Goal: Information Seeking & Learning: Learn about a topic

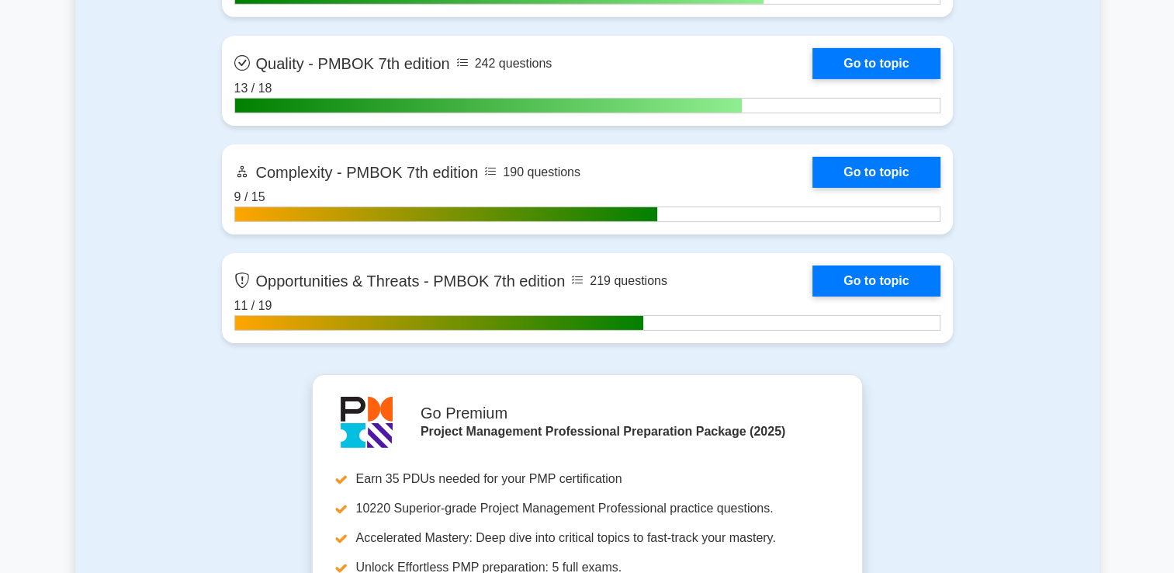
scroll to position [5096, 0]
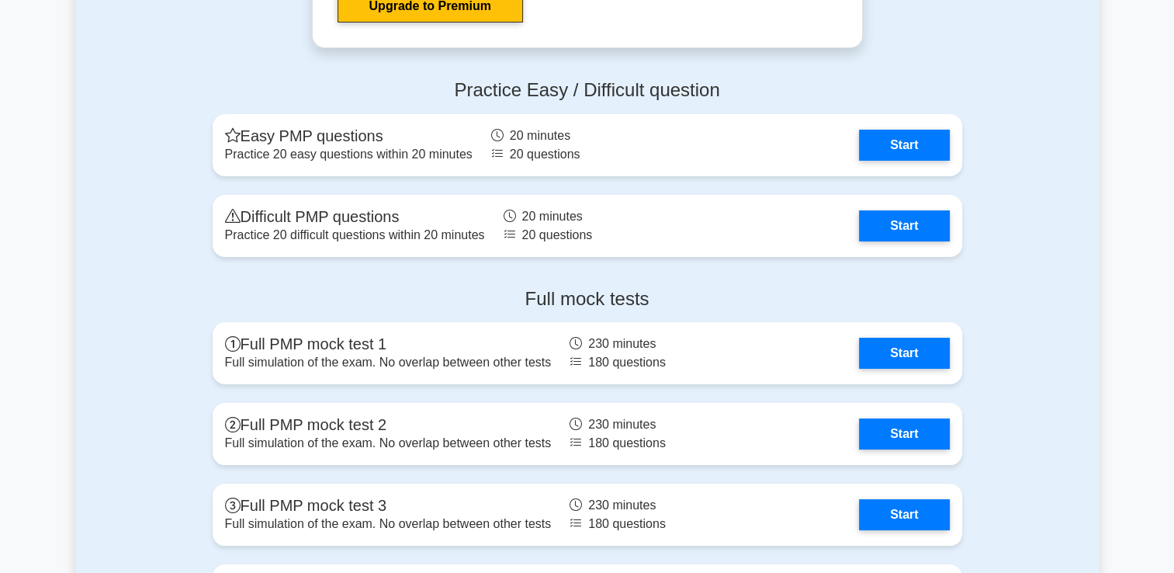
scroll to position [5873, 0]
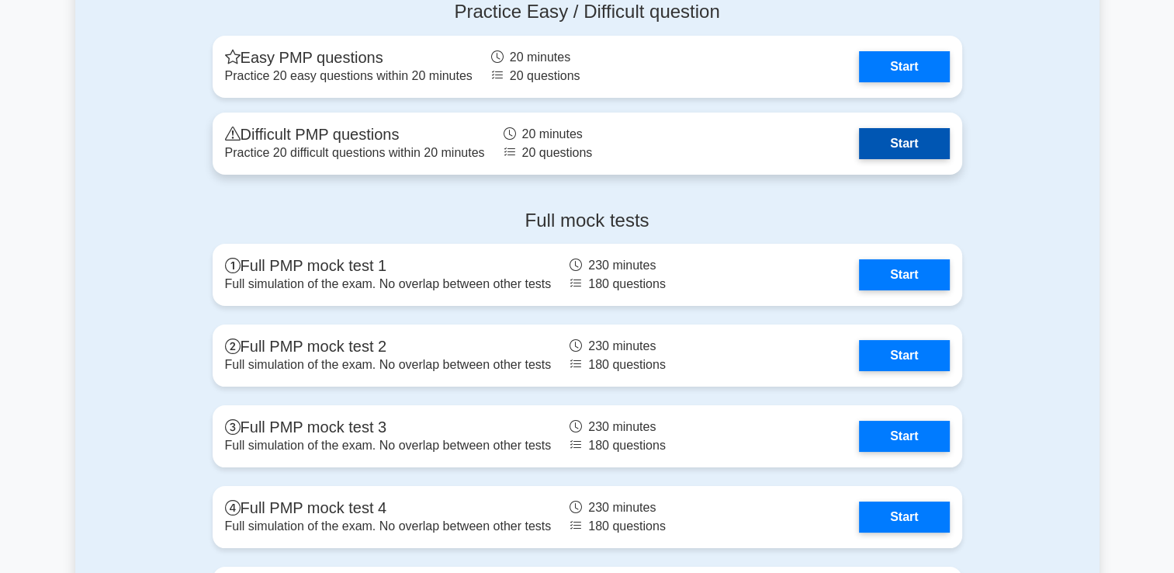
click at [872, 138] on link "Start" at bounding box center [904, 143] width 90 height 31
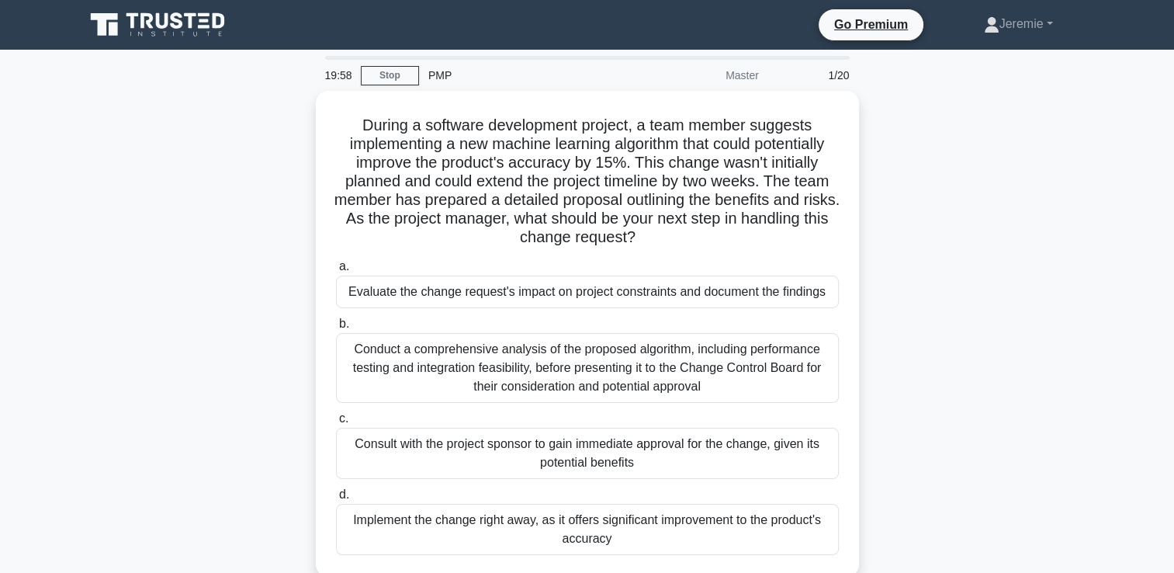
click at [245, 178] on div "During a software development project, a team member suggests implementing a ne…" at bounding box center [587, 343] width 1024 height 504
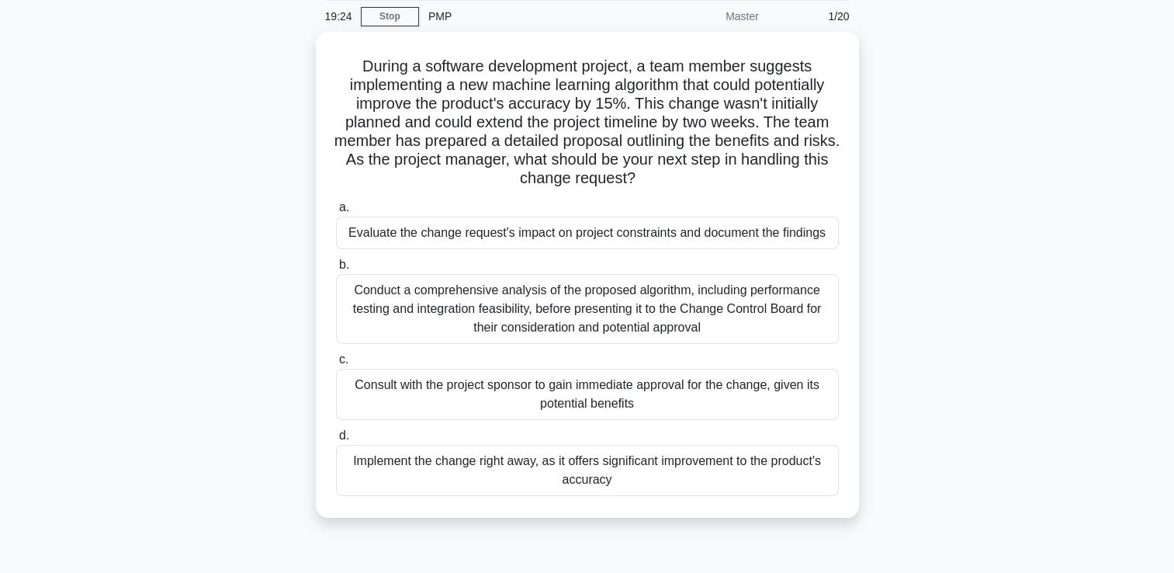
scroll to position [62, 0]
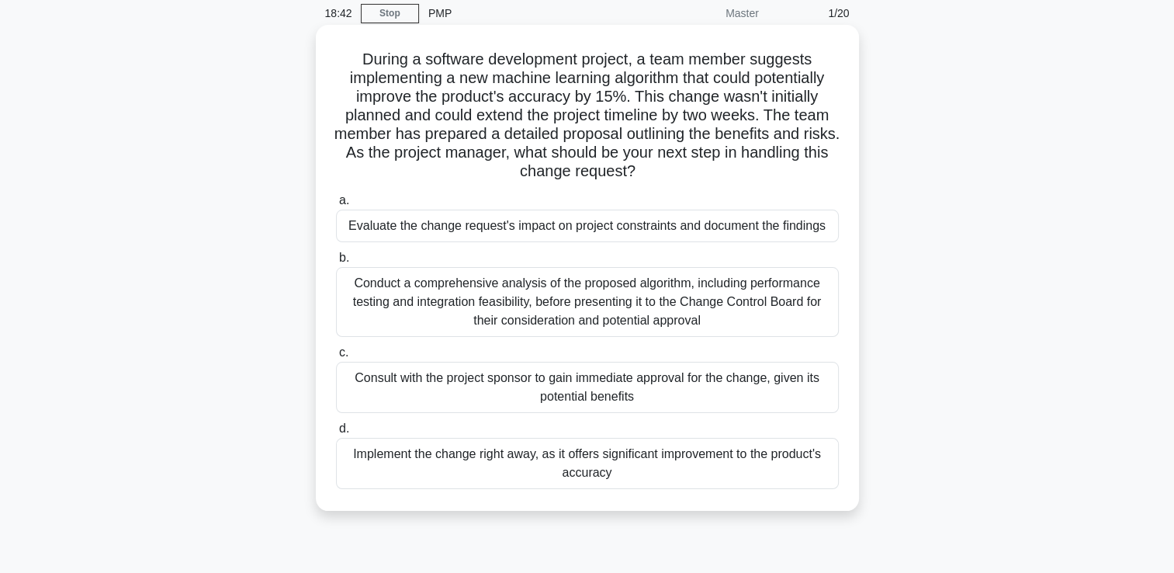
click at [658, 307] on div "Conduct a comprehensive analysis of the proposed algorithm, including performan…" at bounding box center [587, 302] width 503 height 70
click at [336, 263] on input "b. Conduct a comprehensive analysis of the proposed algorithm, including perfor…" at bounding box center [336, 258] width 0 height 10
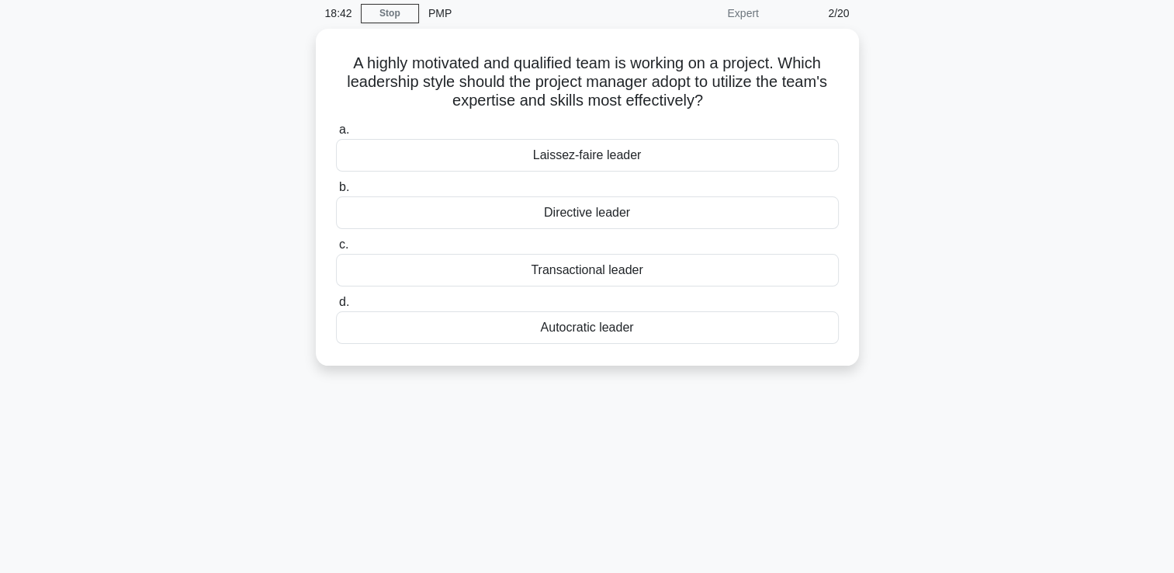
scroll to position [0, 0]
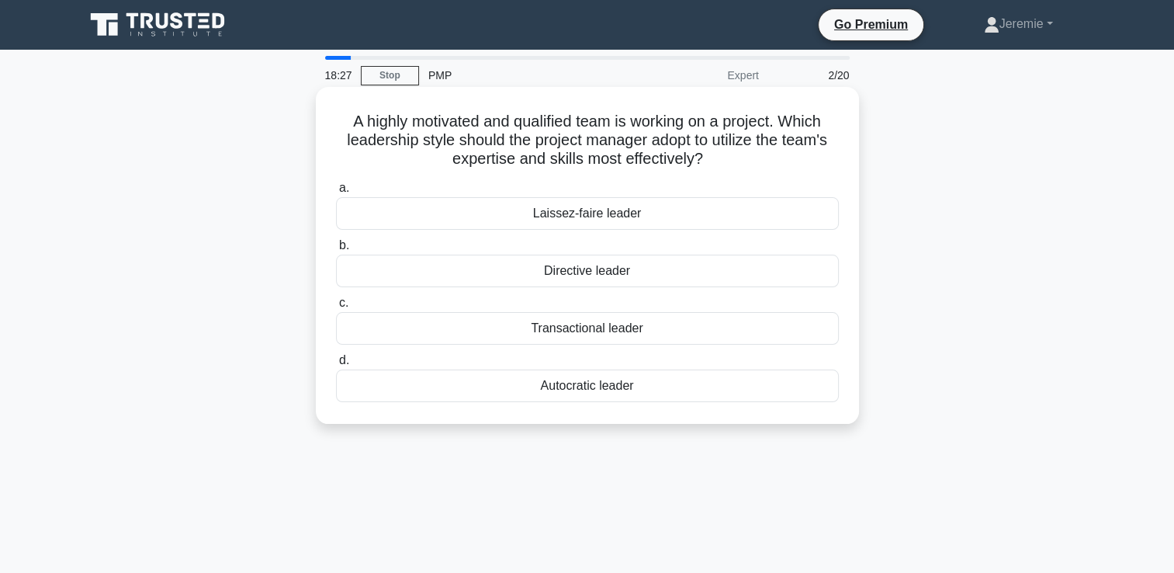
click at [599, 213] on div "Laissez-faire leader" at bounding box center [587, 213] width 503 height 33
click at [336, 193] on input "a. Laissez-faire leader" at bounding box center [336, 188] width 0 height 10
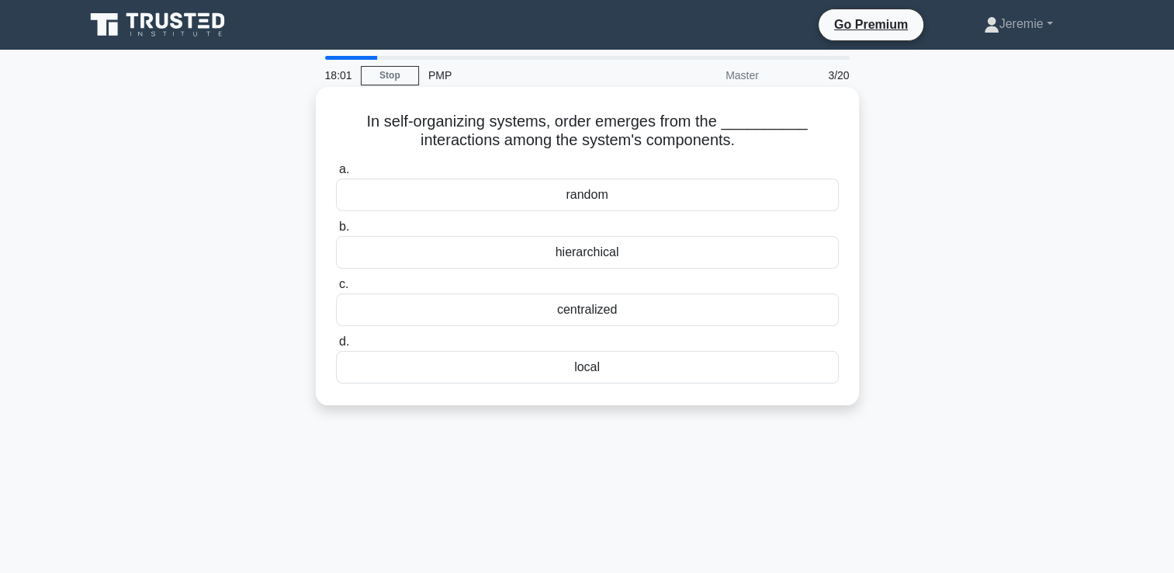
click at [598, 199] on div "random" at bounding box center [587, 194] width 503 height 33
click at [336, 175] on input "a. random" at bounding box center [336, 169] width 0 height 10
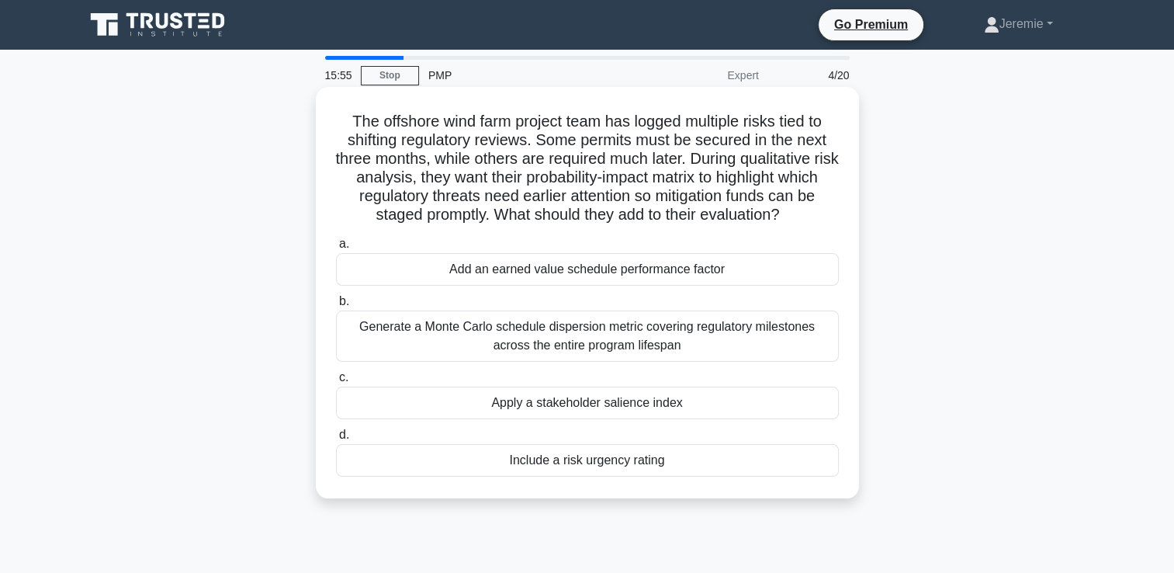
click at [579, 332] on div "Generate a Monte Carlo schedule dispersion metric covering regulatory milestone…" at bounding box center [587, 335] width 503 height 51
click at [336, 306] on input "b. Generate a Monte Carlo schedule dispersion metric covering regulatory milest…" at bounding box center [336, 301] width 0 height 10
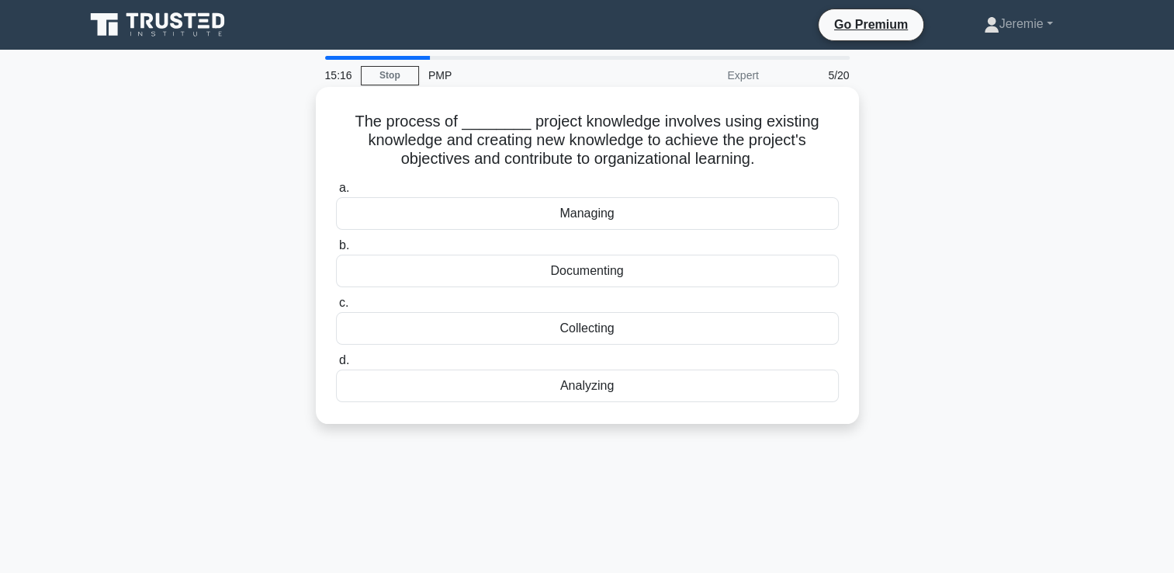
click at [591, 220] on div "Managing" at bounding box center [587, 213] width 503 height 33
click at [336, 193] on input "a. Managing" at bounding box center [336, 188] width 0 height 10
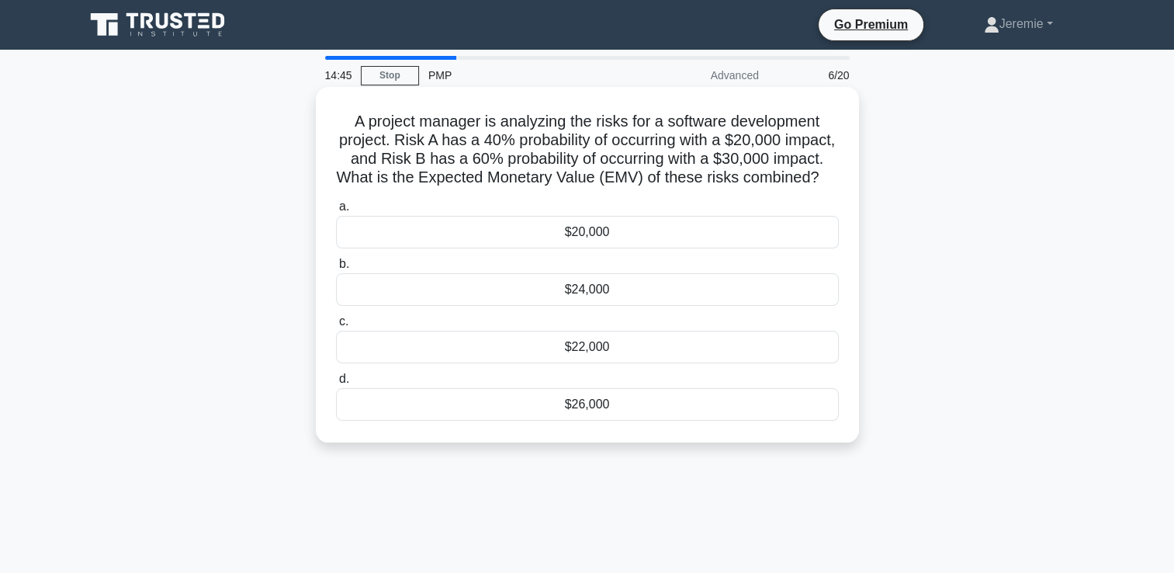
click at [606, 421] on div "$26,000" at bounding box center [587, 404] width 503 height 33
click at [336, 384] on input "d. $26,000" at bounding box center [336, 379] width 0 height 10
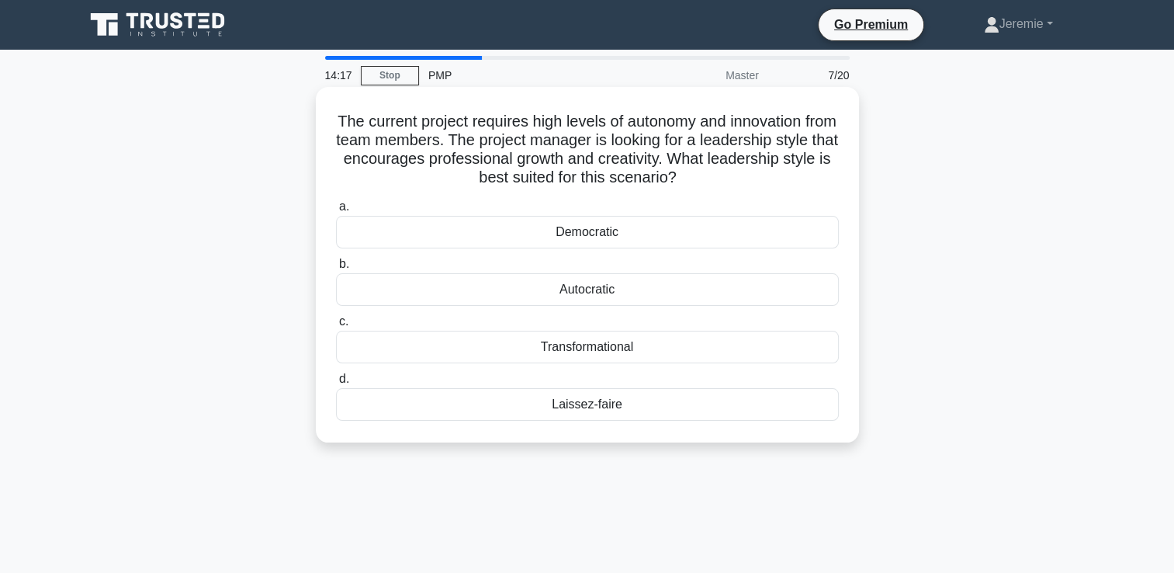
click at [596, 241] on div "Democratic" at bounding box center [587, 232] width 503 height 33
click at [336, 212] on input "a. Democratic" at bounding box center [336, 207] width 0 height 10
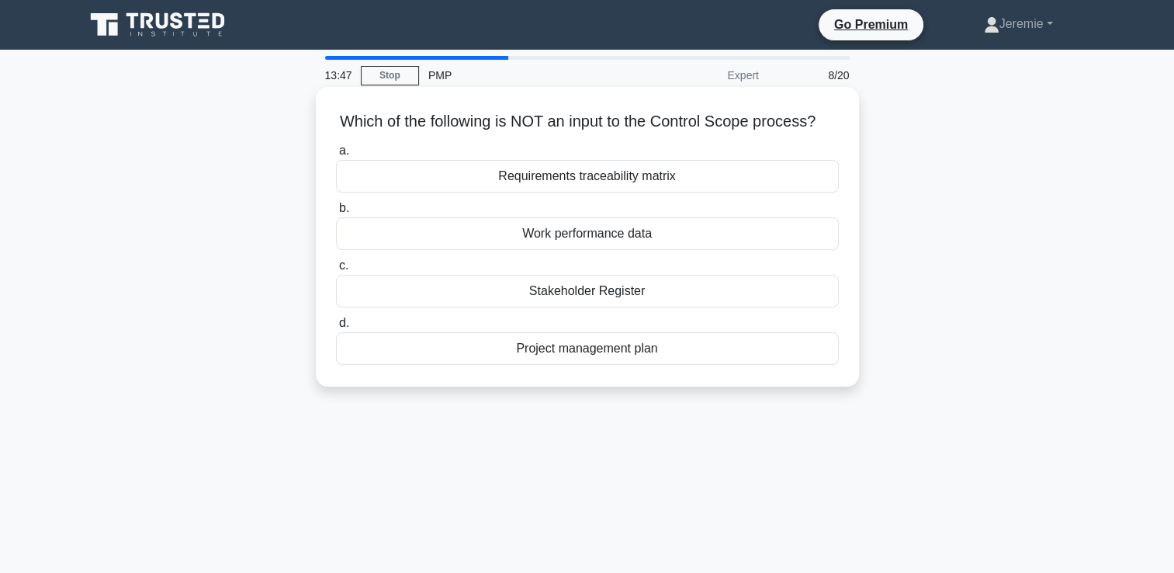
click at [806, 303] on div "Stakeholder Register" at bounding box center [587, 291] width 503 height 33
click at [336, 271] on input "c. Stakeholder Register" at bounding box center [336, 266] width 0 height 10
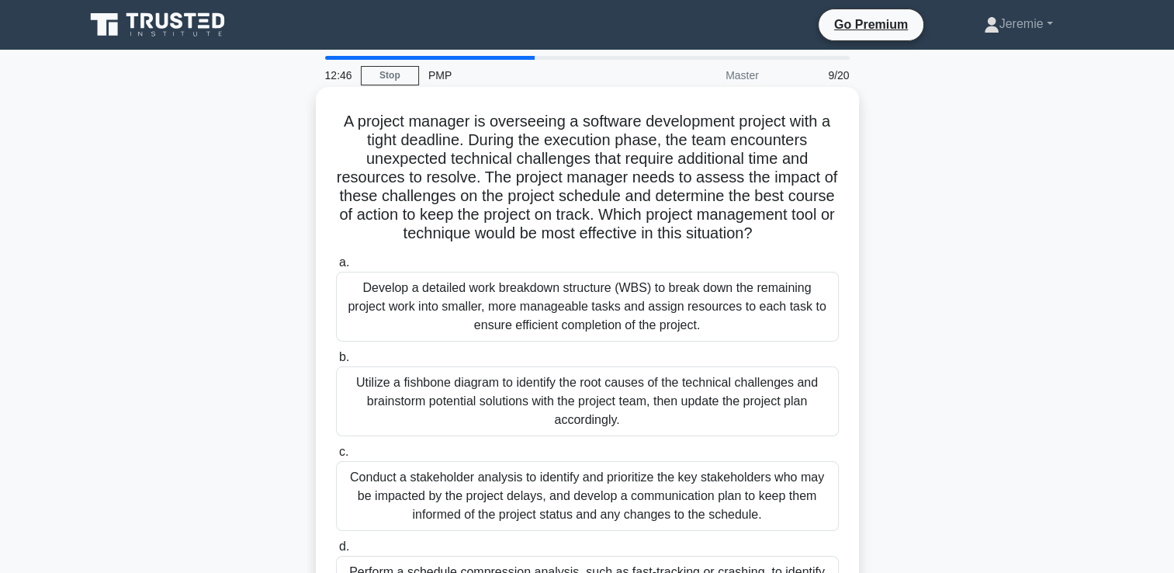
click at [773, 402] on div "Utilize a fishbone diagram to identify the root causes of the technical challen…" at bounding box center [587, 401] width 503 height 70
click at [336, 362] on input "b. Utilize a fishbone diagram to identify the root causes of the technical chal…" at bounding box center [336, 357] width 0 height 10
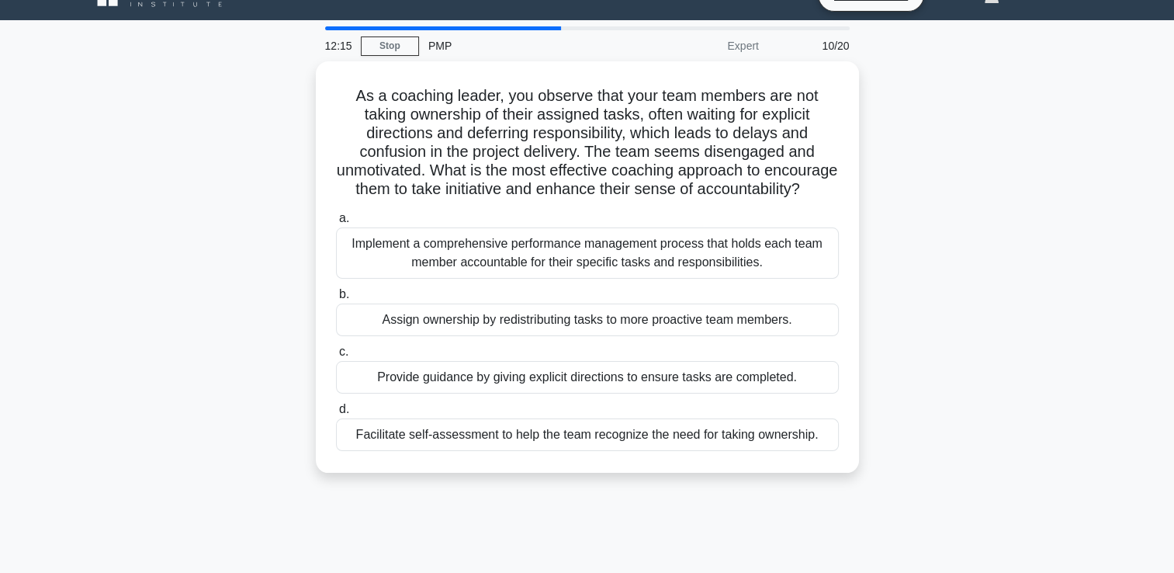
scroll to position [31, 0]
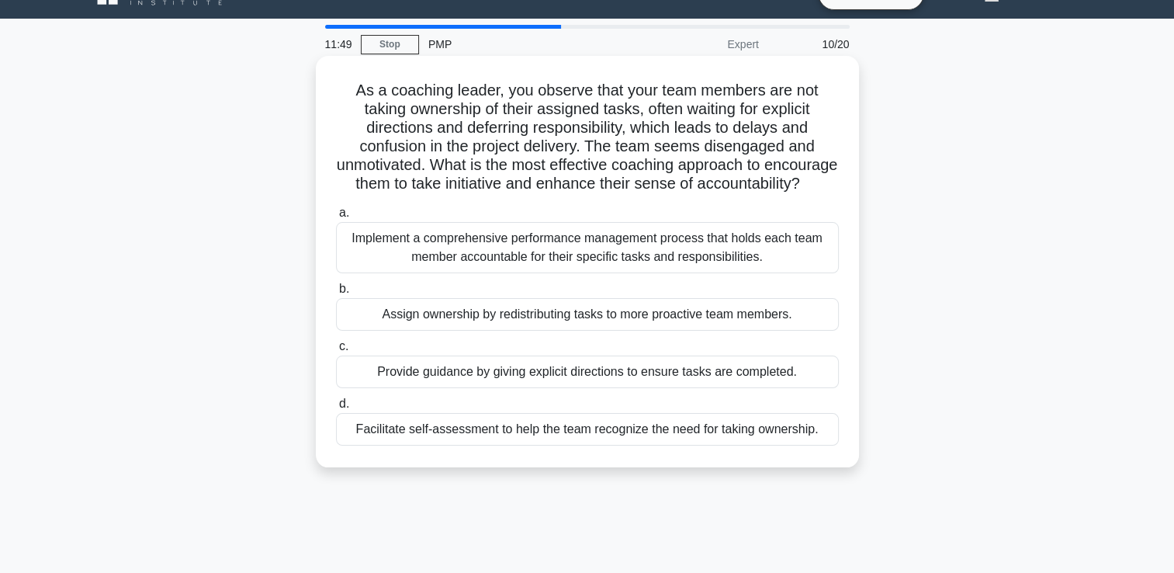
click at [568, 445] on div "Facilitate self-assessment to help the team recognize the need for taking owner…" at bounding box center [587, 429] width 503 height 33
click at [336, 409] on input "d. Facilitate self-assessment to help the team recognize the need for taking ow…" at bounding box center [336, 404] width 0 height 10
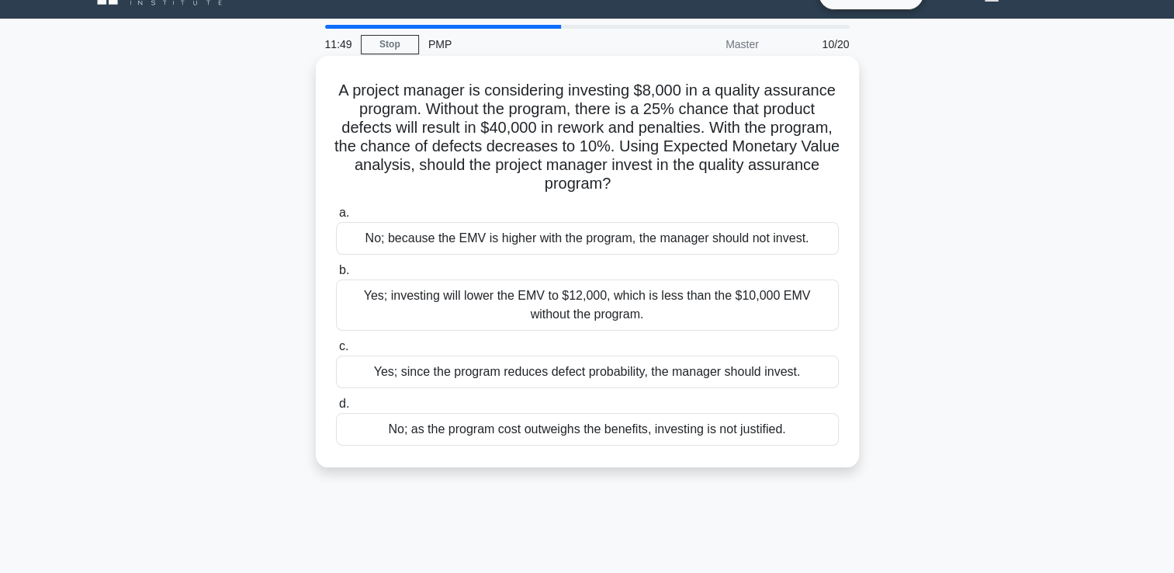
scroll to position [0, 0]
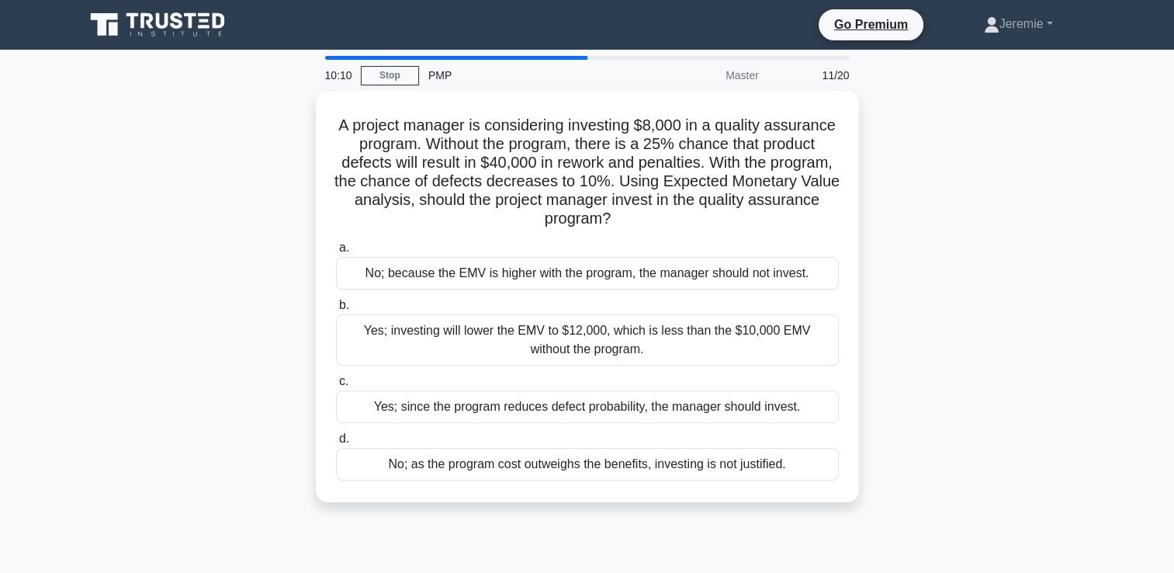
click at [937, 237] on div "A project manager is considering investing $8,000 in a quality assurance progra…" at bounding box center [587, 306] width 1024 height 430
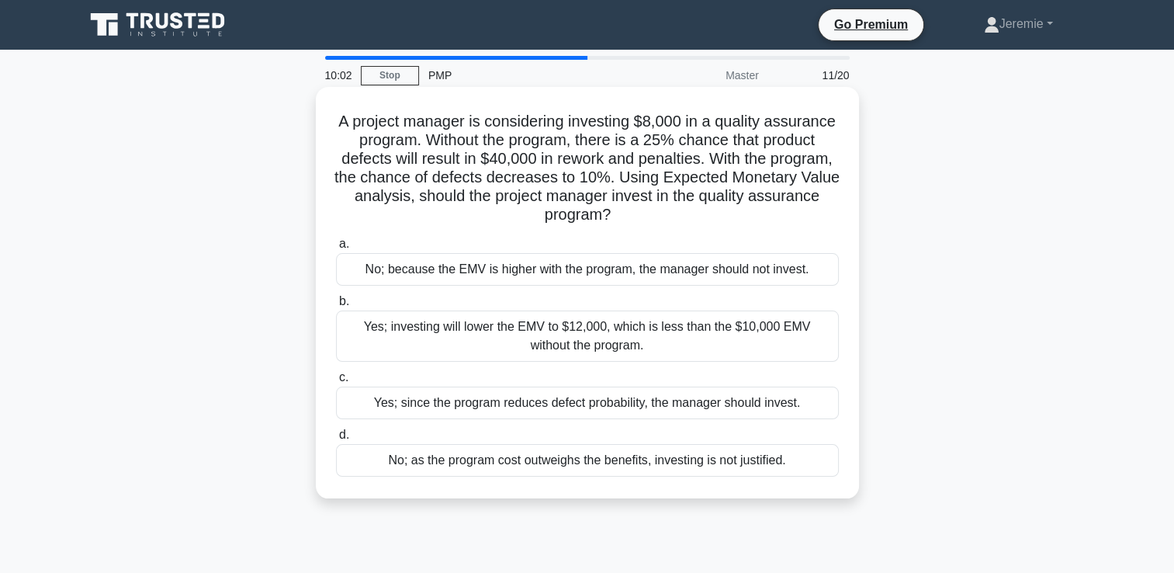
click at [739, 455] on div "No; as the program cost outweighs the benefits, investing is not justified." at bounding box center [587, 460] width 503 height 33
click at [336, 440] on input "d. No; as the program cost outweighs the benefits, investing is not justified." at bounding box center [336, 435] width 0 height 10
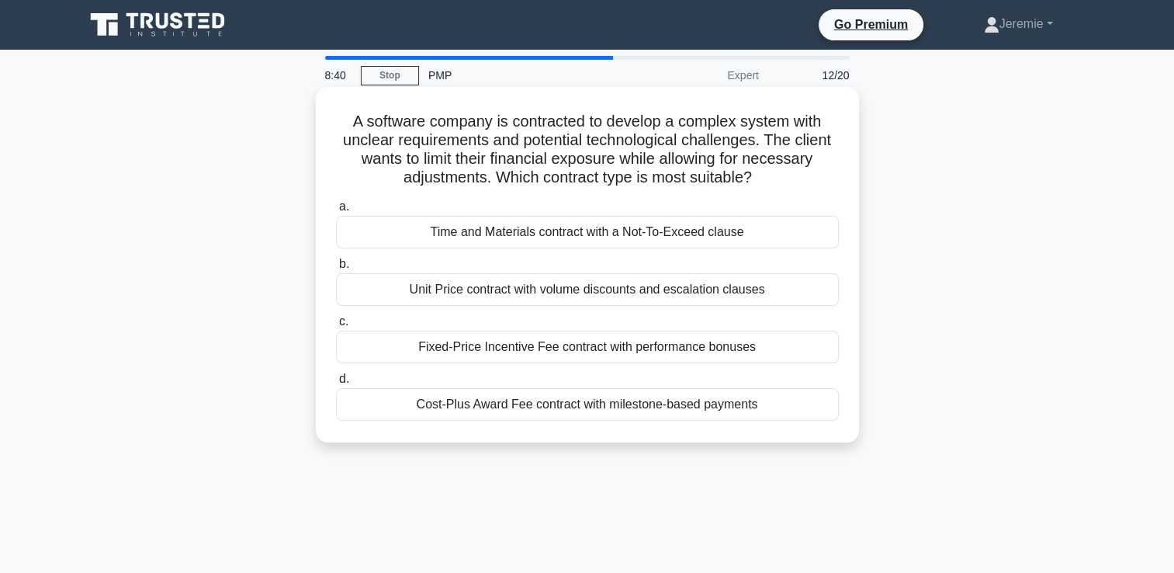
click at [758, 246] on div "Time and Materials contract with a Not-To-Exceed clause" at bounding box center [587, 232] width 503 height 33
click at [336, 212] on input "a. Time and Materials contract with a Not-To-Exceed clause" at bounding box center [336, 207] width 0 height 10
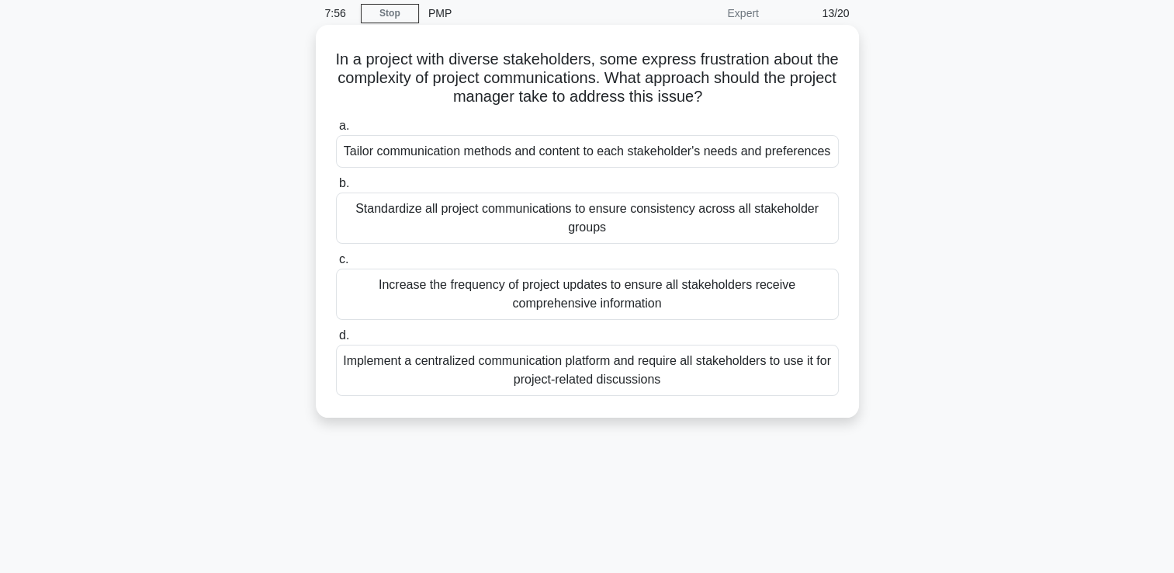
scroll to position [31, 0]
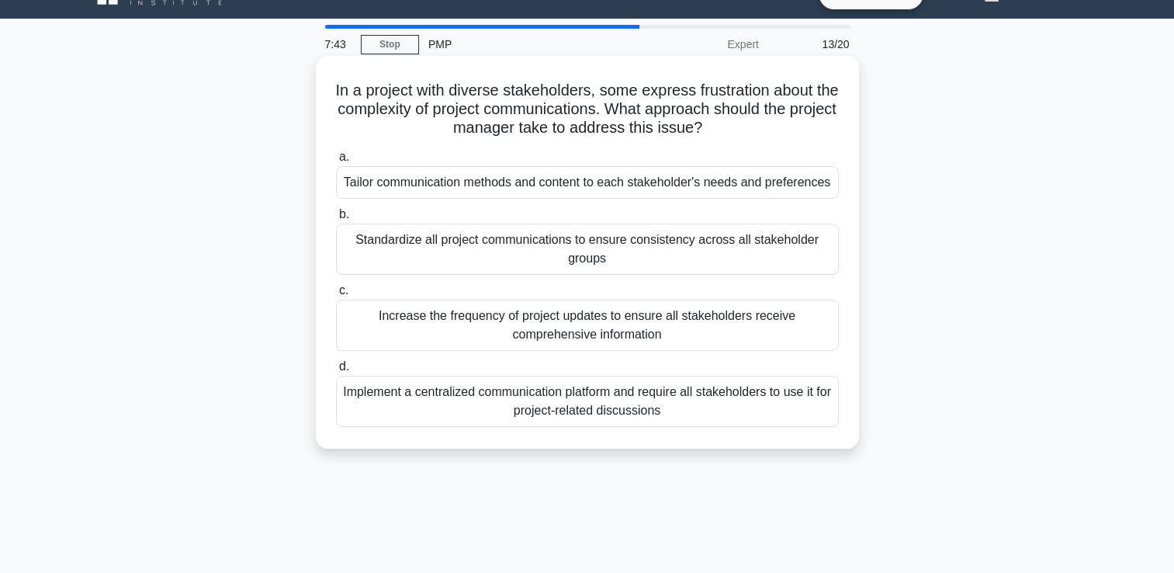
click at [805, 393] on div "Implement a centralized communication platform and require all stakeholders to …" at bounding box center [587, 401] width 503 height 51
click at [336, 372] on input "d. Implement a centralized communication platform and require all stakeholders …" at bounding box center [336, 367] width 0 height 10
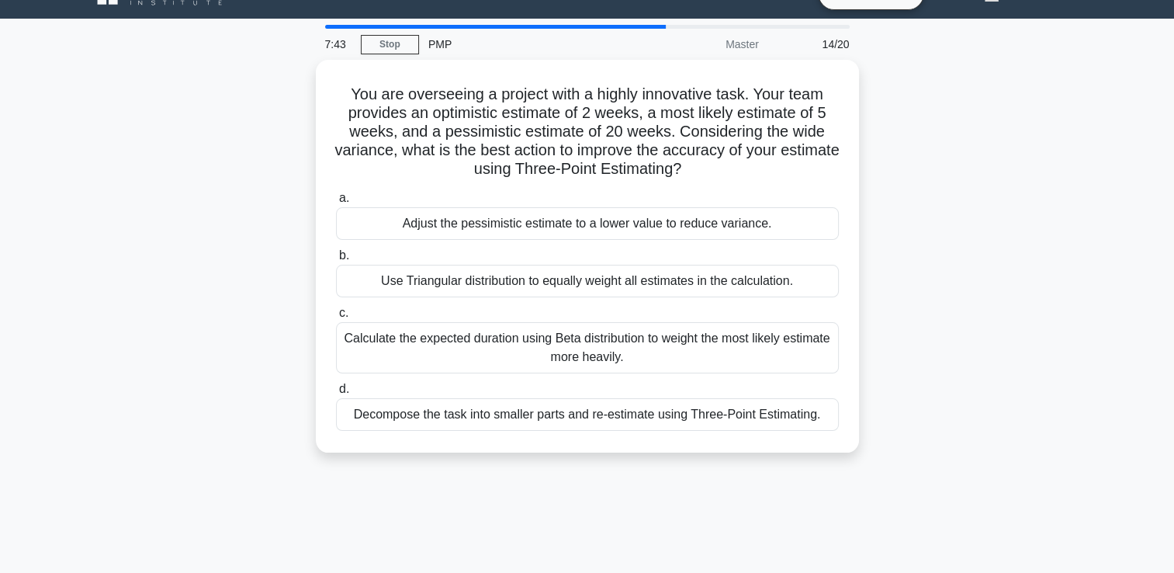
scroll to position [0, 0]
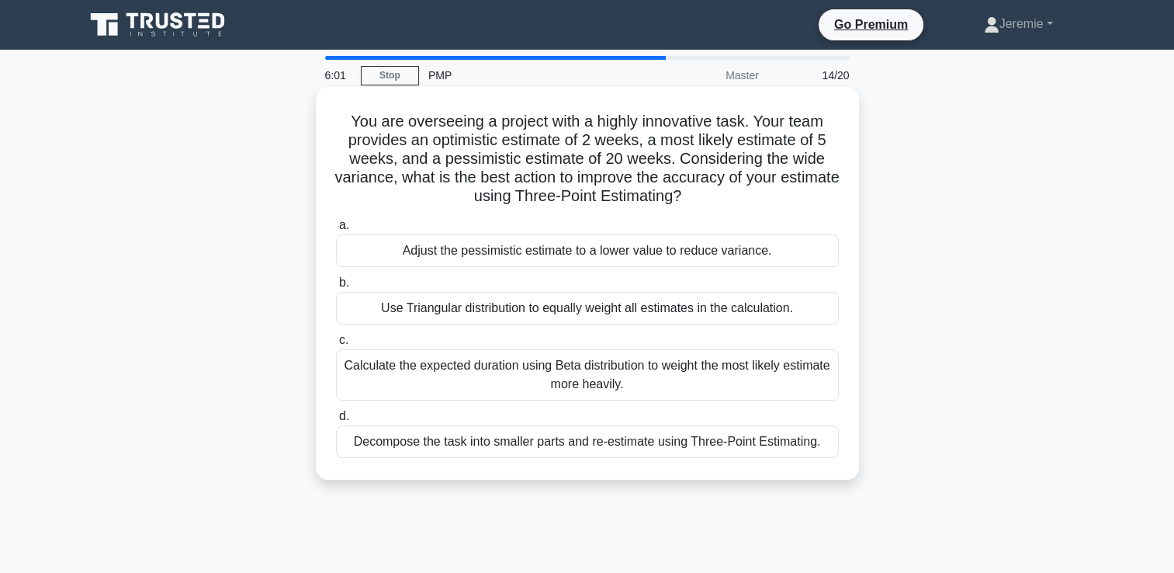
click at [673, 381] on div "Calculate the expected duration using Beta distribution to weight the most like…" at bounding box center [587, 374] width 503 height 51
click at [336, 345] on input "c. Calculate the expected duration using Beta distribution to weight the most l…" at bounding box center [336, 340] width 0 height 10
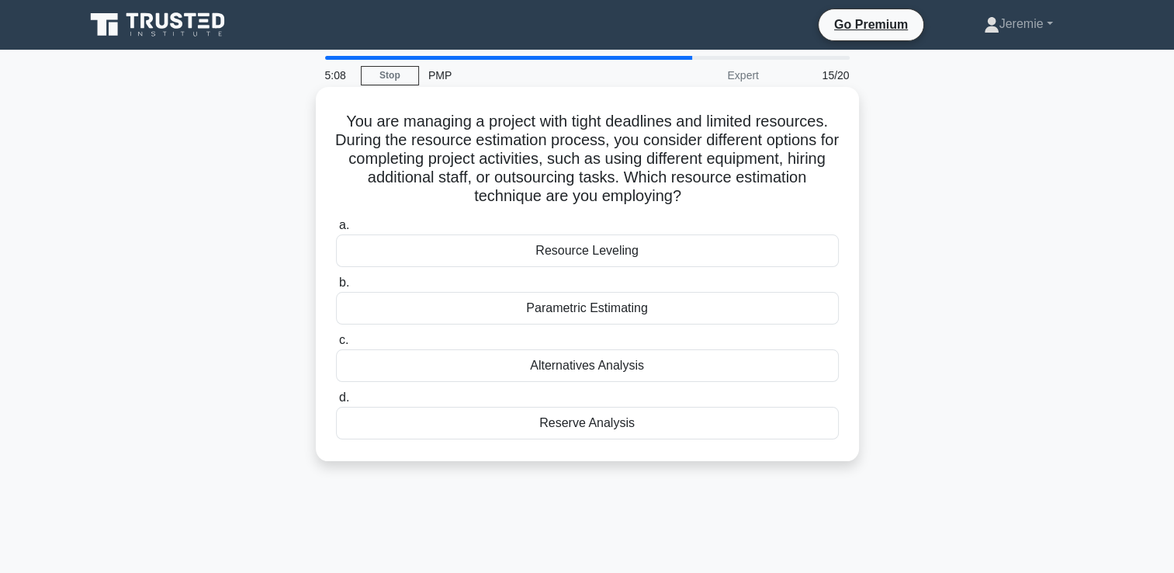
click at [619, 368] on div "Alternatives Analysis" at bounding box center [587, 365] width 503 height 33
click at [336, 345] on input "c. Alternatives Analysis" at bounding box center [336, 340] width 0 height 10
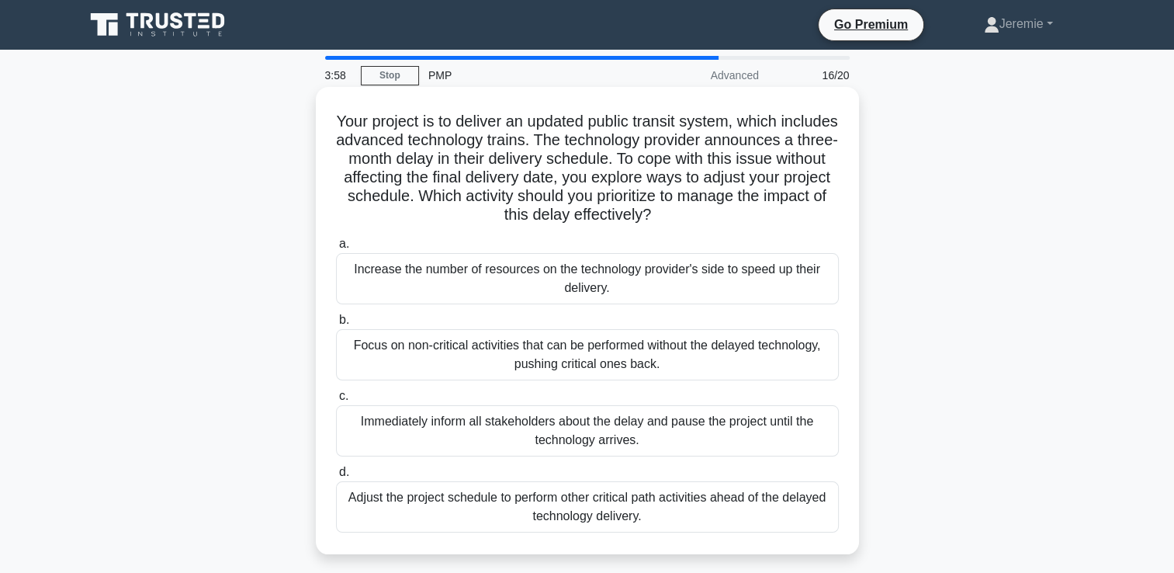
click at [698, 507] on div "Adjust the project schedule to perform other critical path activities ahead of …" at bounding box center [587, 506] width 503 height 51
click at [336, 477] on input "d. Adjust the project schedule to perform other critical path activities ahead …" at bounding box center [336, 472] width 0 height 10
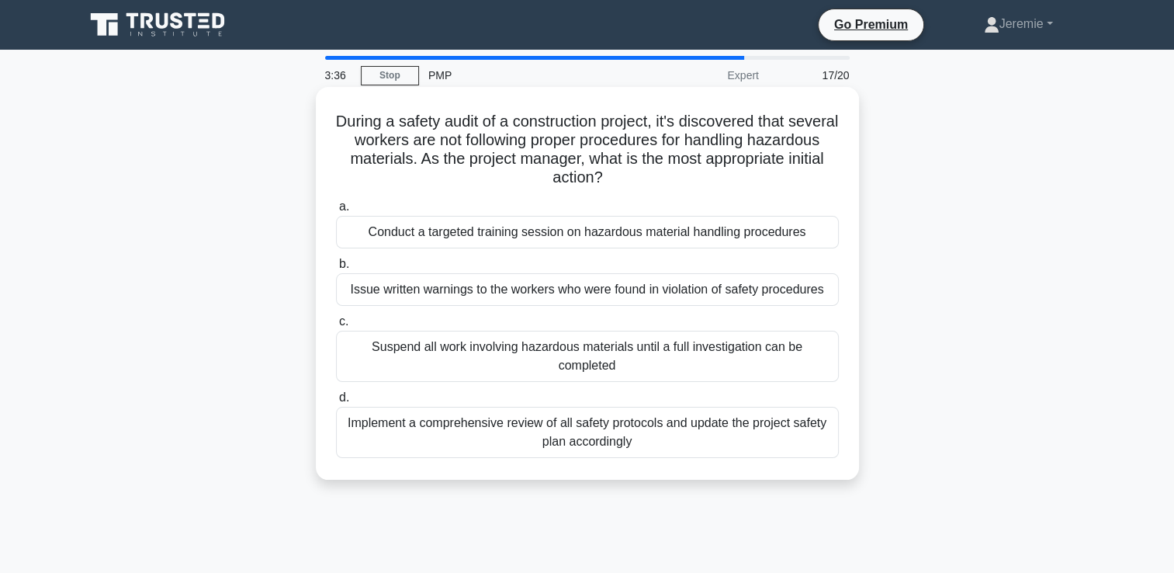
click at [624, 233] on div "Conduct a targeted training session on hazardous material handling procedures" at bounding box center [587, 232] width 503 height 33
click at [336, 212] on input "a. Conduct a targeted training session on hazardous material handling procedures" at bounding box center [336, 207] width 0 height 10
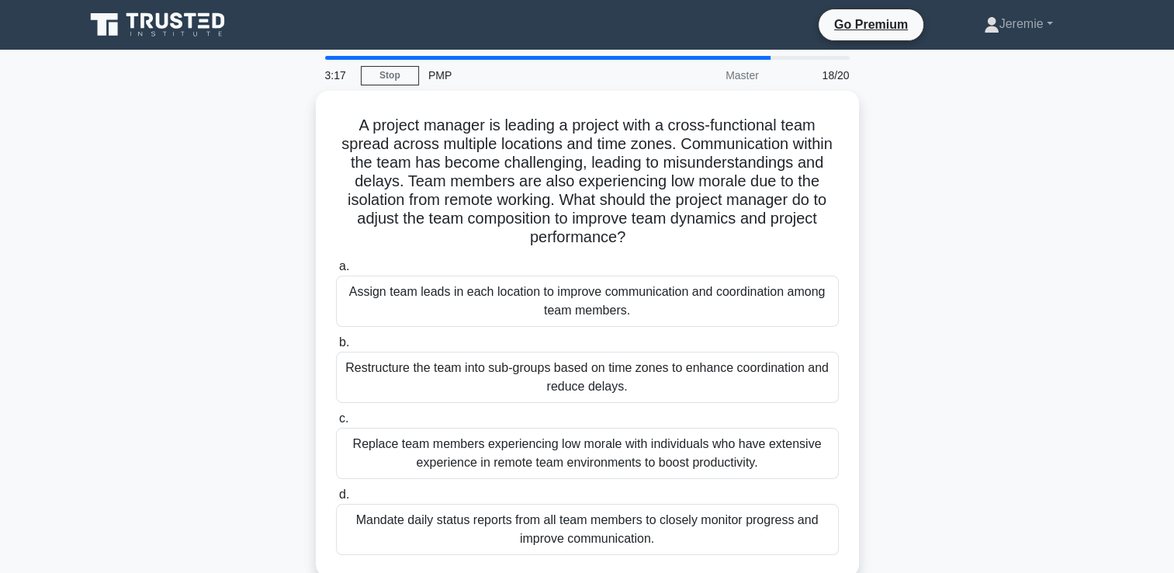
click at [998, 411] on div "A project manager is leading a project with a cross-functional team spread acro…" at bounding box center [587, 343] width 1024 height 504
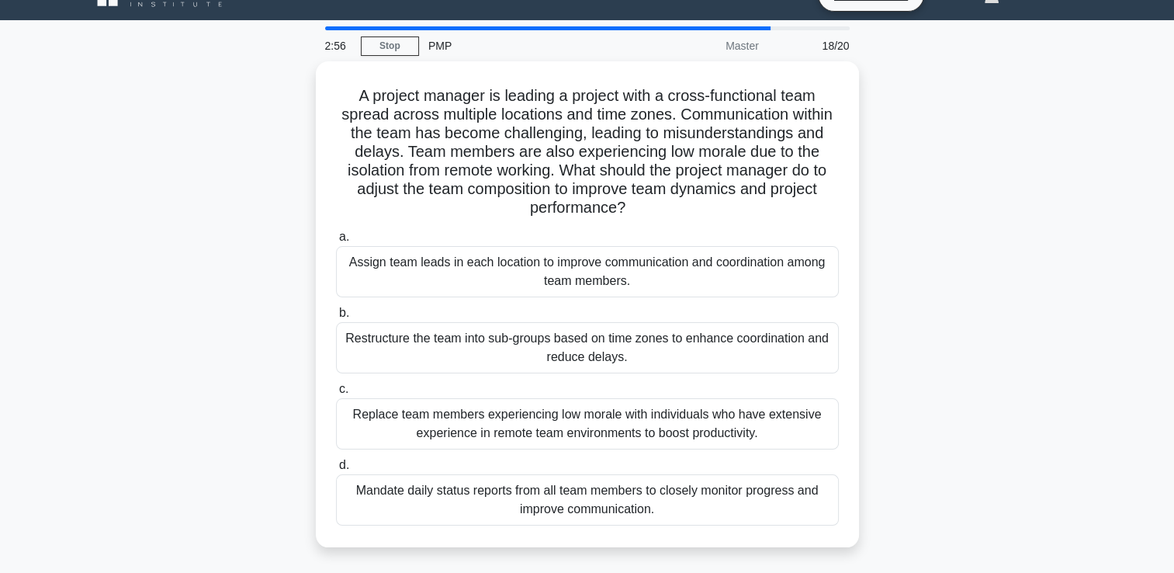
scroll to position [31, 0]
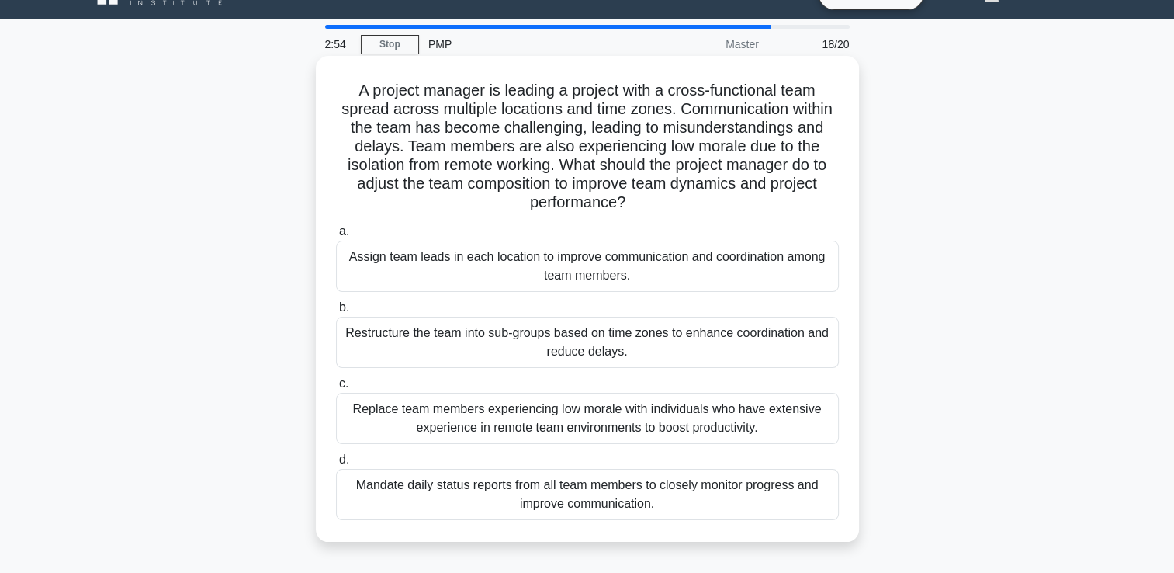
click at [808, 335] on div "Restructure the team into sub-groups based on time zones to enhance coordinatio…" at bounding box center [587, 342] width 503 height 51
click at [336, 313] on input "b. Restructure the team into sub-groups based on time zones to enhance coordina…" at bounding box center [336, 308] width 0 height 10
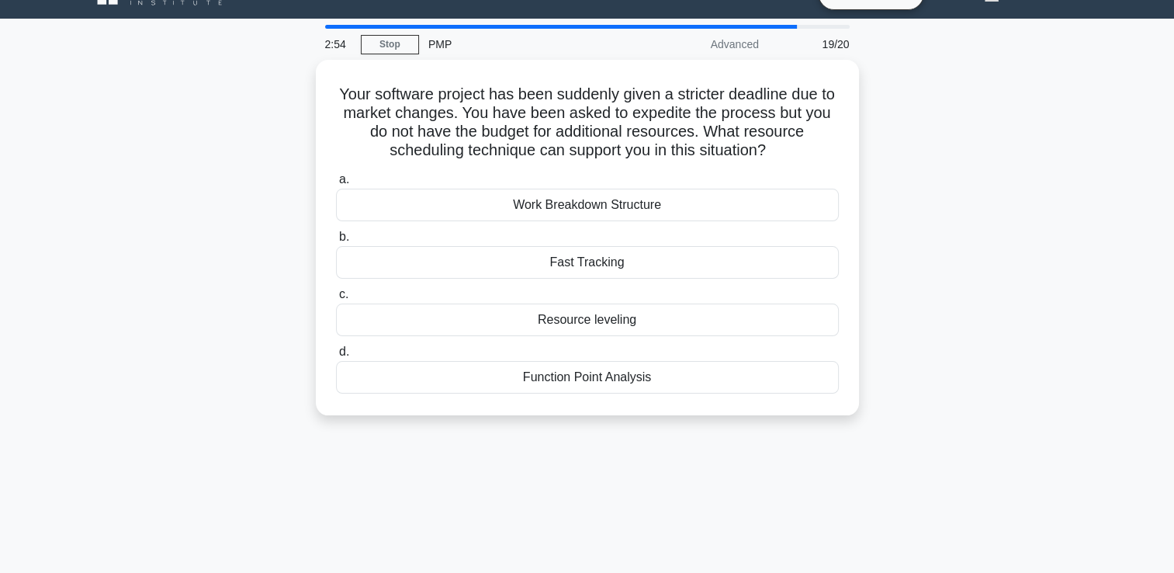
scroll to position [0, 0]
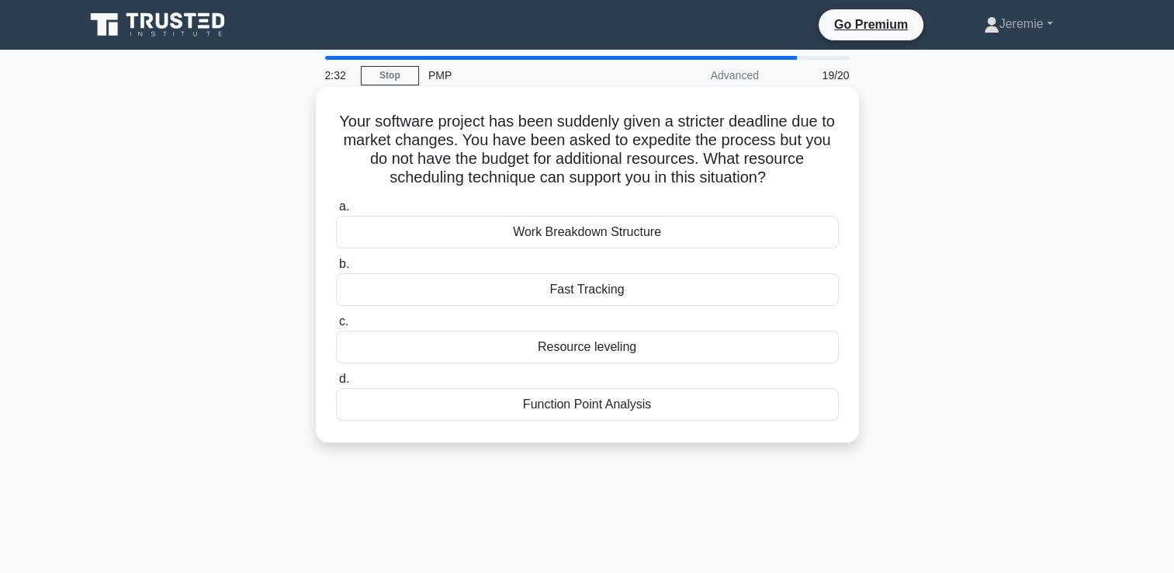
click at [804, 281] on div "Fast Tracking" at bounding box center [587, 289] width 503 height 33
click at [336, 269] on input "b. Fast Tracking" at bounding box center [336, 264] width 0 height 10
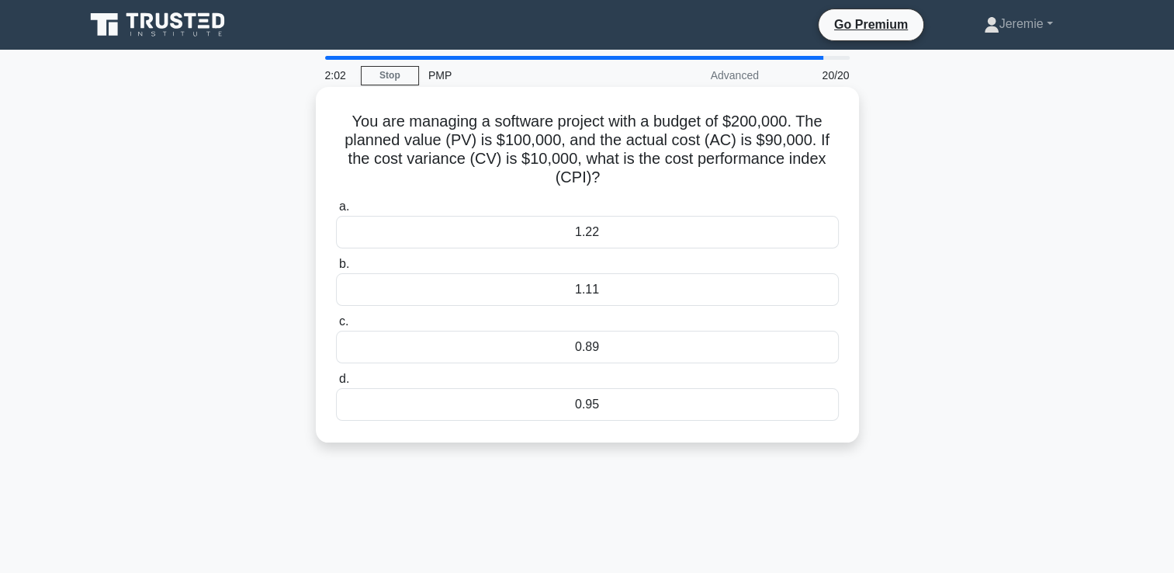
click at [587, 343] on div "0.89" at bounding box center [587, 347] width 503 height 33
click at [336, 327] on input "c. 0.89" at bounding box center [336, 322] width 0 height 10
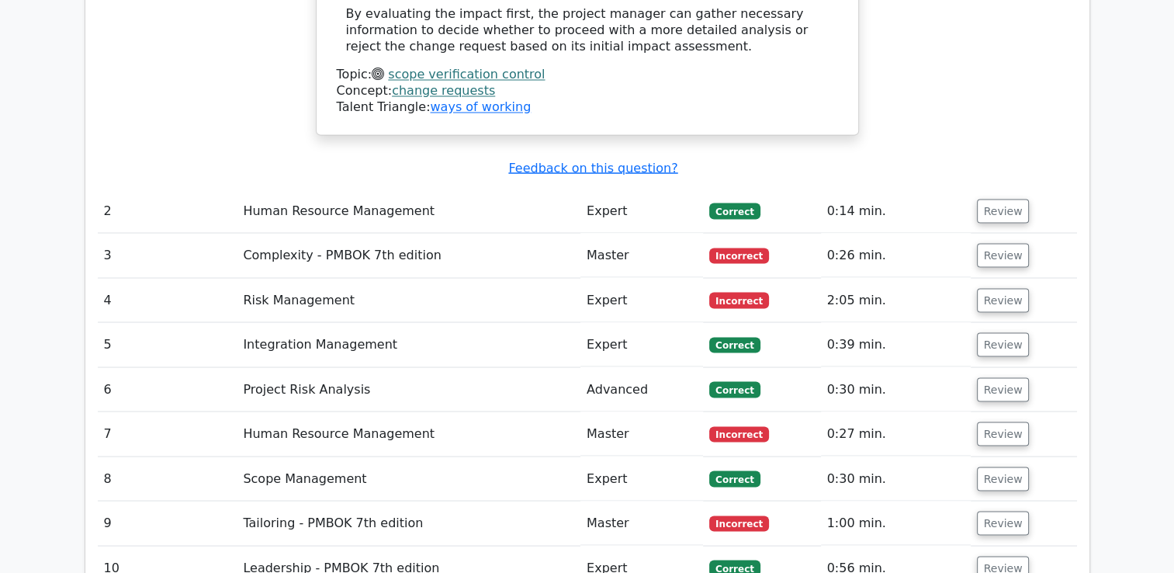
scroll to position [2799, 0]
click at [1009, 243] on button "Review" at bounding box center [1003, 255] width 53 height 24
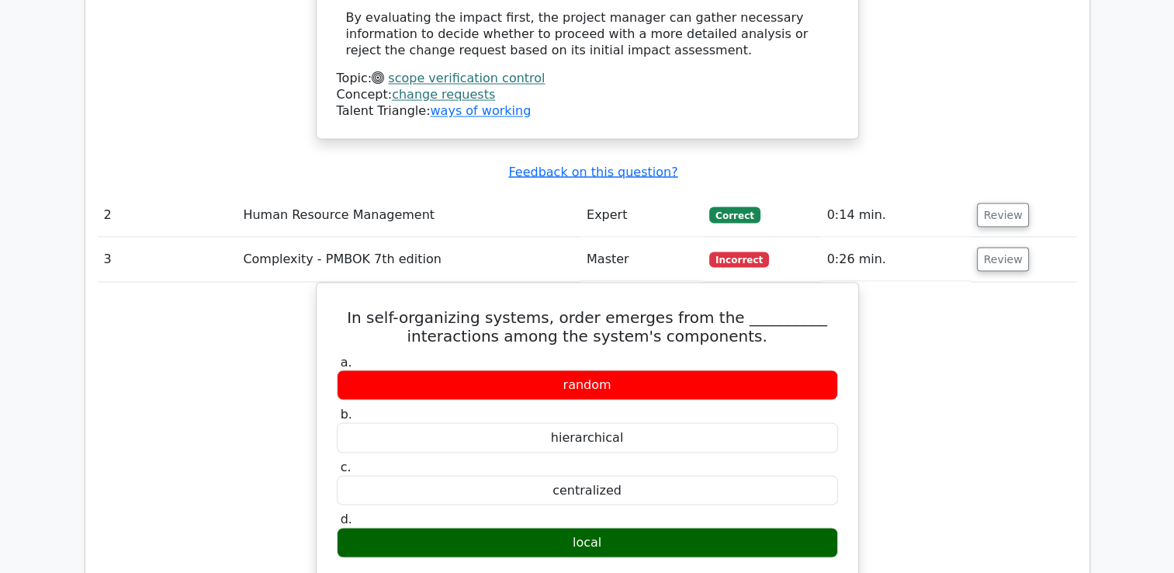
drag, startPoint x: 1172, startPoint y: 351, endPoint x: 1172, endPoint y: 378, distance: 27.2
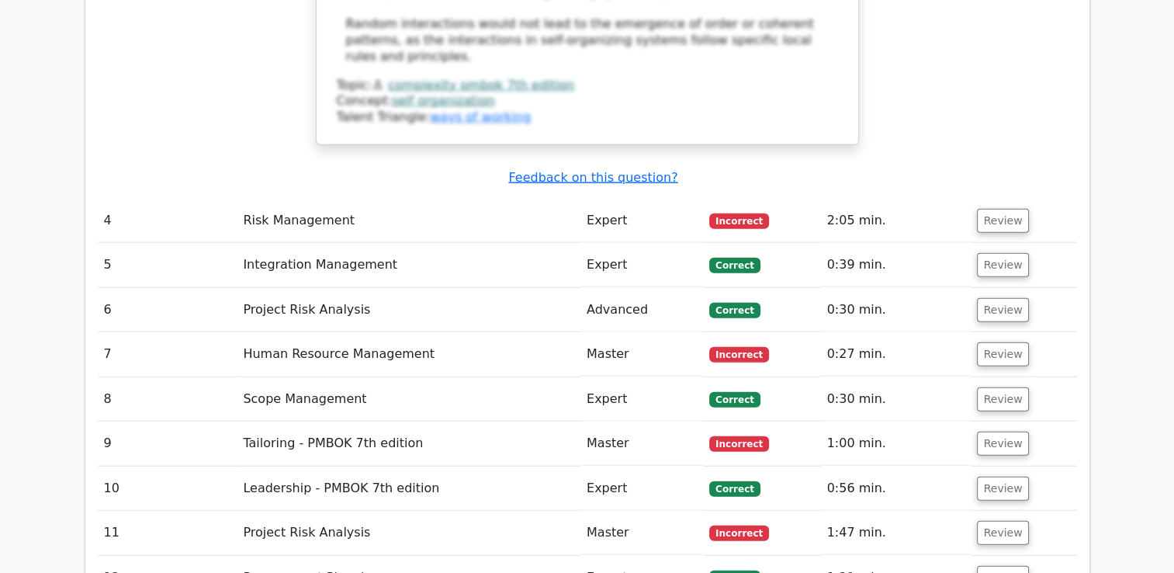
scroll to position [3558, 0]
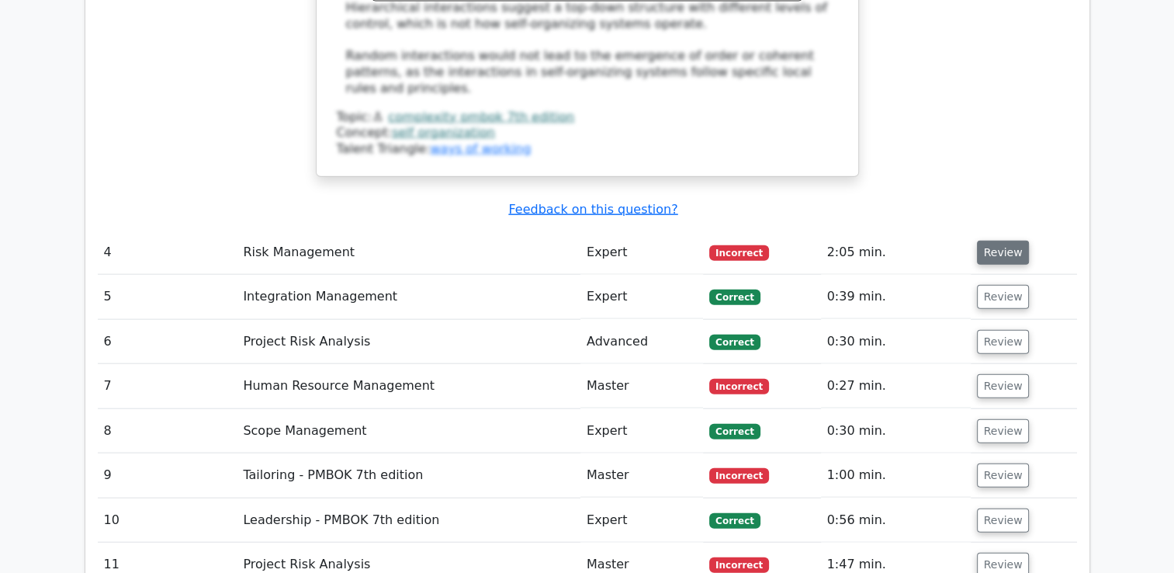
click at [991, 241] on button "Review" at bounding box center [1003, 253] width 53 height 24
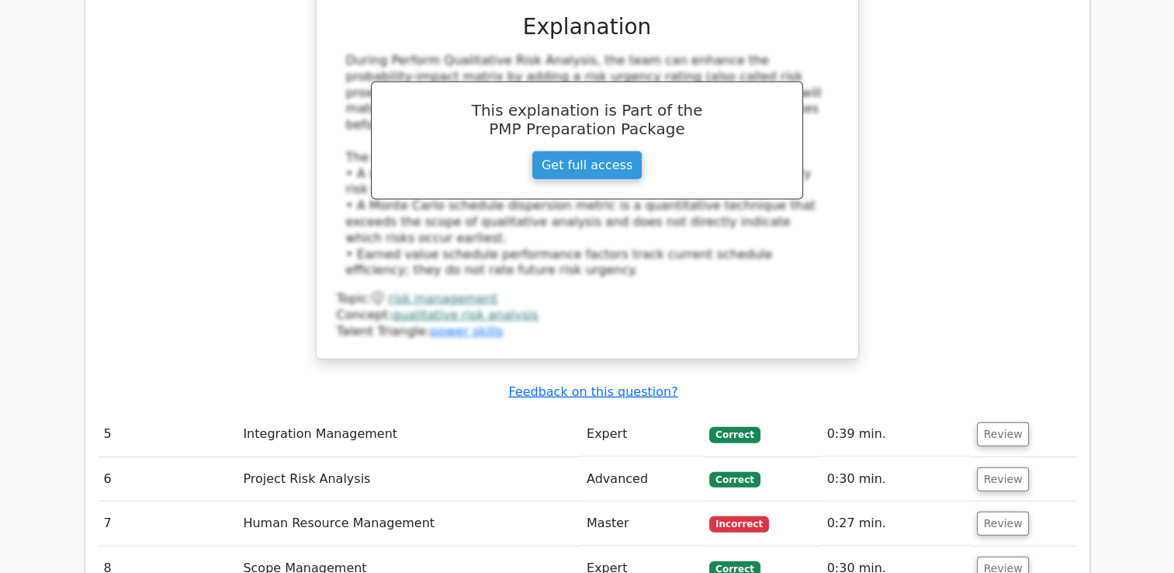
scroll to position [4236, 0]
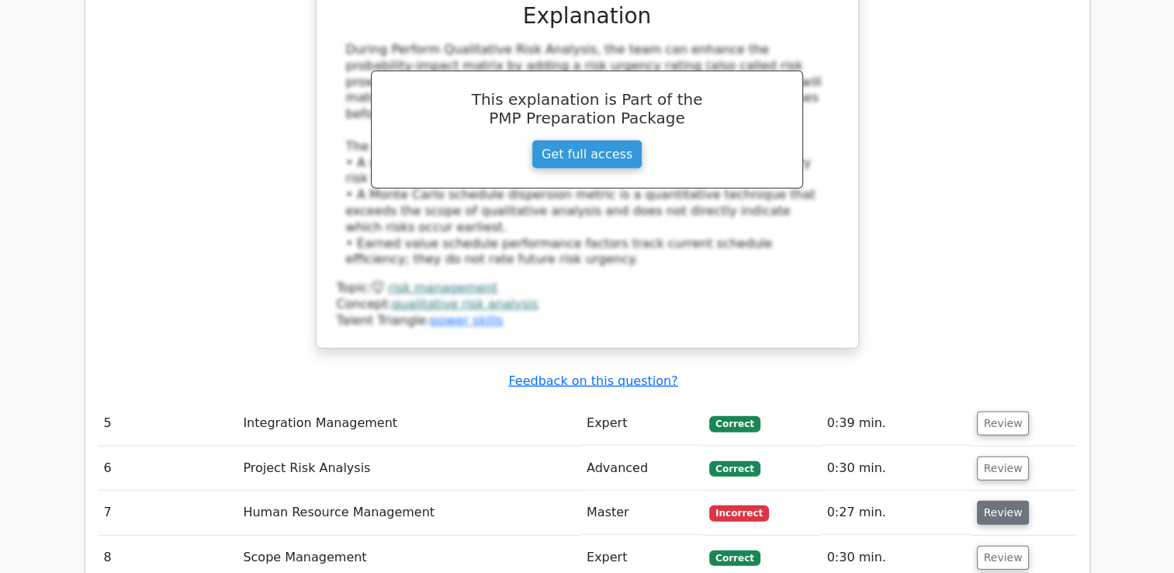
click at [984, 500] on button "Review" at bounding box center [1003, 512] width 53 height 24
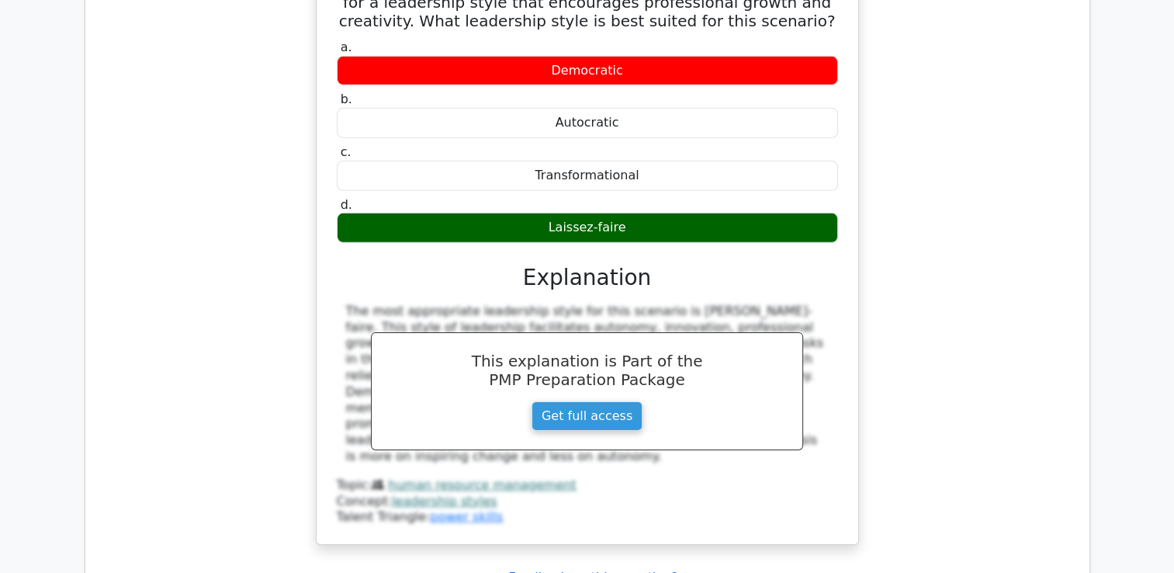
scroll to position [4861, 0]
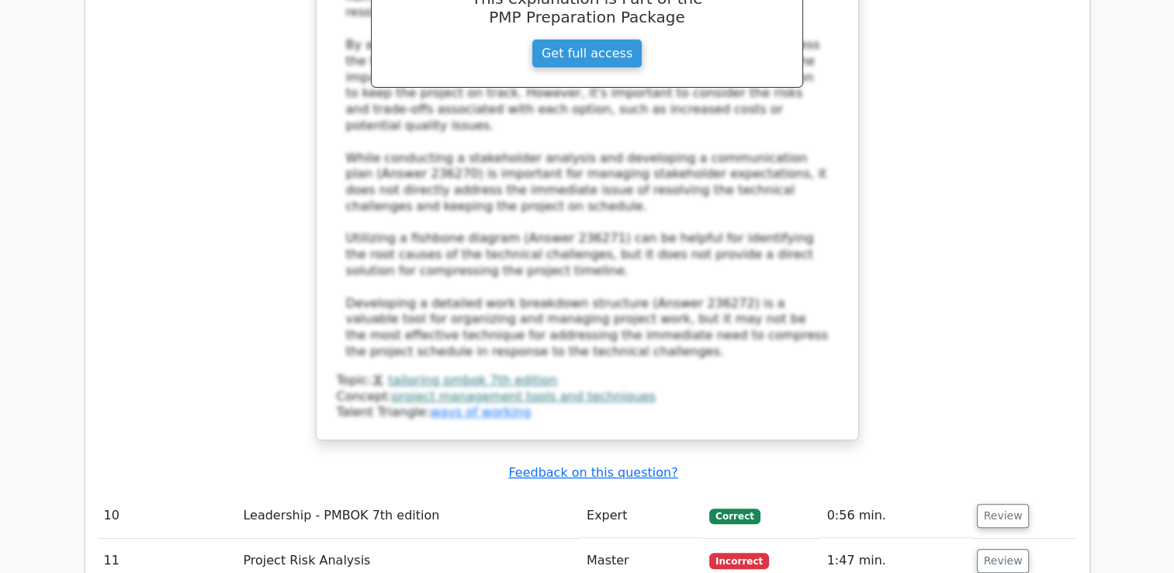
scroll to position [6204, 0]
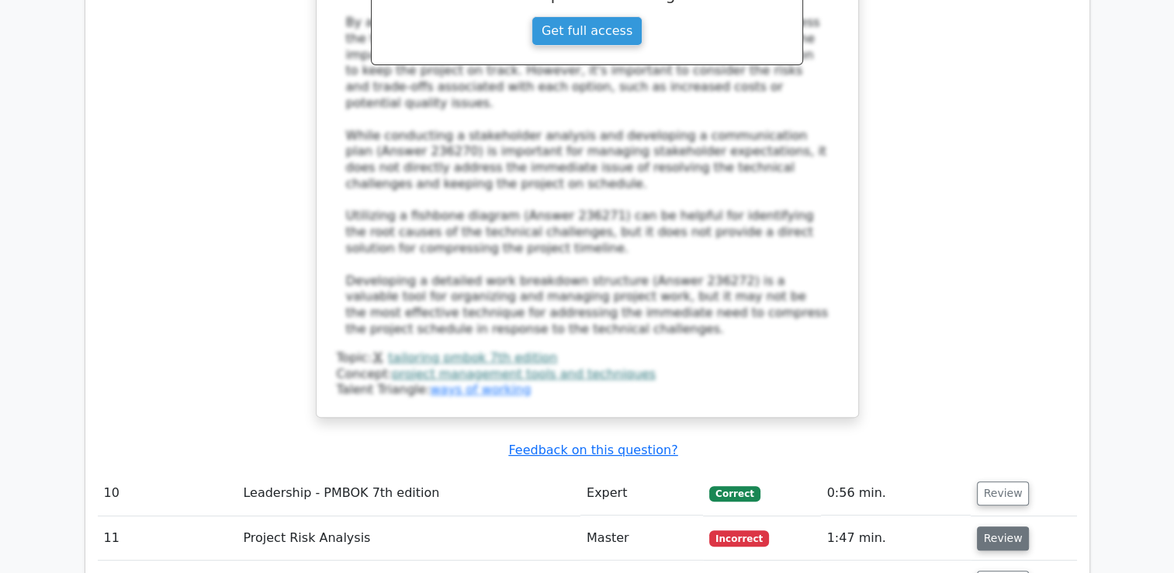
click at [1019, 526] on button "Review" at bounding box center [1003, 538] width 53 height 24
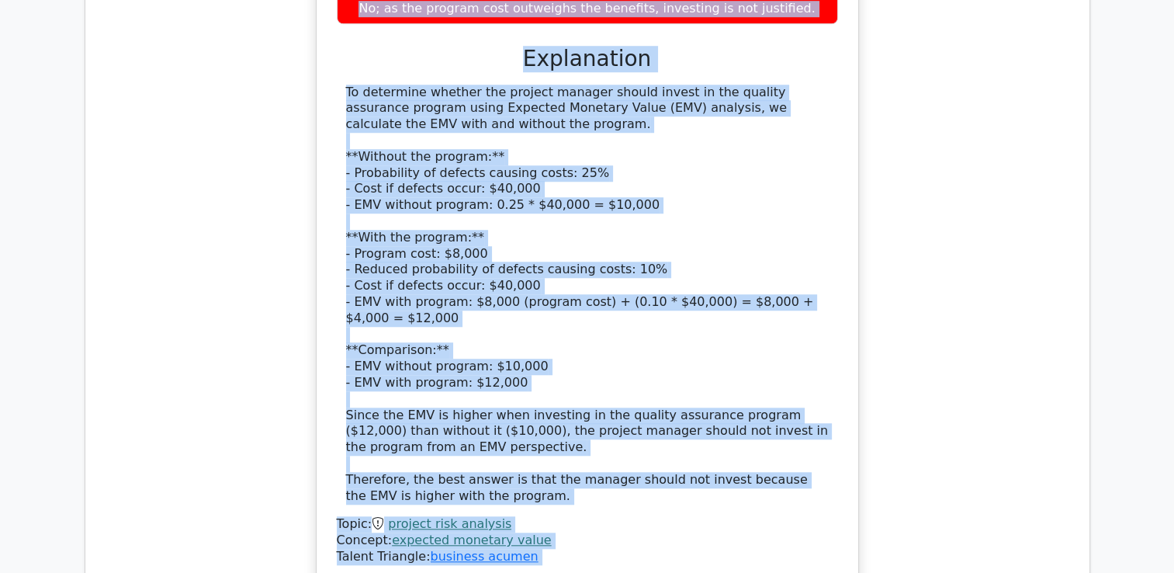
scroll to position [0, 5]
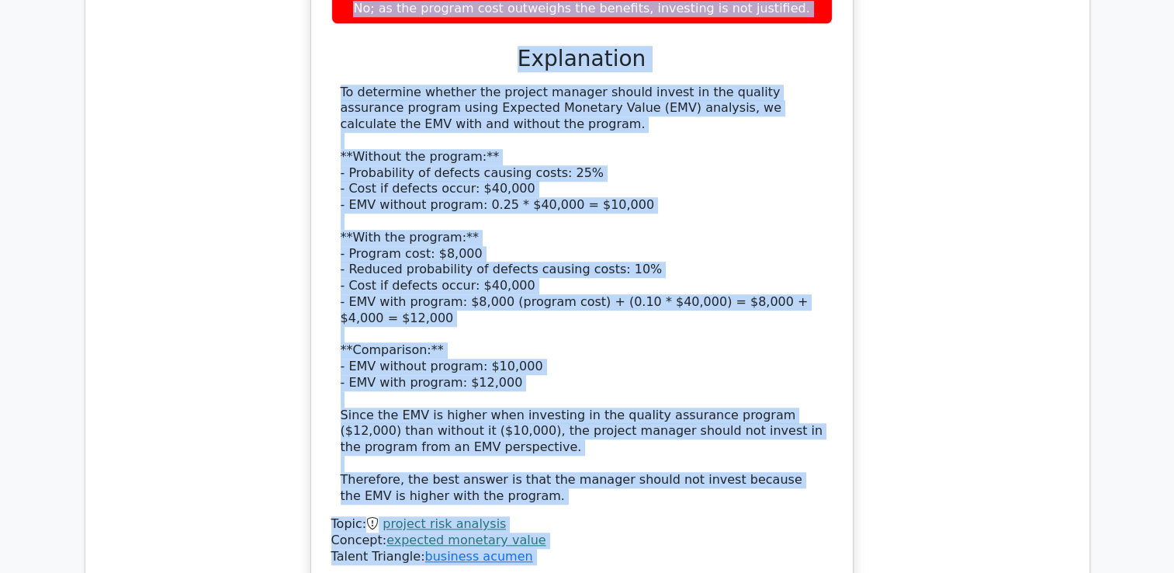
drag, startPoint x: 1172, startPoint y: 480, endPoint x: 1001, endPoint y: 433, distance: 177.1
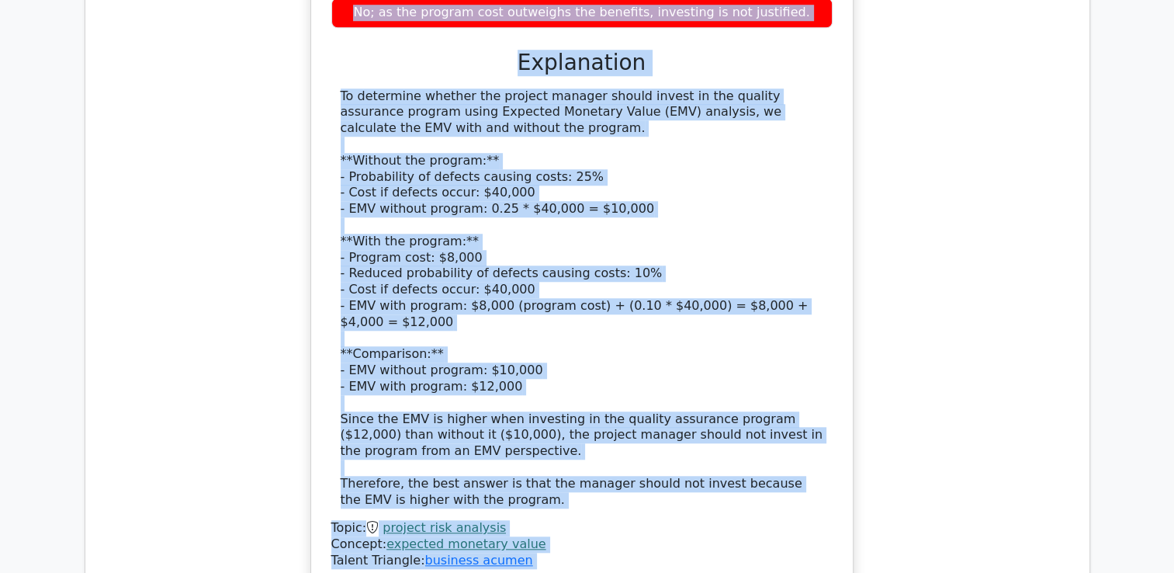
drag, startPoint x: 1001, startPoint y: 433, endPoint x: 1099, endPoint y: 438, distance: 97.9
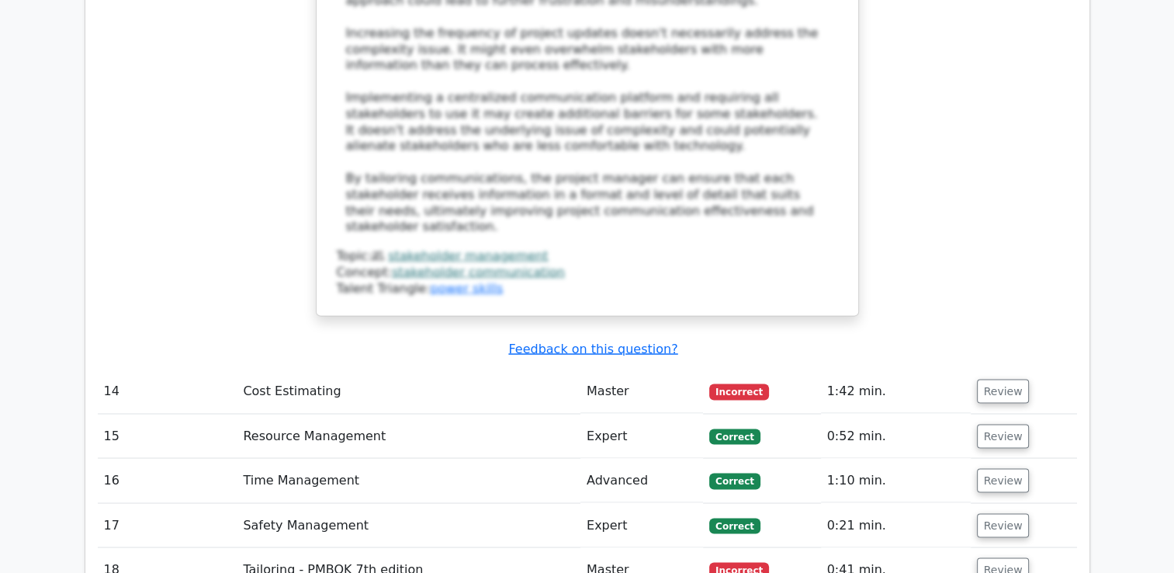
scroll to position [8542, 0]
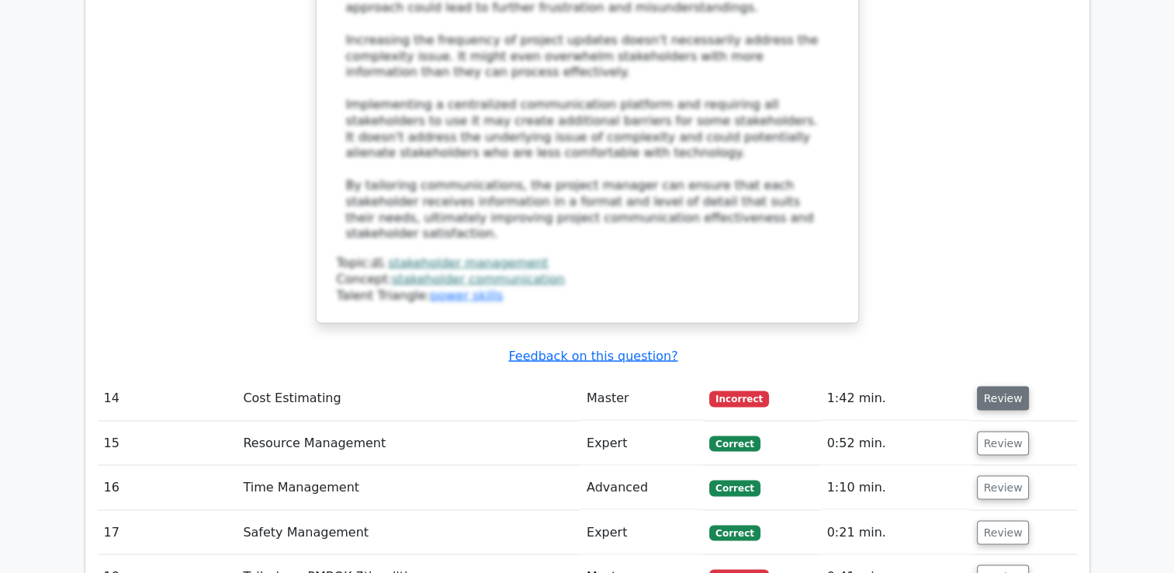
click at [978, 386] on button "Review" at bounding box center [1003, 398] width 53 height 24
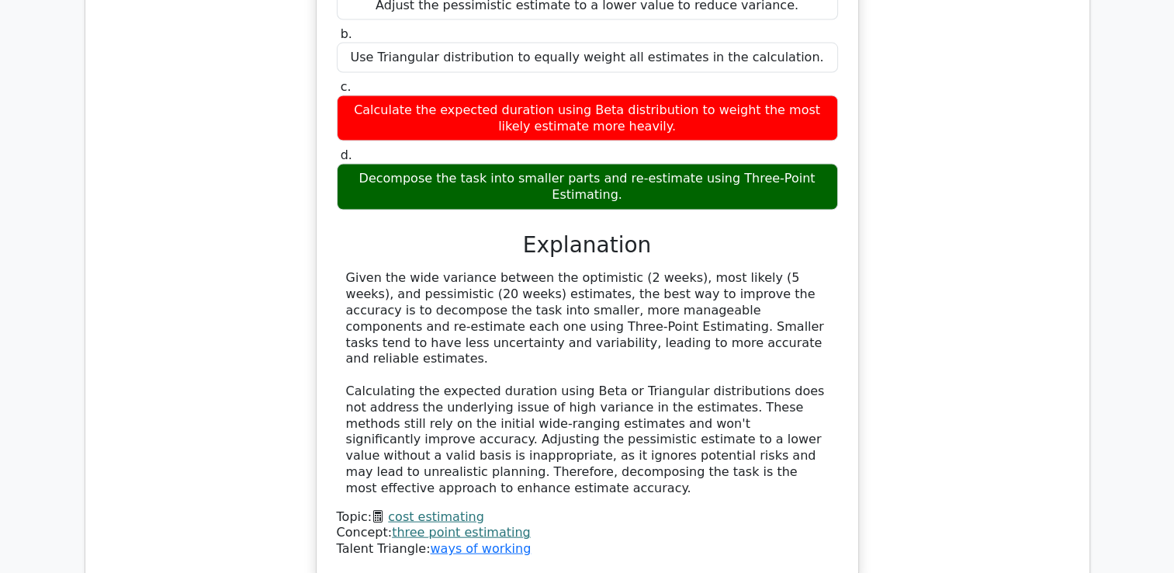
scroll to position [9211, 0]
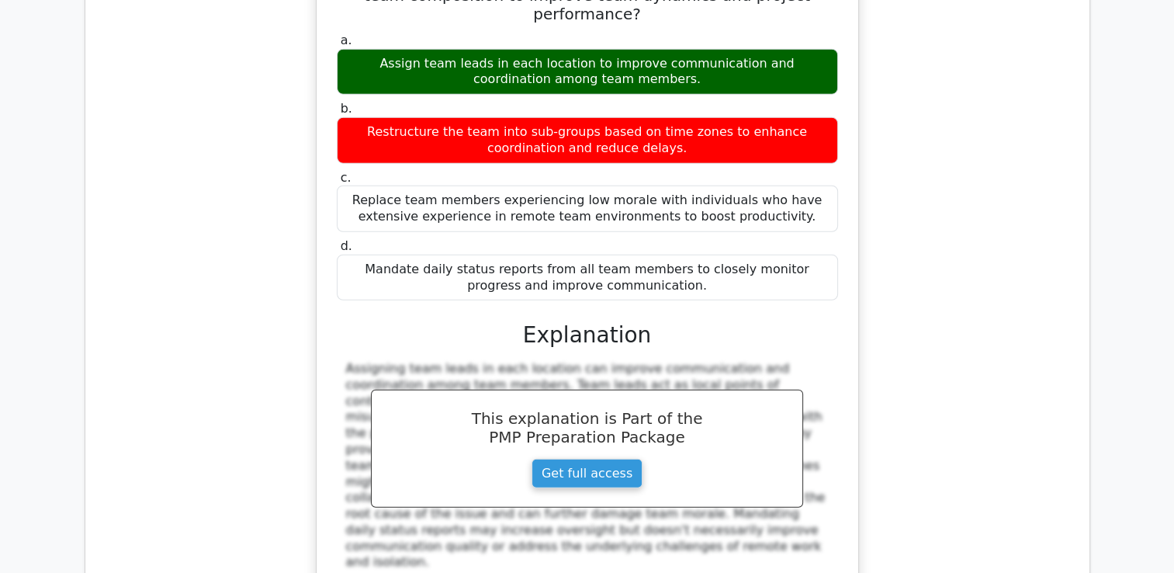
scroll to position [10111, 0]
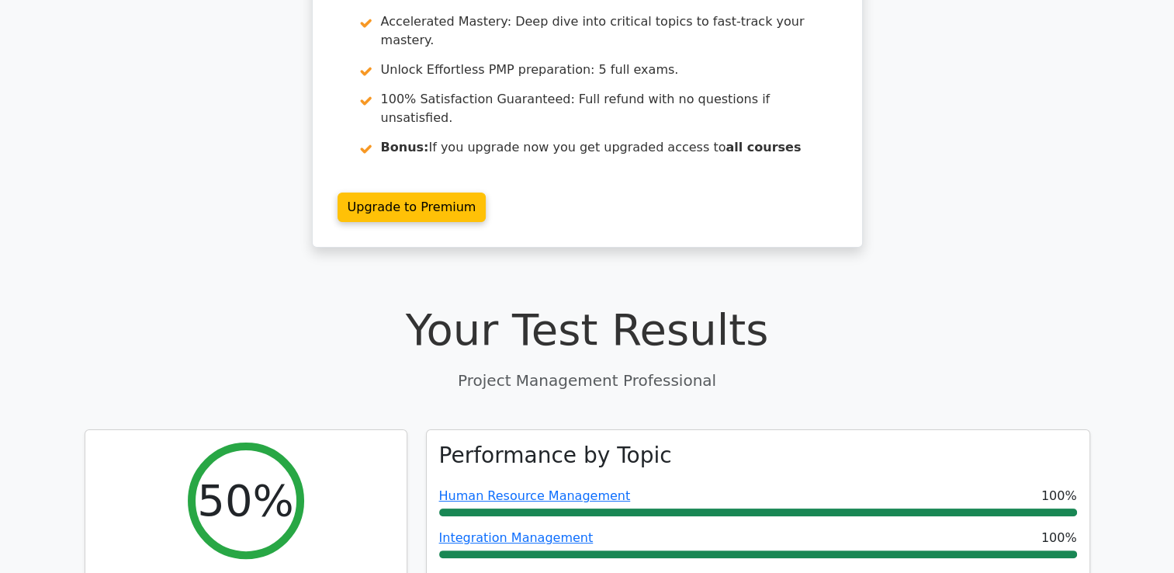
scroll to position [362, 0]
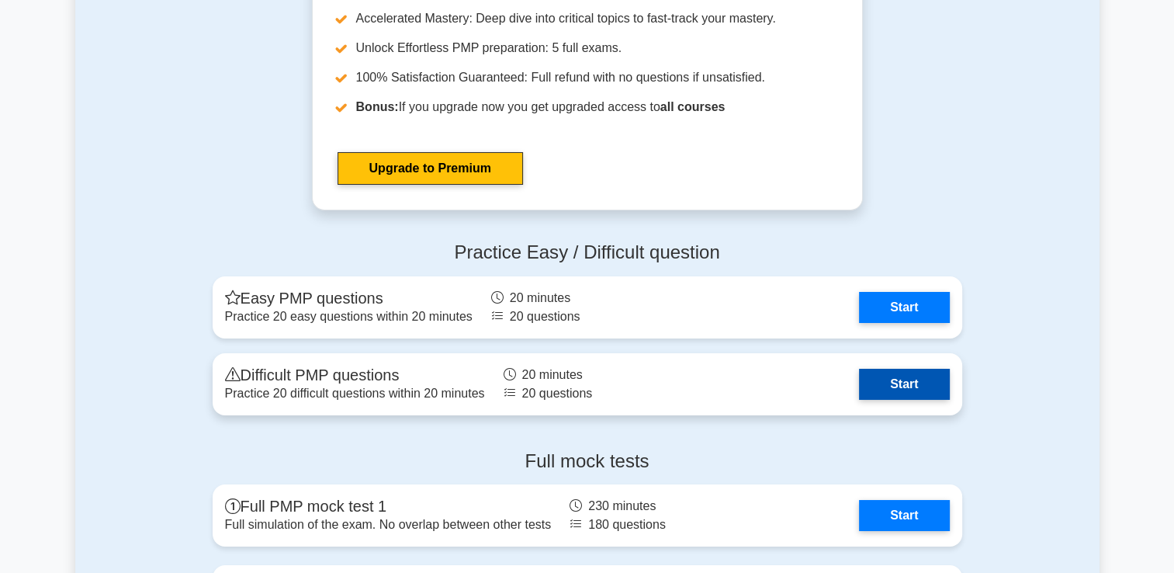
scroll to position [5873, 0]
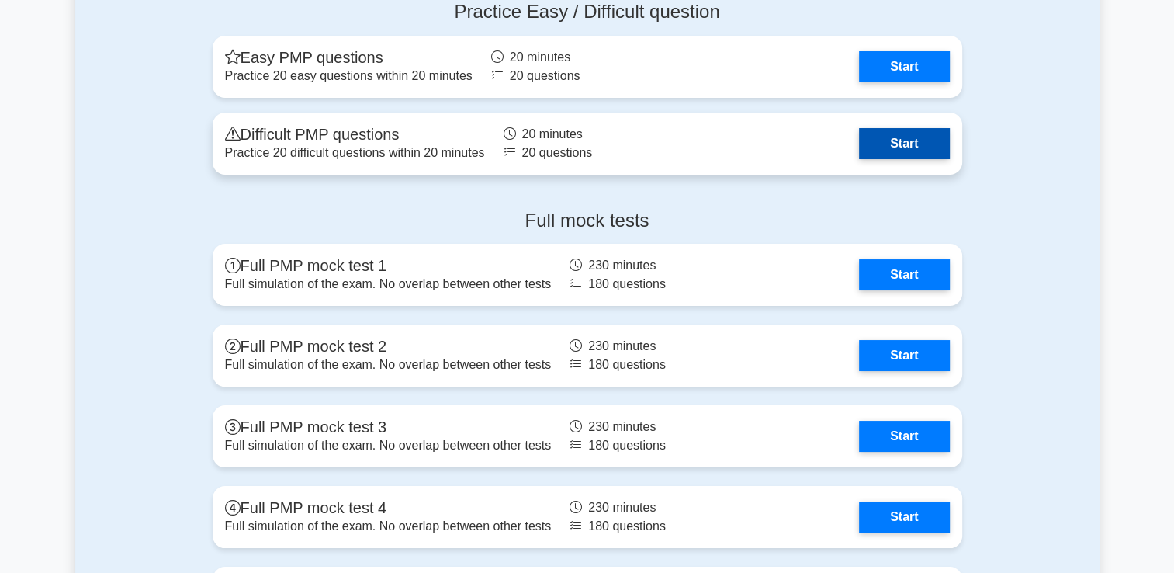
click at [926, 133] on link "Start" at bounding box center [904, 143] width 90 height 31
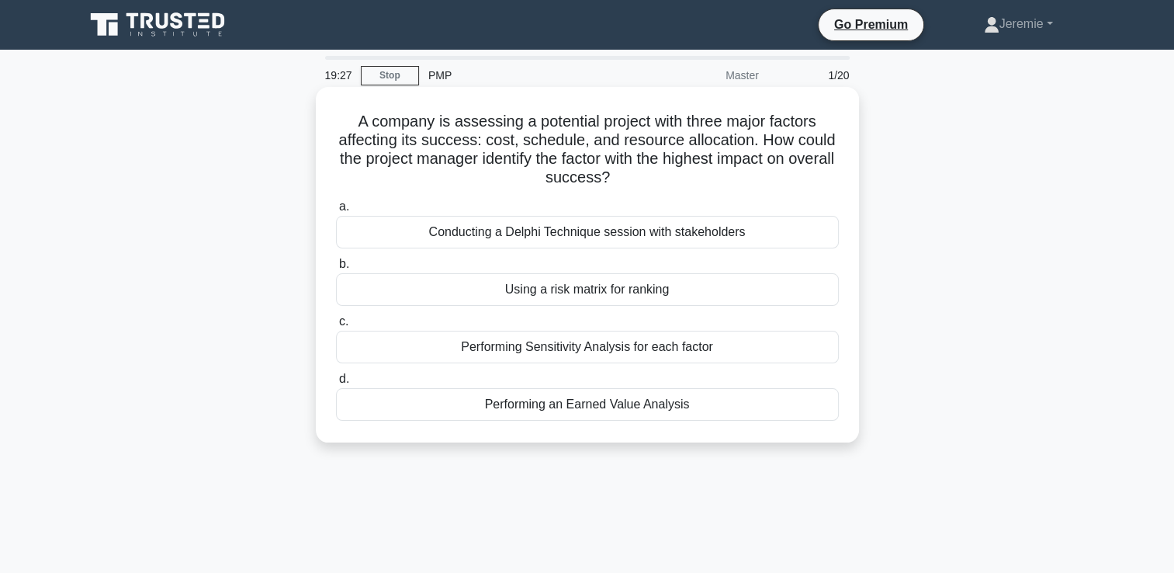
click at [583, 357] on div "Performing Sensitivity Analysis for each factor" at bounding box center [587, 347] width 503 height 33
click at [336, 327] on input "c. Performing Sensitivity Analysis for each factor" at bounding box center [336, 322] width 0 height 10
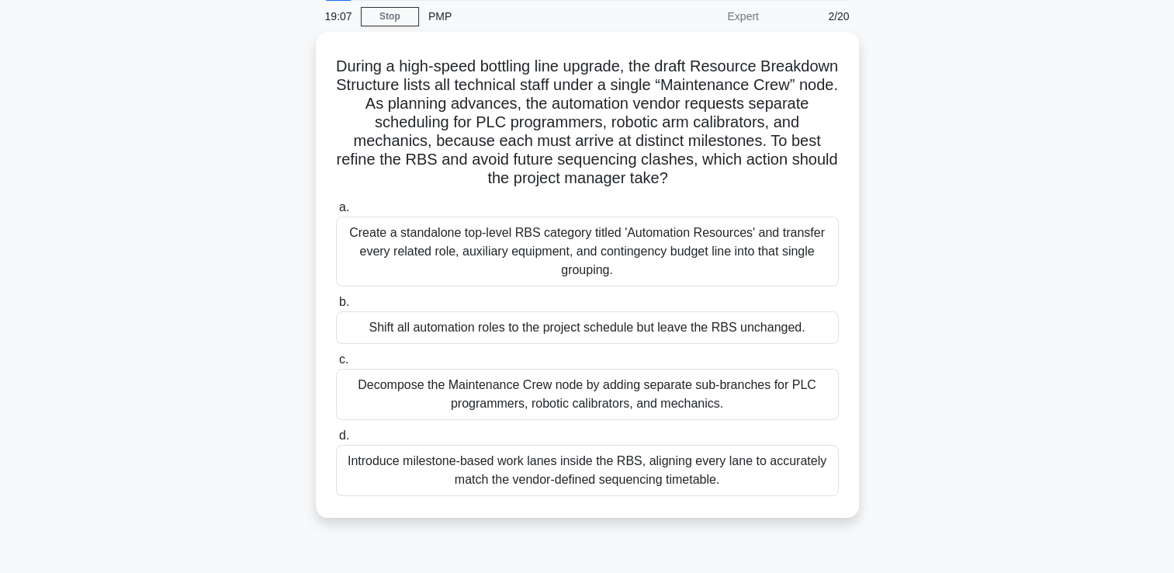
scroll to position [61, 0]
click at [922, 470] on div "During a high-speed bottling line upgrade, the draft Resource Breakdown Structu…" at bounding box center [587, 282] width 1024 height 504
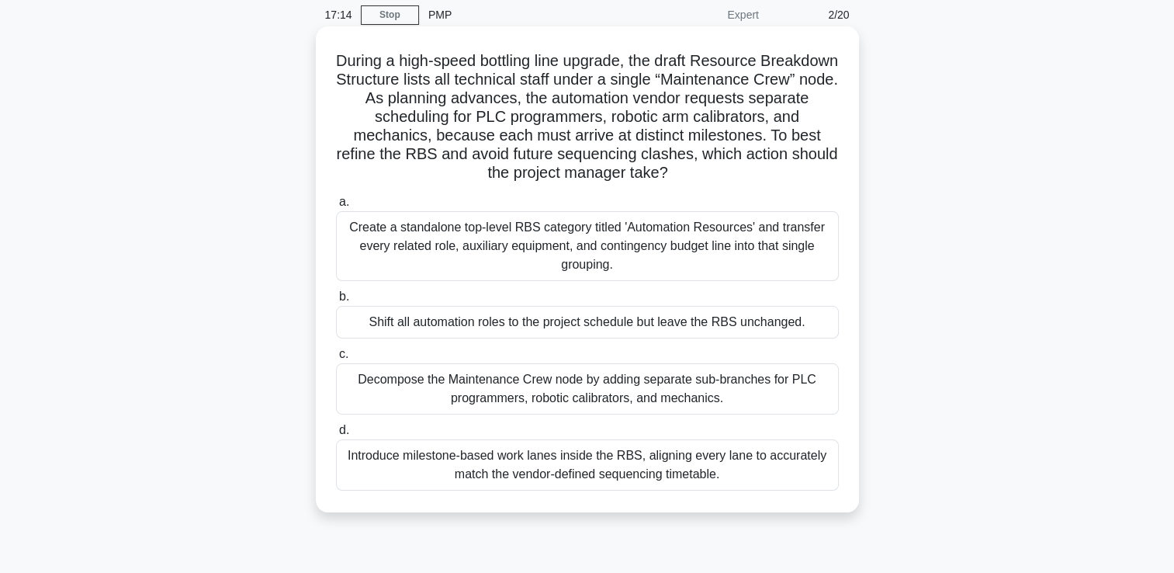
click at [757, 456] on div "Introduce milestone-based work lanes inside the RBS, aligning every lane to acc…" at bounding box center [587, 464] width 503 height 51
click at [336, 435] on input "d. Introduce milestone-based work lanes inside the RBS, aligning every lane to …" at bounding box center [336, 430] width 0 height 10
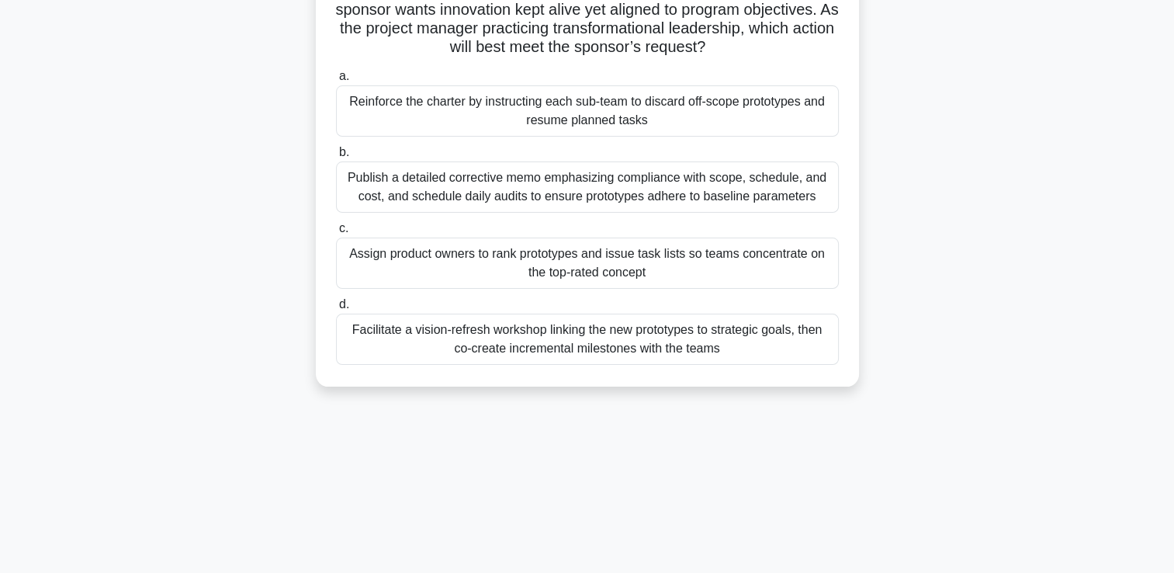
scroll to position [155, 0]
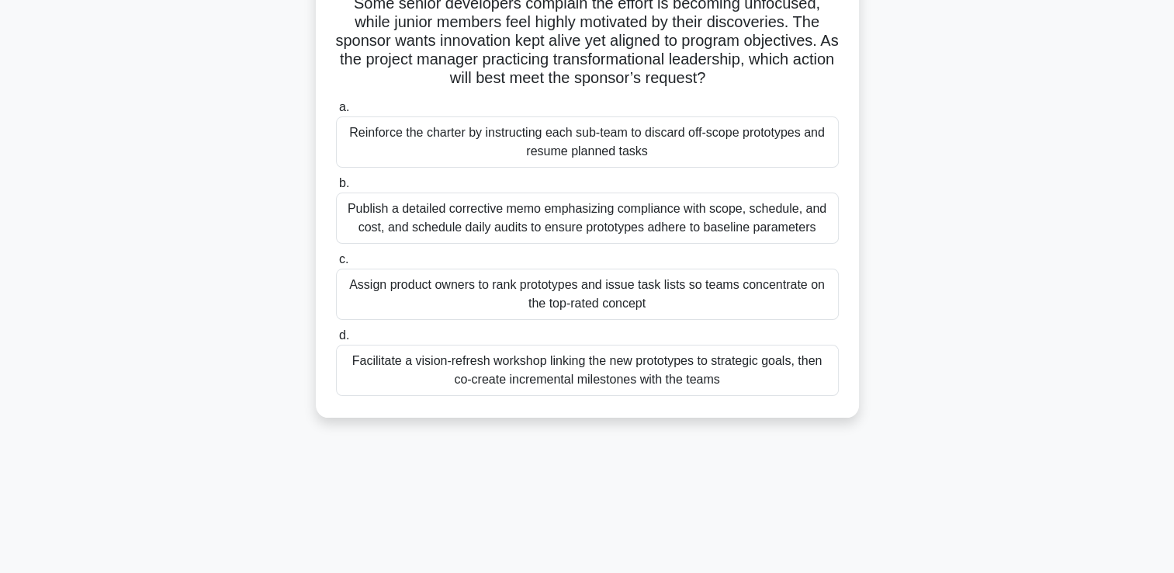
click at [595, 359] on div "Facilitate a vision-refresh workshop linking the new prototypes to strategic go…" at bounding box center [587, 369] width 503 height 51
click at [336, 341] on input "d. Facilitate a vision-refresh workshop linking the new prototypes to strategic…" at bounding box center [336, 336] width 0 height 10
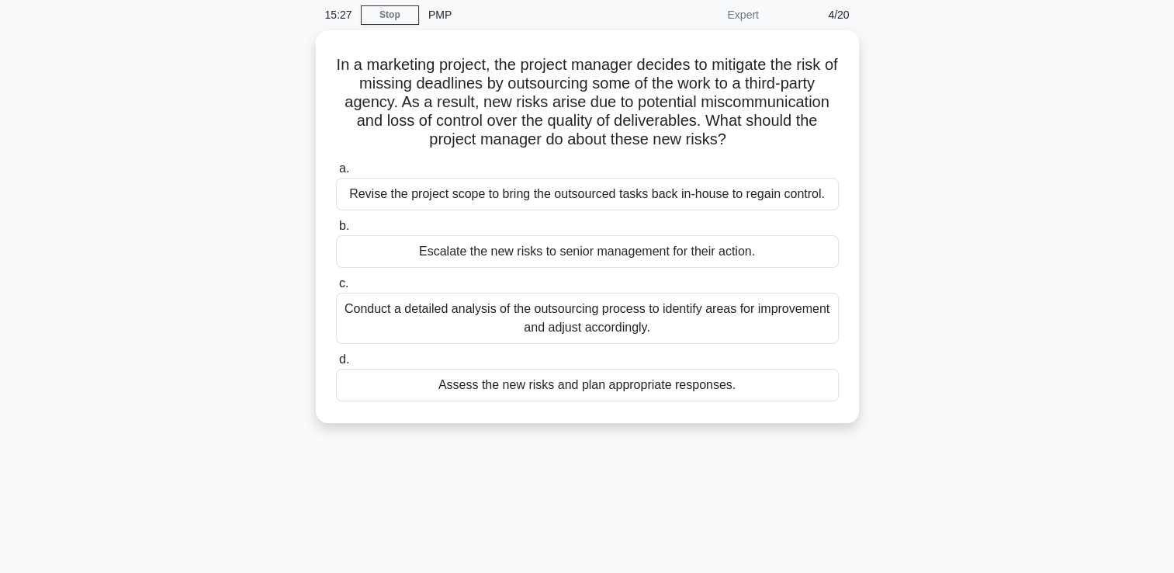
scroll to position [62, 0]
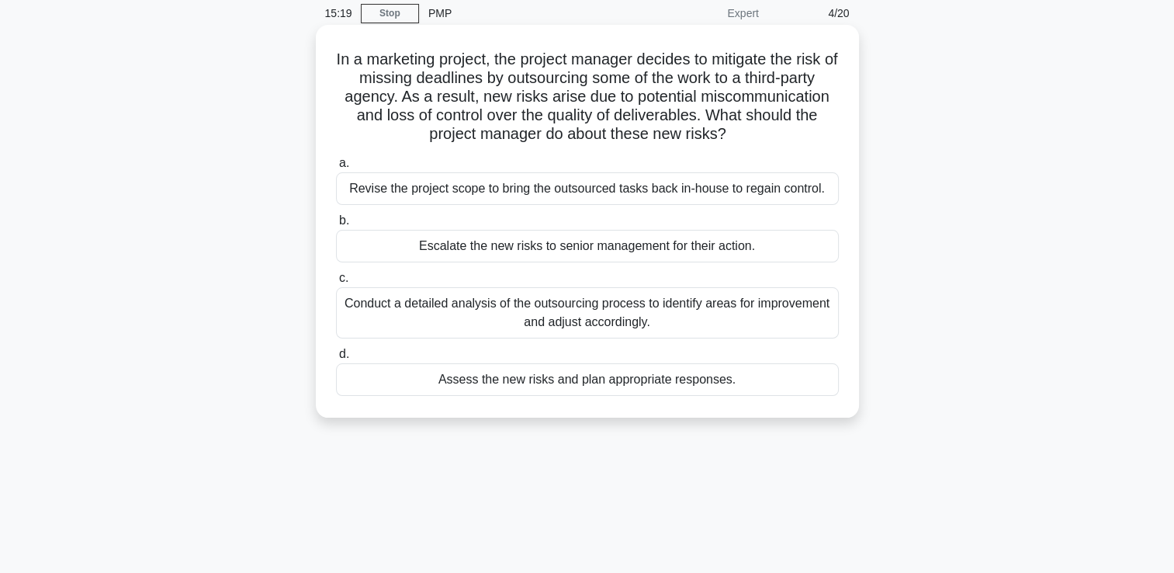
click at [560, 385] on div "Assess the new risks and plan appropriate responses." at bounding box center [587, 379] width 503 height 33
click at [336, 359] on input "d. Assess the new risks and plan appropriate responses." at bounding box center [336, 354] width 0 height 10
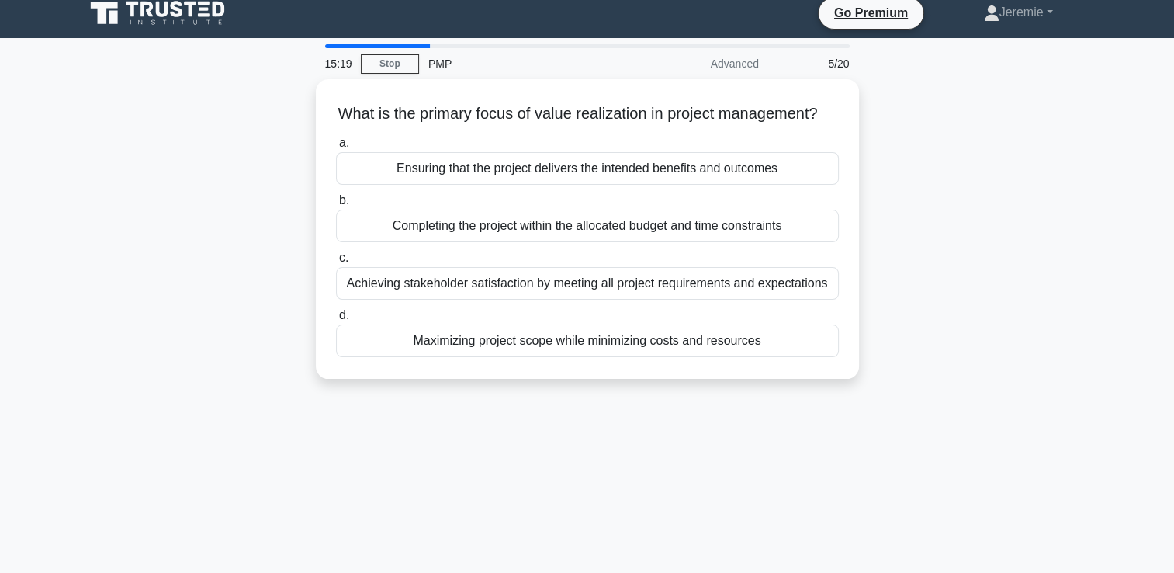
scroll to position [0, 0]
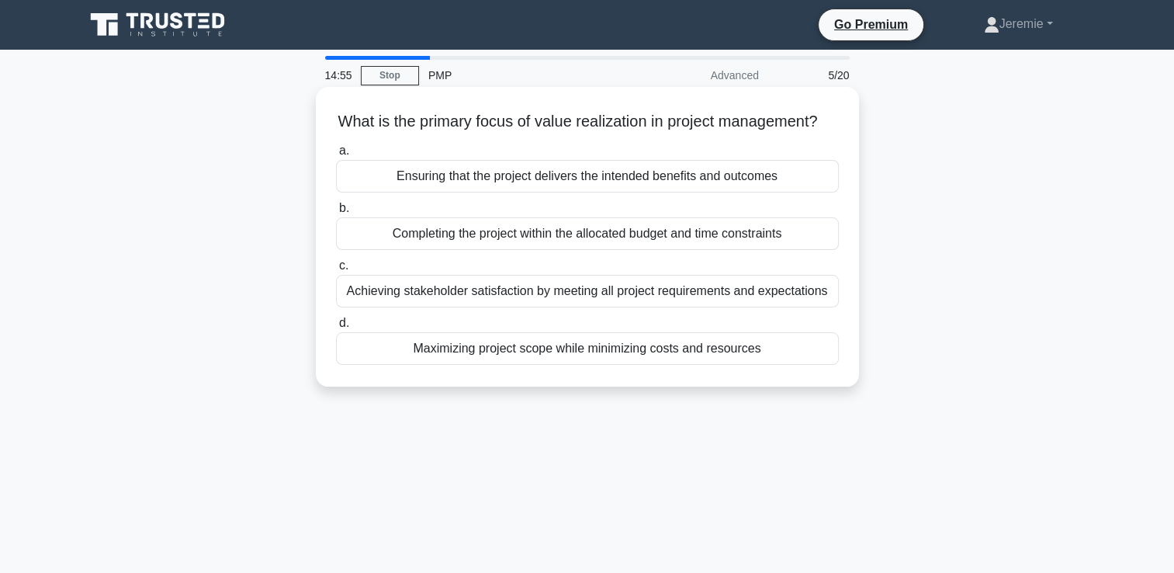
click at [649, 192] on div "Ensuring that the project delivers the intended benefits and outcomes" at bounding box center [587, 176] width 503 height 33
click at [336, 156] on input "a. Ensuring that the project delivers the intended benefits and outcomes" at bounding box center [336, 151] width 0 height 10
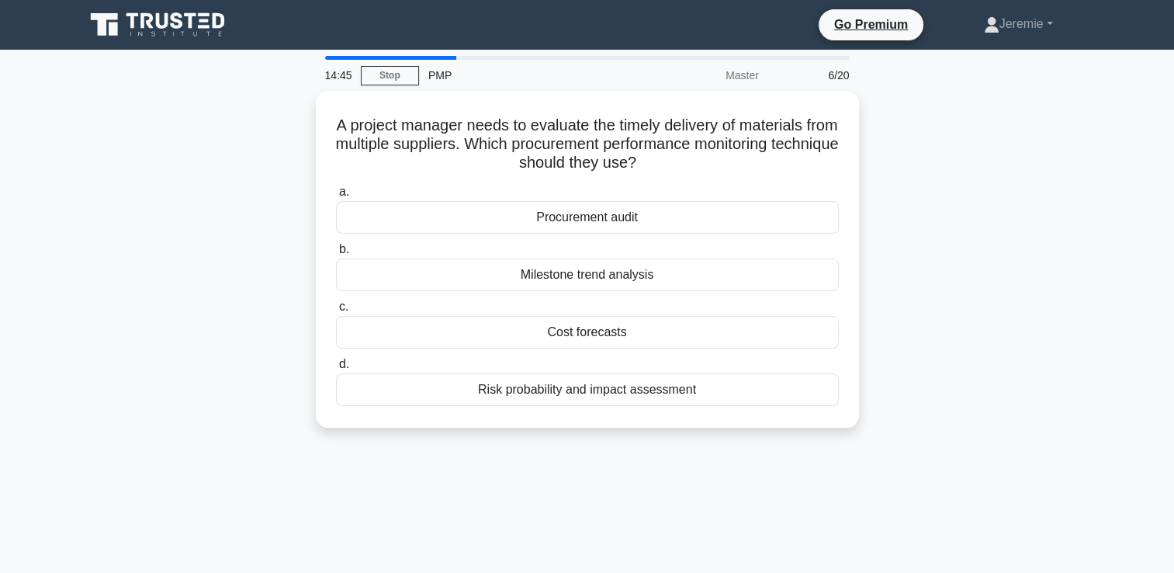
click at [237, 197] on div "A project manager needs to evaluate the timely delivery of materials from multi…" at bounding box center [587, 268] width 1024 height 355
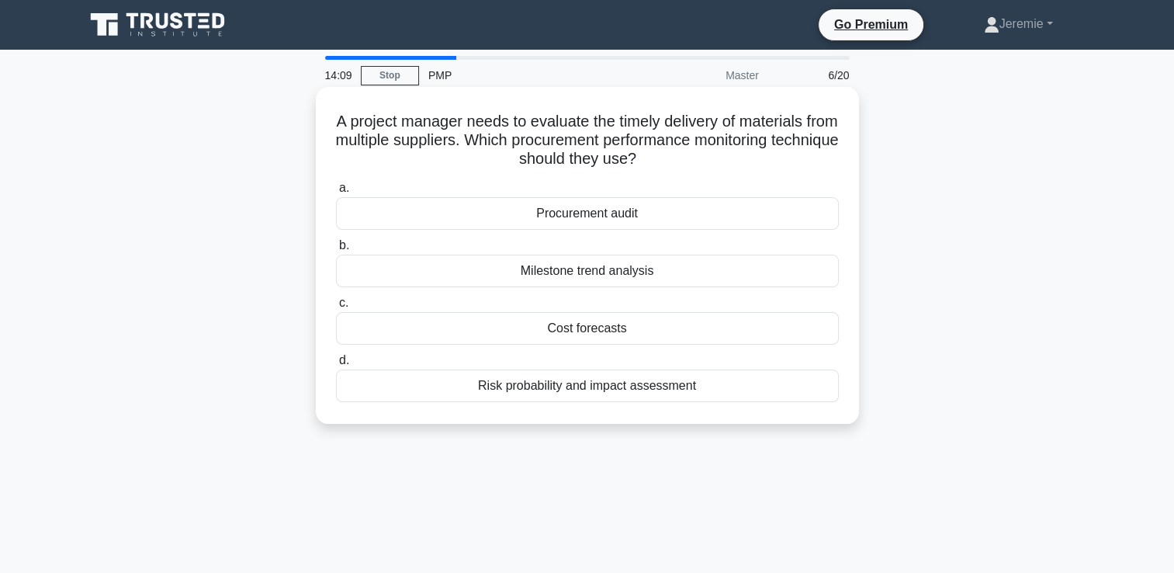
click at [565, 225] on div "Procurement audit" at bounding box center [587, 213] width 503 height 33
click at [336, 193] on input "a. Procurement audit" at bounding box center [336, 188] width 0 height 10
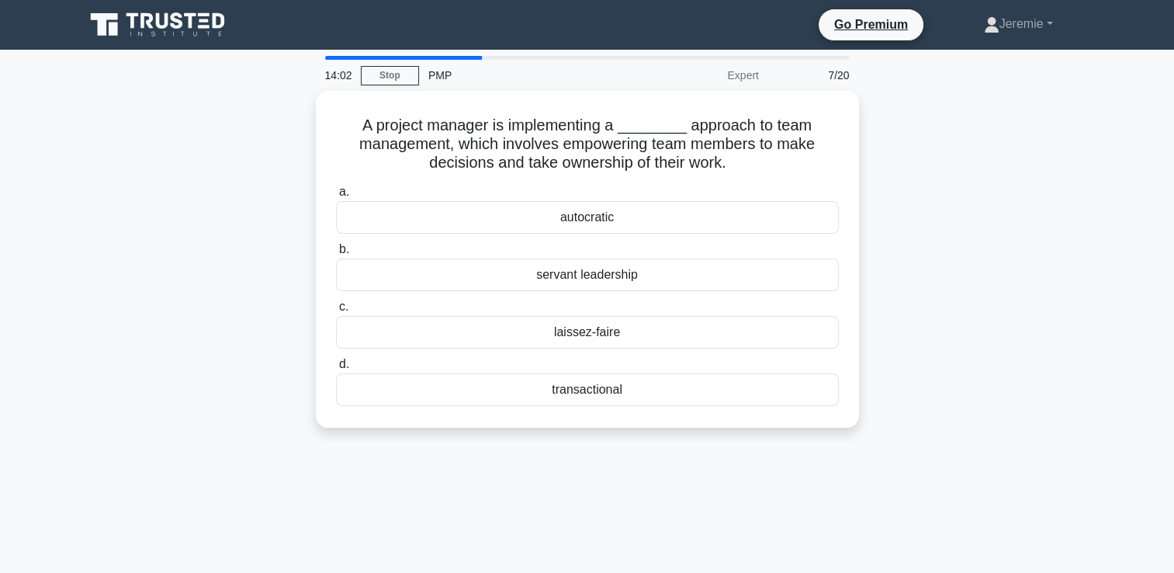
click at [928, 182] on div "A project manager is implementing a ________ approach to team management, which…" at bounding box center [587, 268] width 1024 height 355
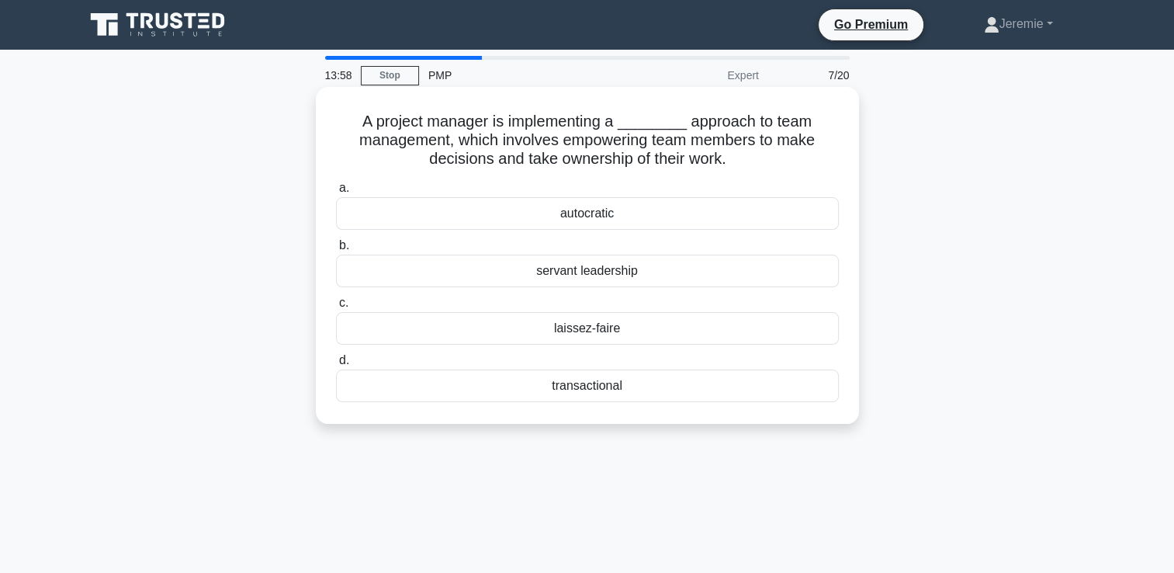
click at [725, 327] on div "laissez-faire" at bounding box center [587, 328] width 503 height 33
click at [336, 308] on input "c. laissez-faire" at bounding box center [336, 303] width 0 height 10
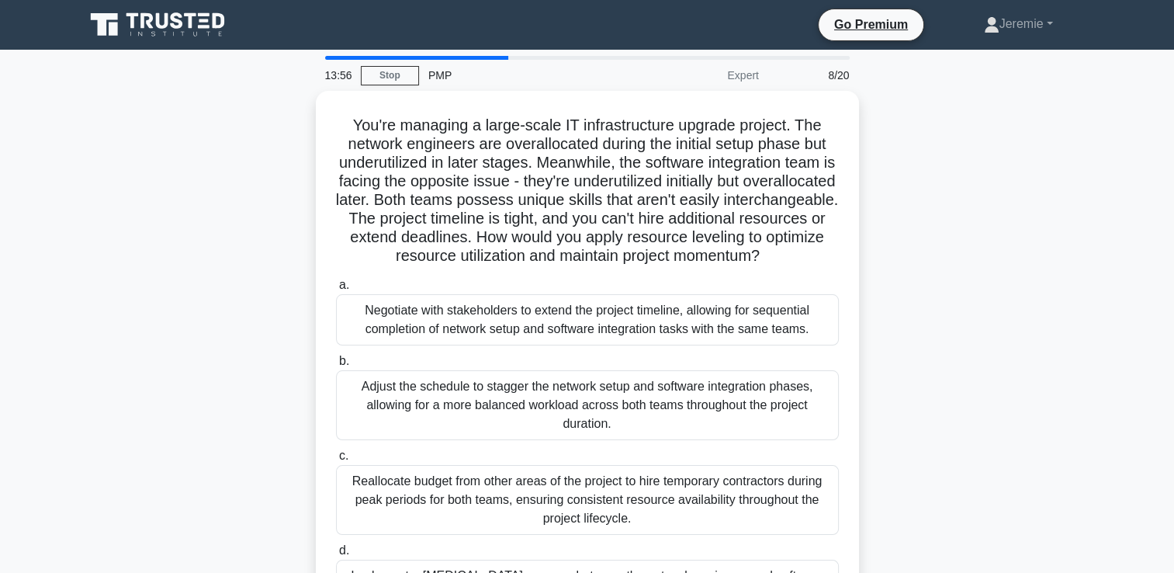
click at [236, 268] on div "You're managing a large-scale IT infrastructure upgrade project. The network en…" at bounding box center [587, 380] width 1024 height 579
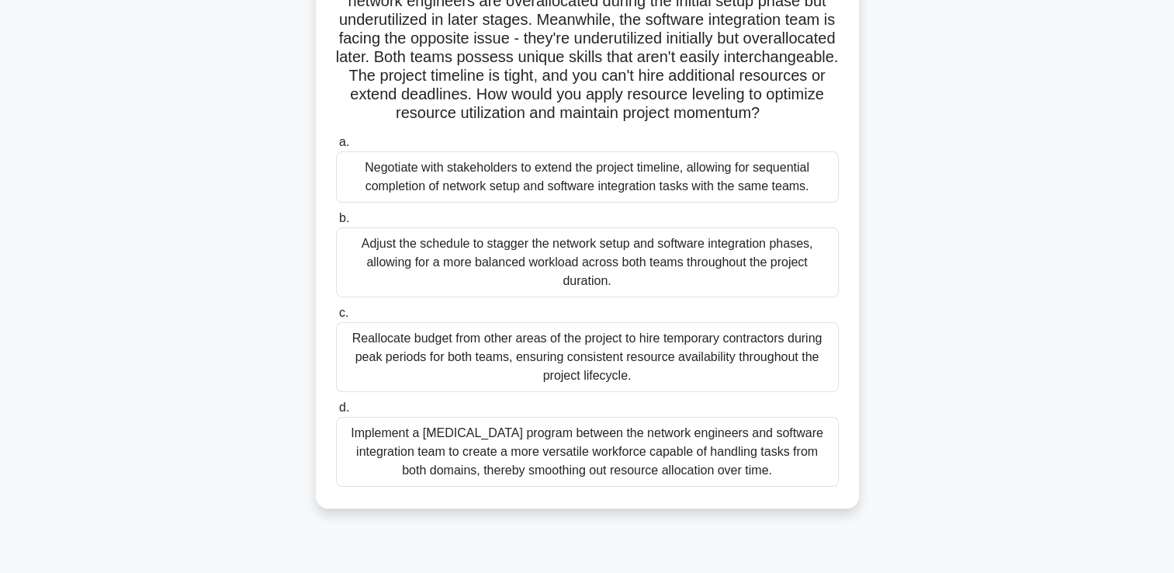
scroll to position [141, 0]
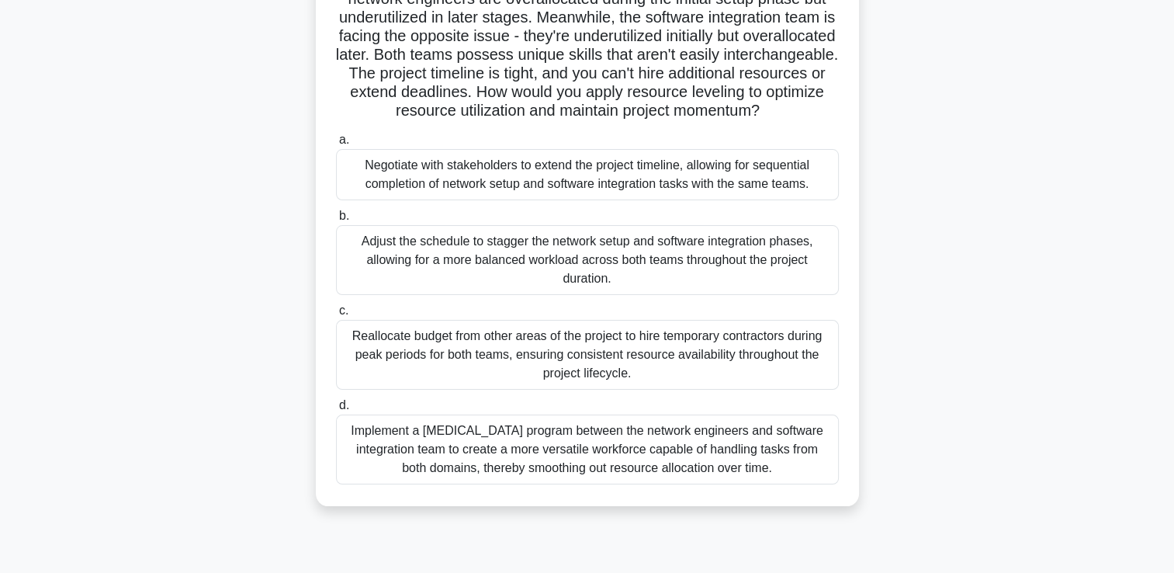
click at [583, 113] on h5 "You're managing a large-scale IT infrastructure upgrade project. The network en…" at bounding box center [587, 46] width 506 height 151
click at [746, 295] on div "Adjust the schedule to stagger the network setup and software integration phase…" at bounding box center [587, 260] width 503 height 70
click at [336, 221] on input "b. Adjust the schedule to stagger the network setup and software integration ph…" at bounding box center [336, 216] width 0 height 10
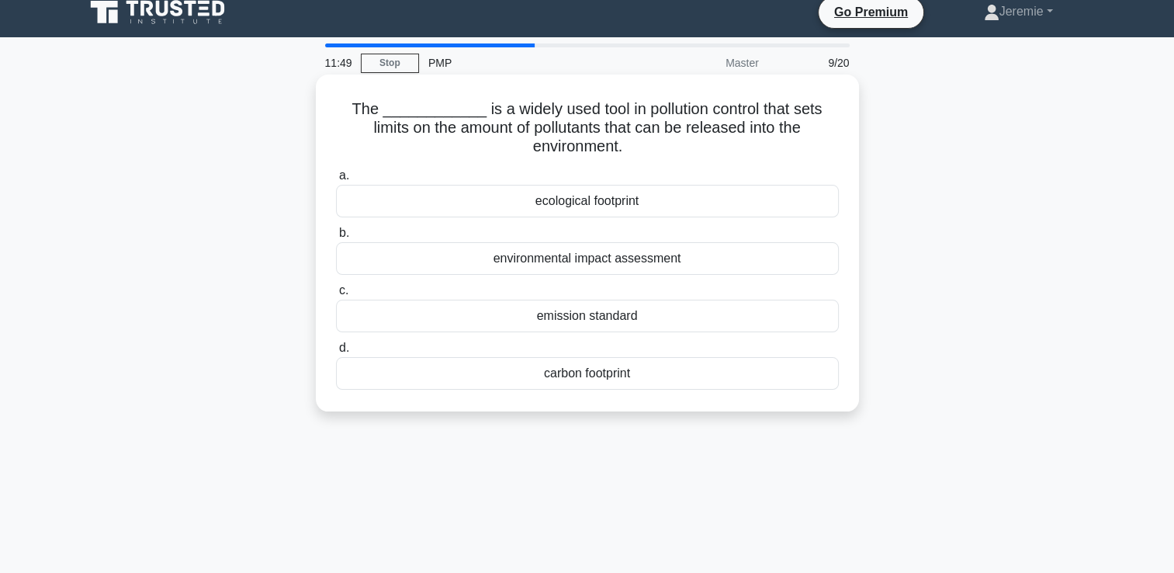
scroll to position [0, 0]
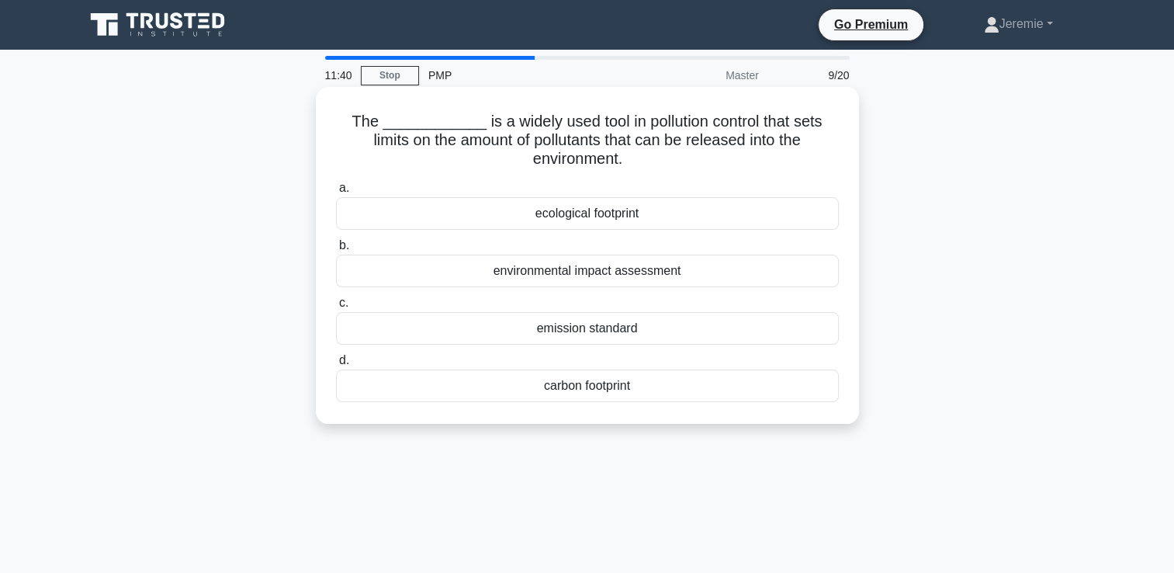
click at [537, 141] on h5 "The ____________ is a widely used tool in pollution control that sets limits on…" at bounding box center [587, 140] width 506 height 57
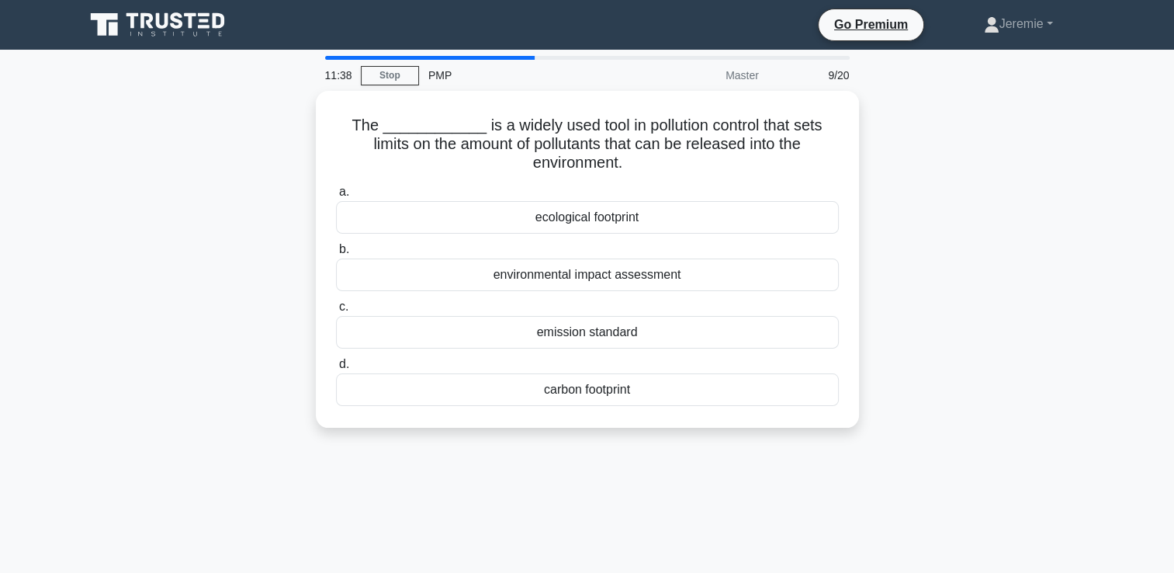
click at [940, 219] on div "The ____________ is a widely used tool in pollution control that sets limits on…" at bounding box center [587, 268] width 1024 height 355
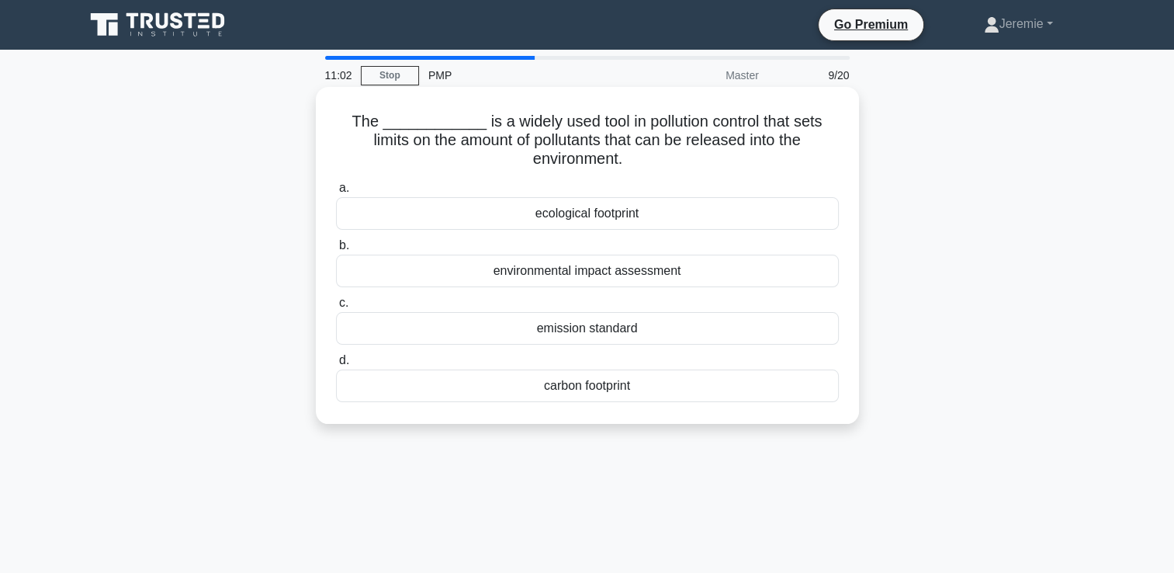
click at [673, 380] on div "carbon footprint" at bounding box center [587, 385] width 503 height 33
click at [336, 365] on input "d. carbon footprint" at bounding box center [336, 360] width 0 height 10
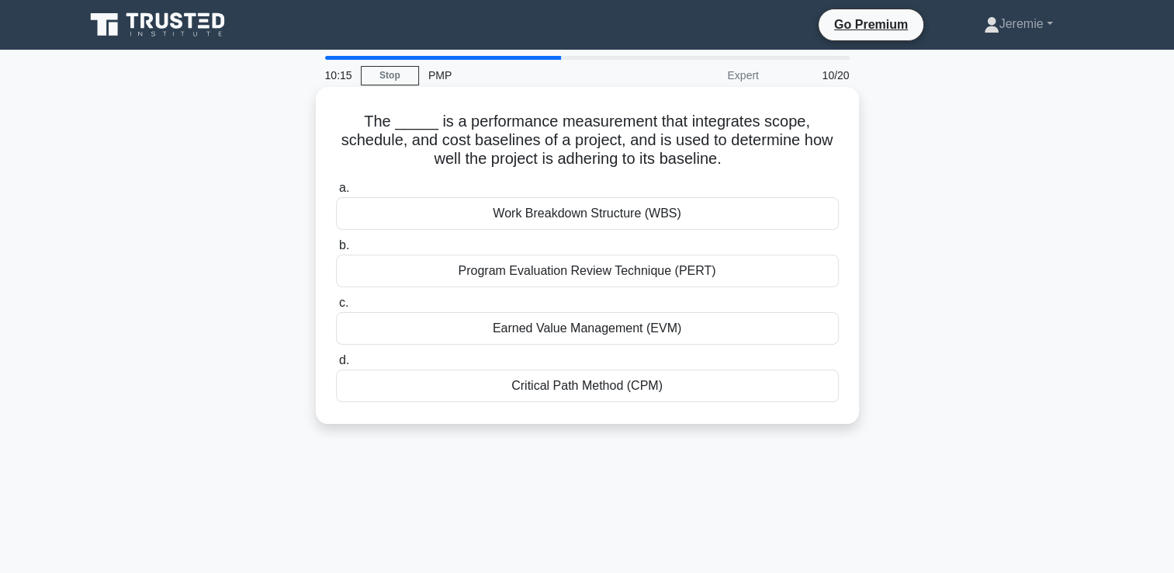
click at [583, 277] on div "Program Evaluation Review Technique (PERT)" at bounding box center [587, 270] width 503 height 33
click at [336, 251] on input "b. Program Evaluation Review Technique (PERT)" at bounding box center [336, 246] width 0 height 10
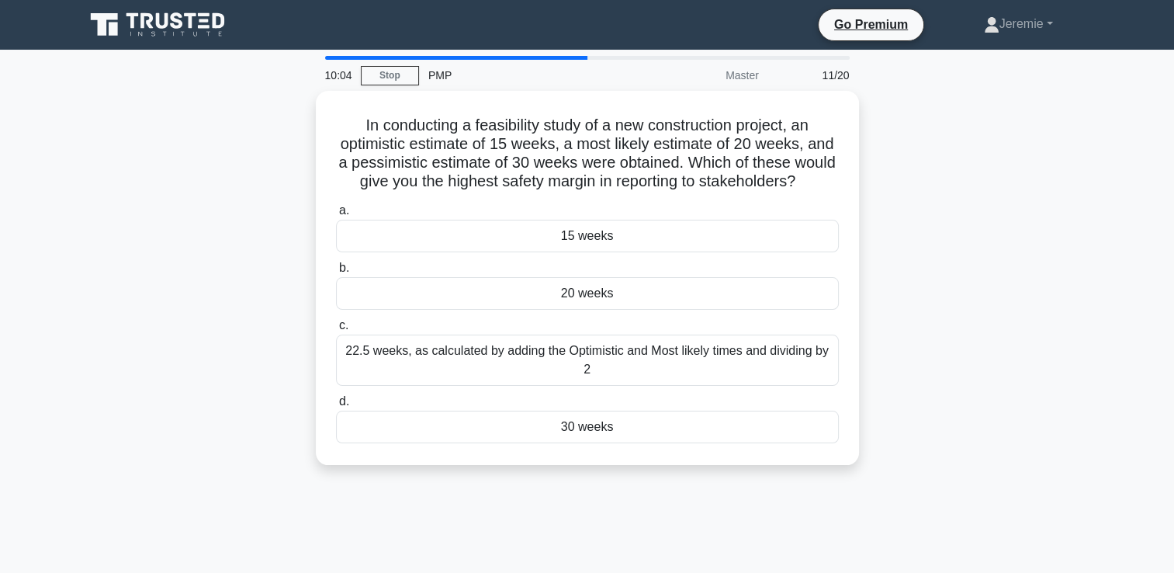
click at [275, 244] on div "In conducting a feasibility study of a new construction project, an optimistic …" at bounding box center [587, 287] width 1024 height 393
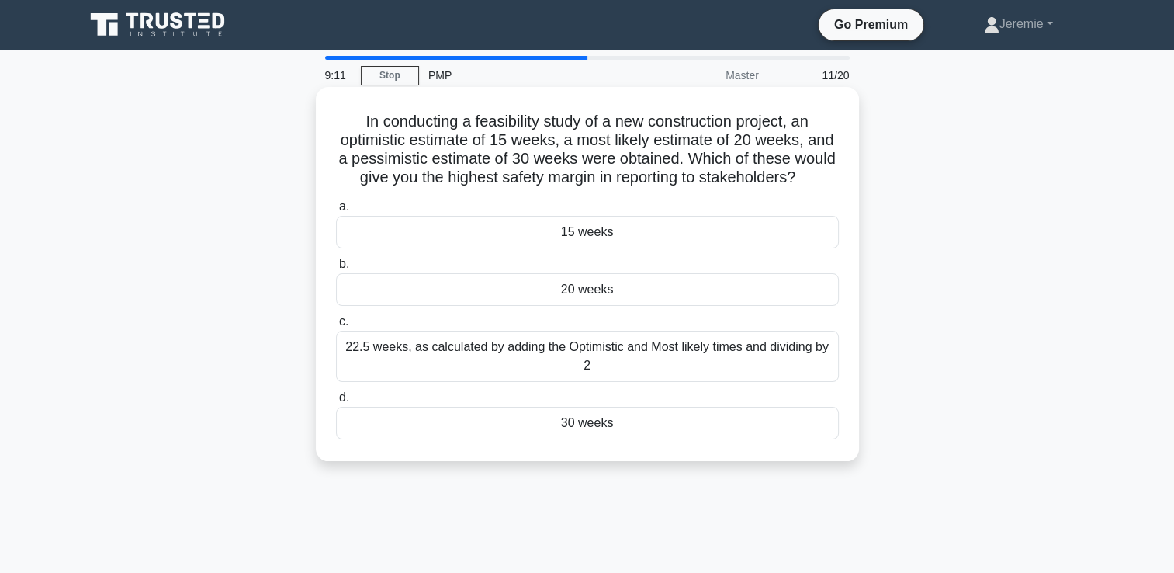
click at [595, 246] on div "15 weeks" at bounding box center [587, 232] width 503 height 33
click at [336, 212] on input "a. 15 weeks" at bounding box center [336, 207] width 0 height 10
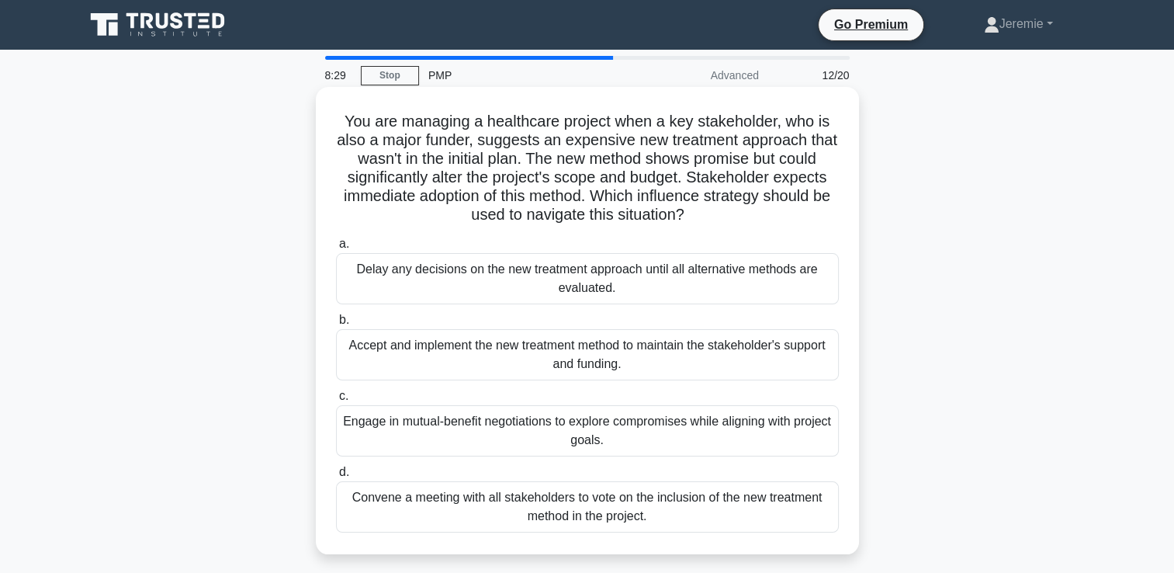
click at [642, 438] on div "Engage in mutual-benefit negotiations to explore compromises while aligning wit…" at bounding box center [587, 430] width 503 height 51
click at [336, 401] on input "c. Engage in mutual-benefit negotiations to explore compromises while aligning …" at bounding box center [336, 396] width 0 height 10
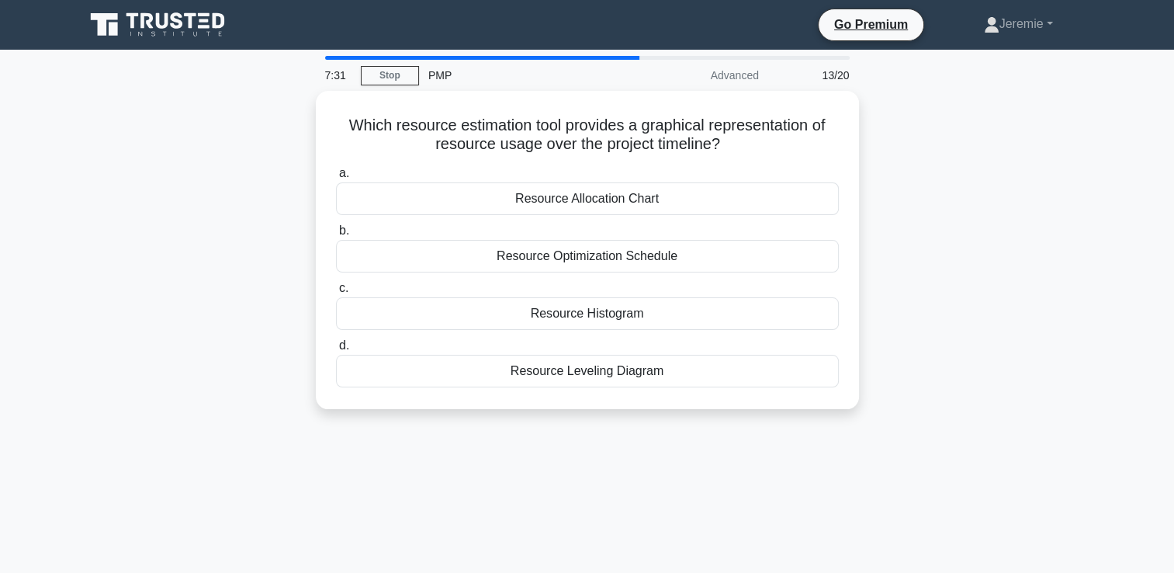
click at [947, 217] on div "Which resource estimation tool provides a graphical representation of resource …" at bounding box center [587, 259] width 1024 height 337
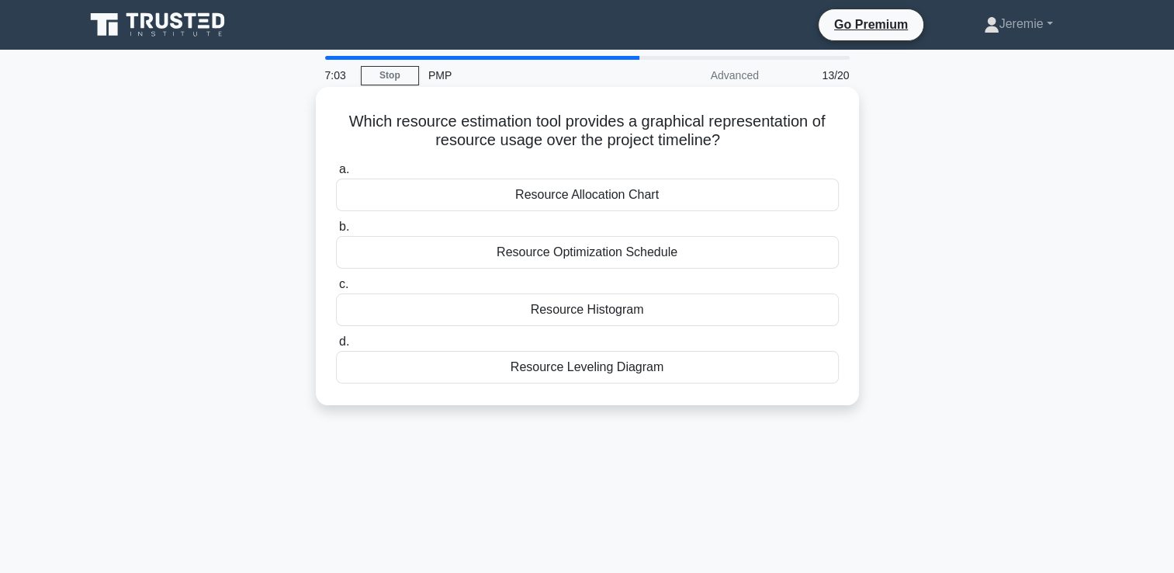
click at [810, 243] on div "Resource Optimization Schedule" at bounding box center [587, 252] width 503 height 33
click at [336, 232] on input "b. Resource Optimization Schedule" at bounding box center [336, 227] width 0 height 10
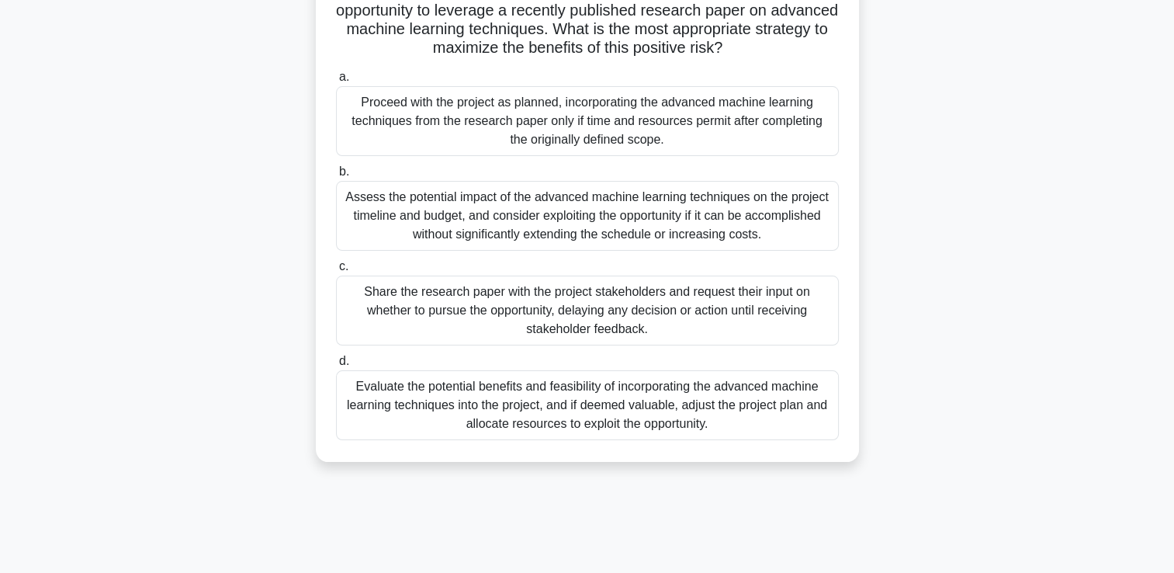
scroll to position [155, 0]
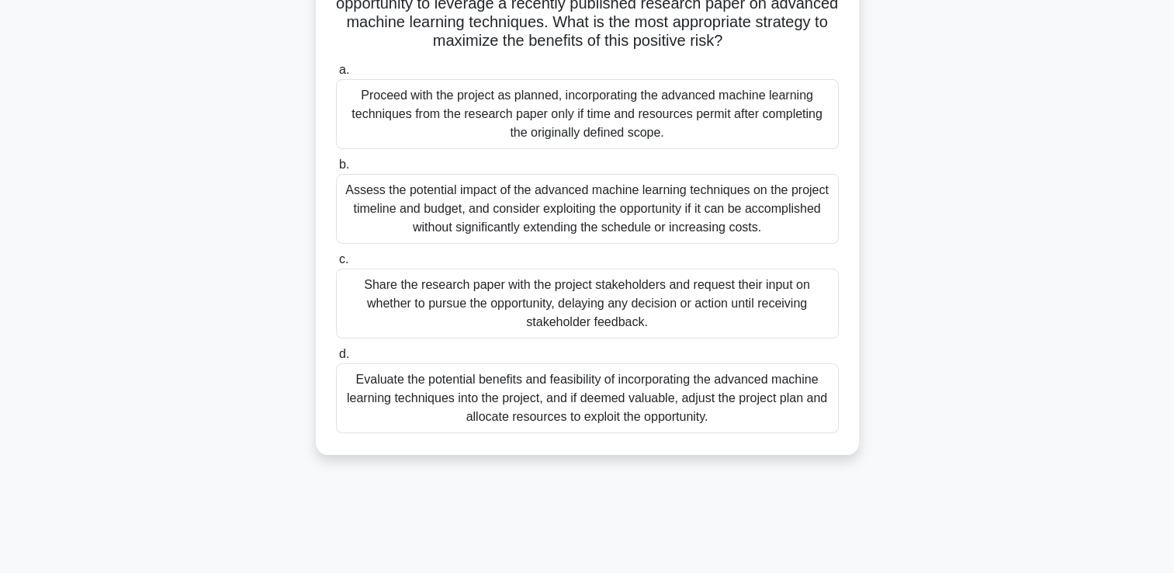
click at [581, 403] on div "Evaluate the potential benefits and feasibility of incorporating the advanced m…" at bounding box center [587, 398] width 503 height 70
click at [336, 359] on input "d. Evaluate the potential benefits and feasibility of incorporating the advance…" at bounding box center [336, 354] width 0 height 10
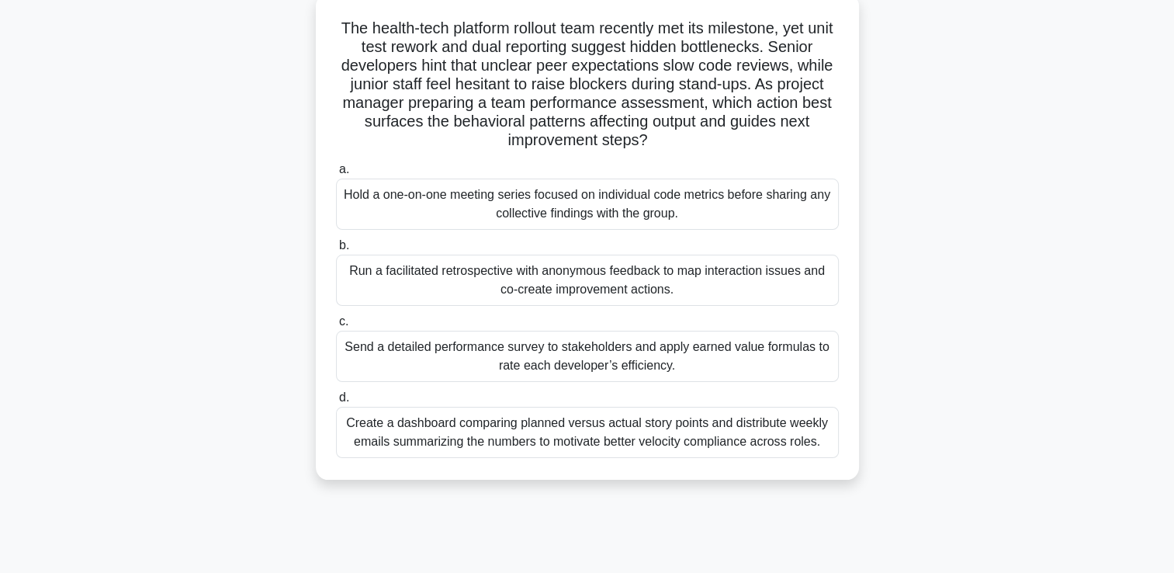
scroll to position [124, 0]
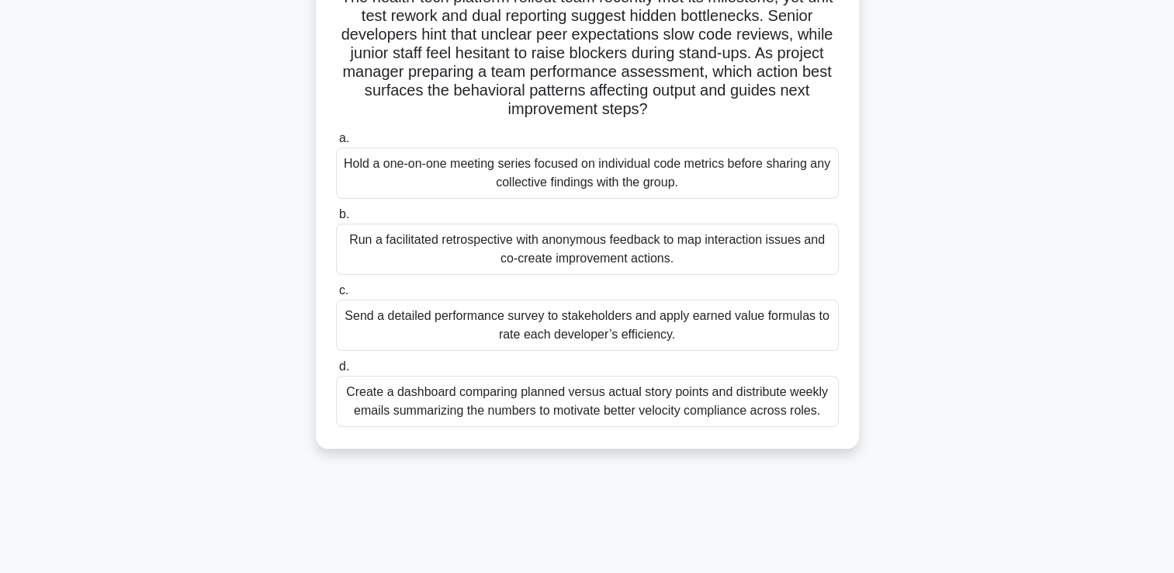
click at [746, 253] on div "Run a facilitated retrospective with anonymous feedback to map interaction issu…" at bounding box center [587, 248] width 503 height 51
click at [336, 220] on input "b. Run a facilitated retrospective with anonymous feedback to map interaction i…" at bounding box center [336, 214] width 0 height 10
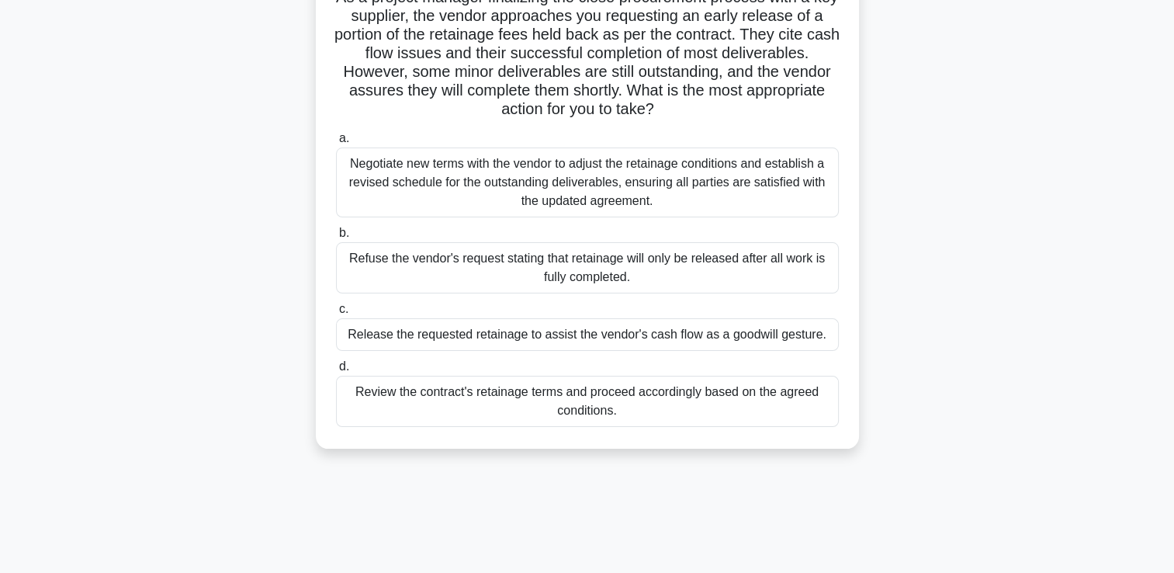
click at [670, 402] on div "Review the contract's retainage terms and proceed accordingly based on the agre…" at bounding box center [587, 401] width 503 height 51
click at [336, 372] on input "d. Review the contract's retainage terms and proceed accordingly based on the a…" at bounding box center [336, 367] width 0 height 10
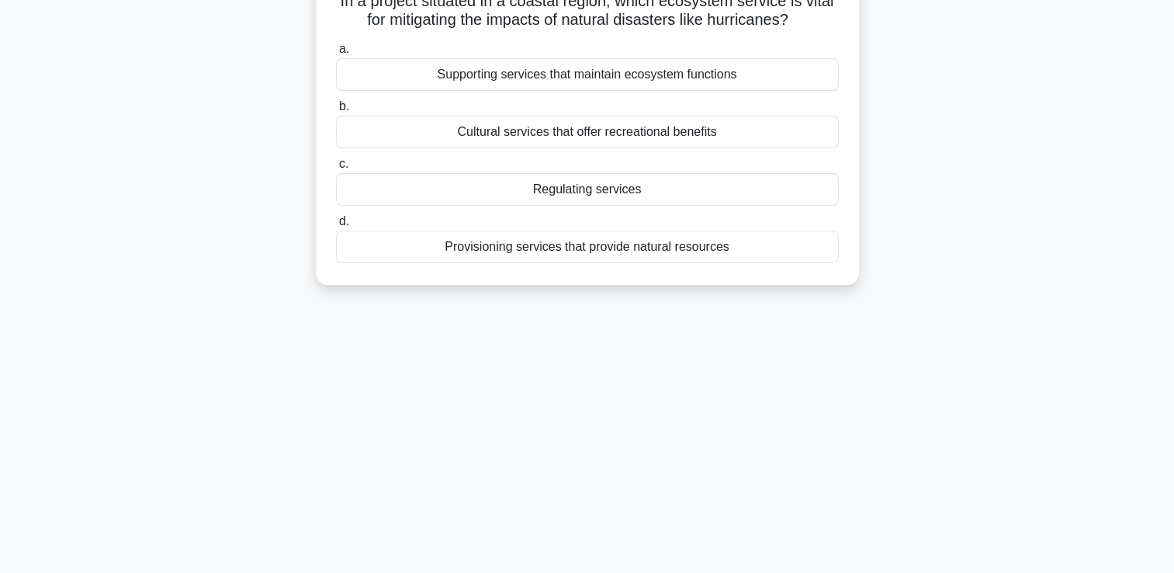
scroll to position [0, 0]
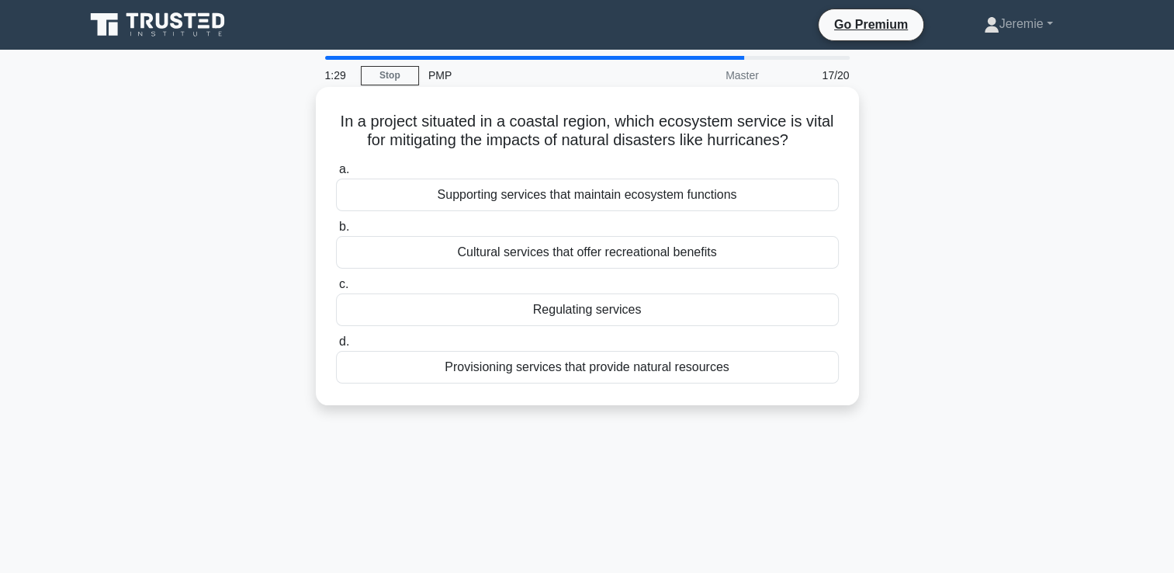
click at [596, 315] on div "Regulating services" at bounding box center [587, 309] width 503 height 33
click at [336, 289] on input "c. Regulating services" at bounding box center [336, 284] width 0 height 10
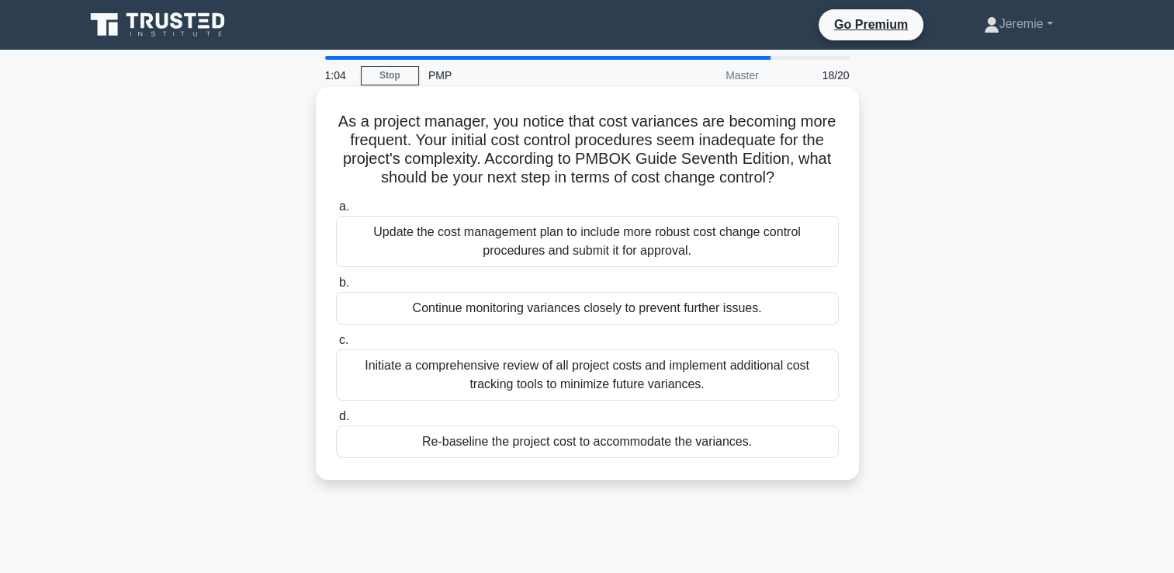
click at [624, 244] on div "Update the cost management plan to include more robust cost change control proc…" at bounding box center [587, 241] width 503 height 51
click at [336, 212] on input "a. Update the cost management plan to include more robust cost change control p…" at bounding box center [336, 207] width 0 height 10
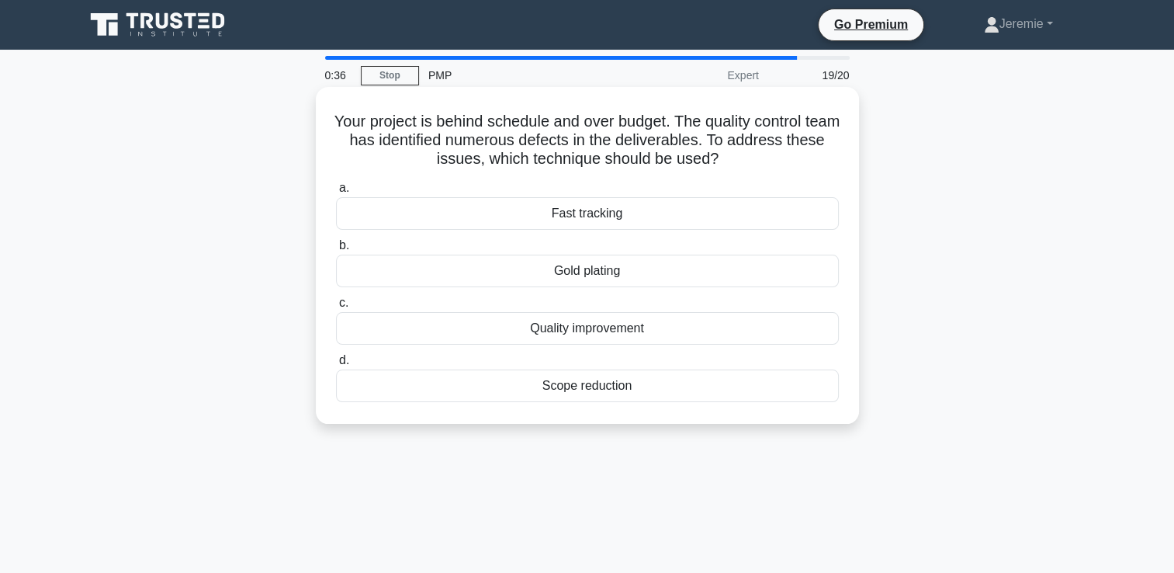
click at [595, 388] on div "Scope reduction" at bounding box center [587, 385] width 503 height 33
click at [336, 365] on input "d. Scope reduction" at bounding box center [336, 360] width 0 height 10
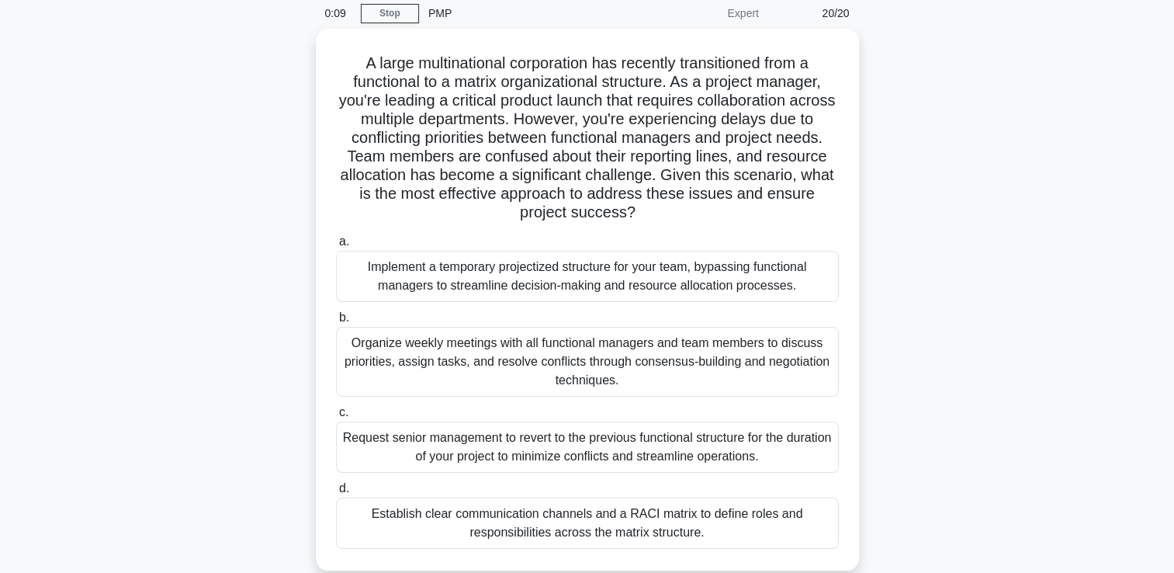
scroll to position [93, 0]
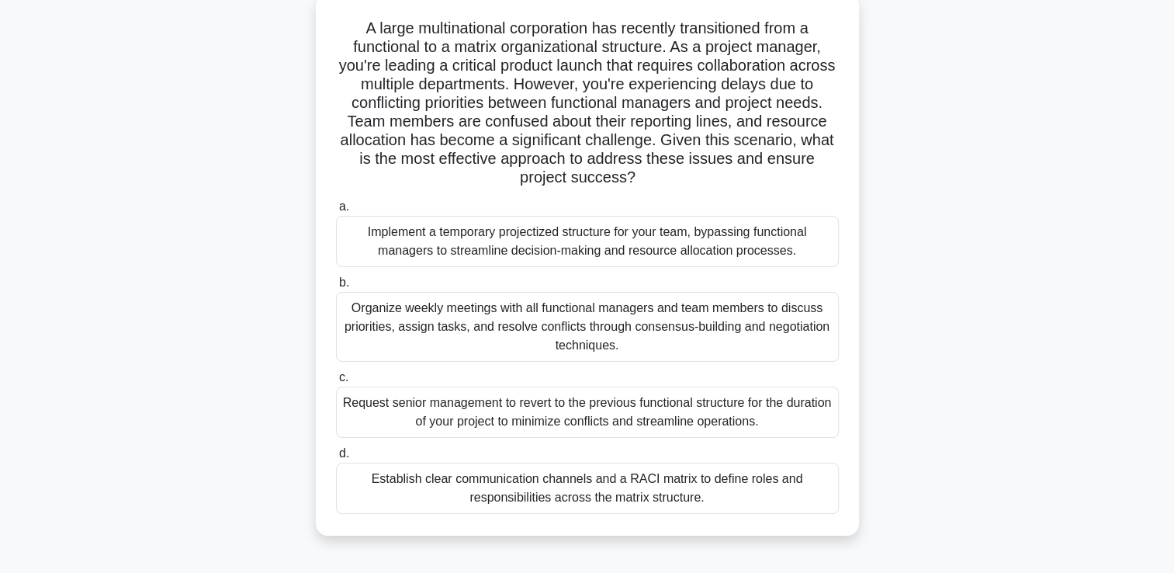
click at [611, 237] on div "Implement a temporary projectized structure for your team, bypassing functional…" at bounding box center [587, 241] width 503 height 51
click at [336, 212] on input "a. Implement a temporary projectized structure for your team, bypassing functio…" at bounding box center [336, 207] width 0 height 10
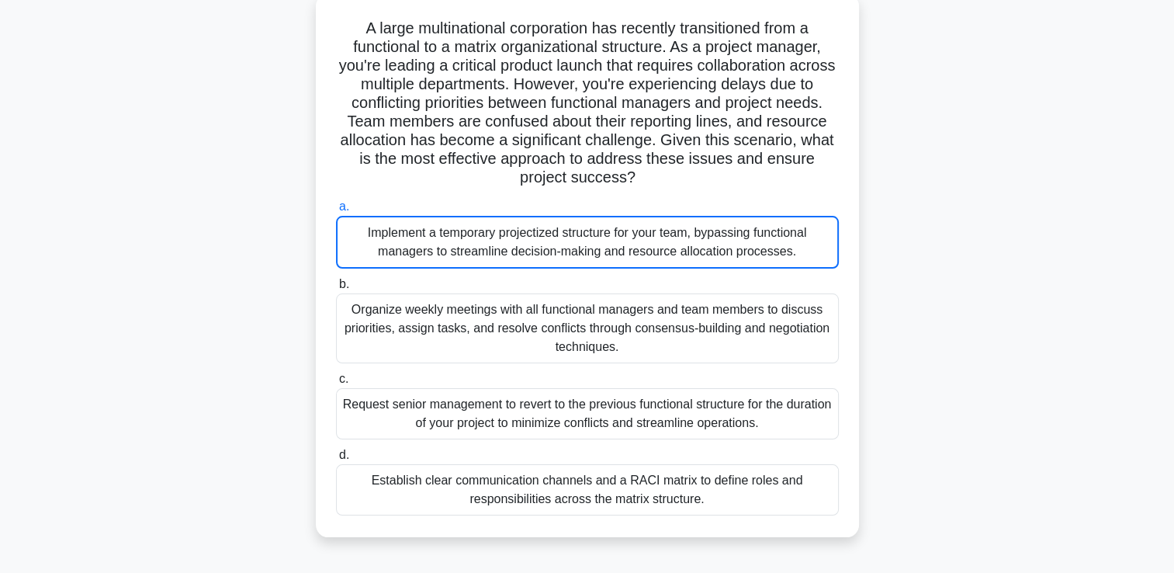
click at [611, 237] on div "Implement a temporary projectized structure for your team, bypassing functional…" at bounding box center [587, 242] width 503 height 53
click at [336, 212] on input "a. Implement a temporary projectized structure for your team, bypassing functio…" at bounding box center [336, 207] width 0 height 10
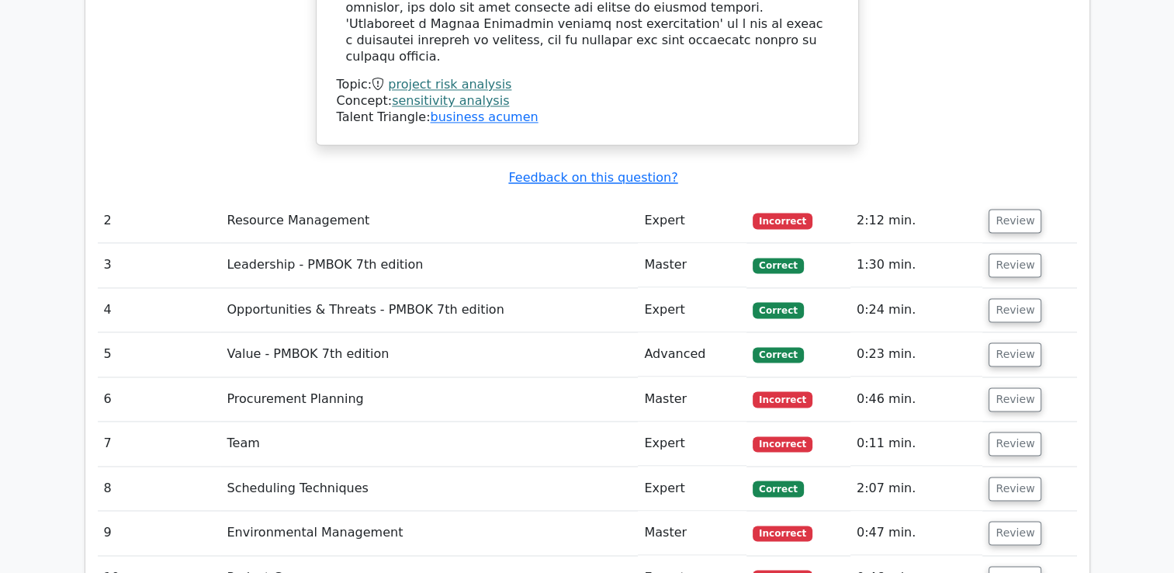
scroll to position [2328, 0]
click at [1027, 209] on button "Review" at bounding box center [1014, 221] width 53 height 24
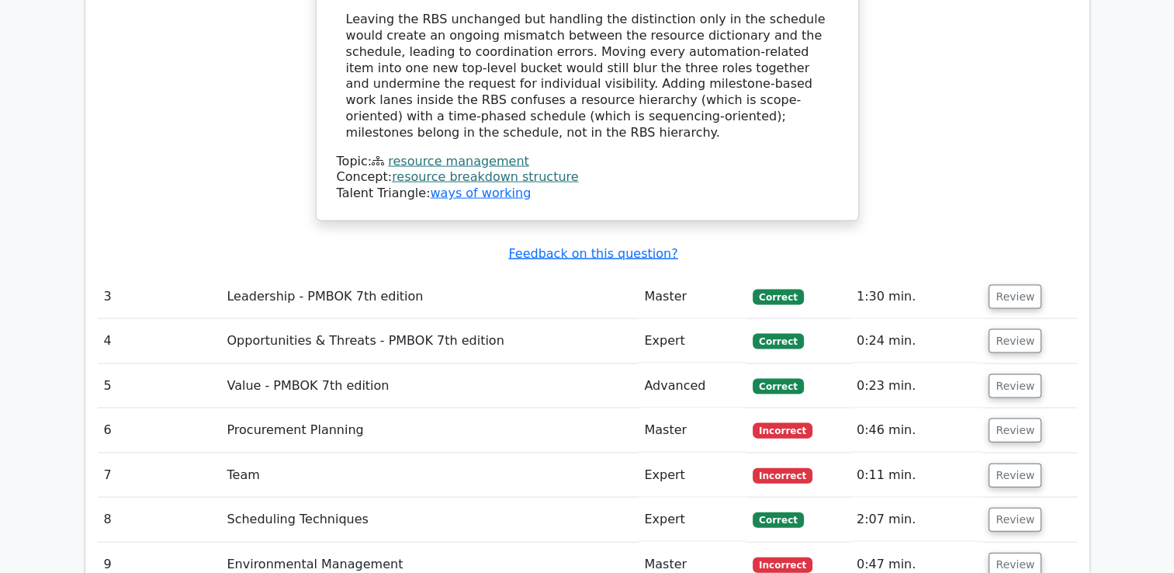
scroll to position [3259, 0]
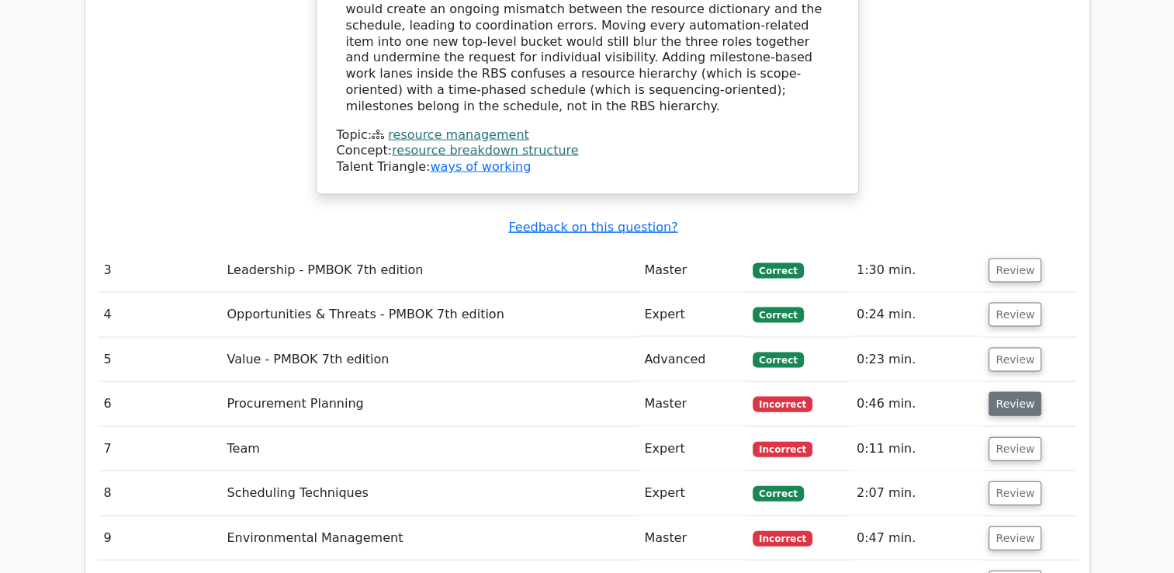
click at [1026, 392] on button "Review" at bounding box center [1014, 404] width 53 height 24
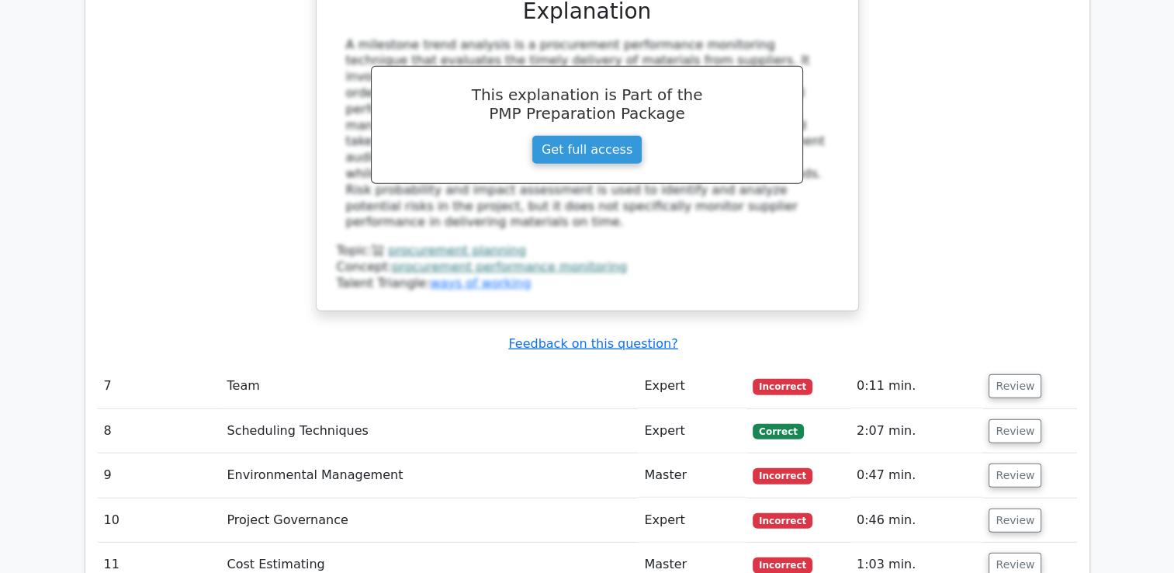
scroll to position [4004, 0]
click at [1002, 373] on button "Review" at bounding box center [1014, 385] width 53 height 24
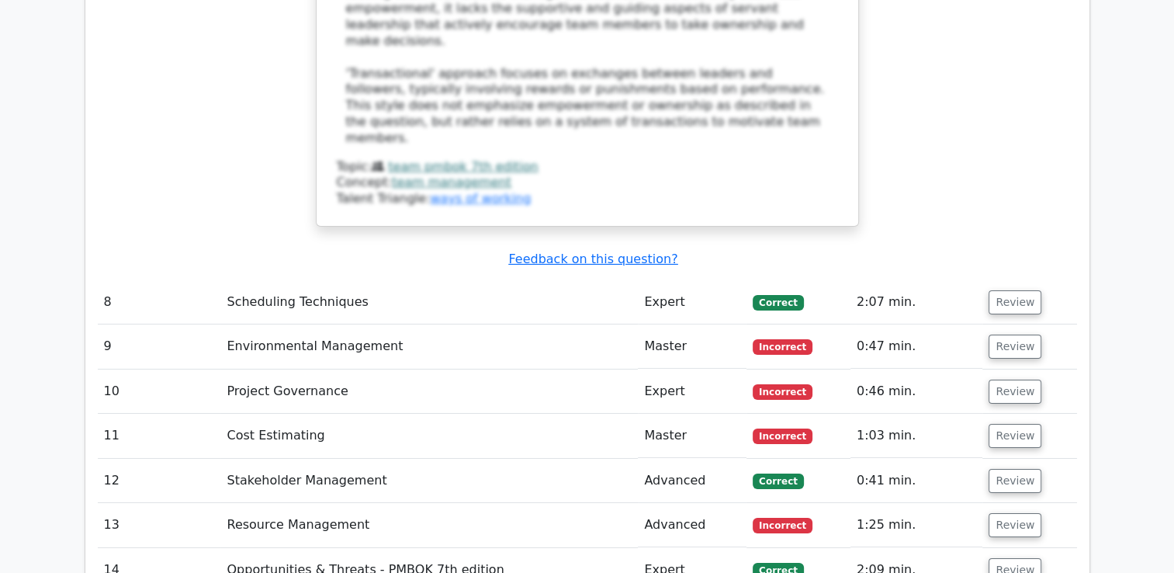
scroll to position [5121, 0]
click at [1021, 334] on button "Review" at bounding box center [1014, 346] width 53 height 24
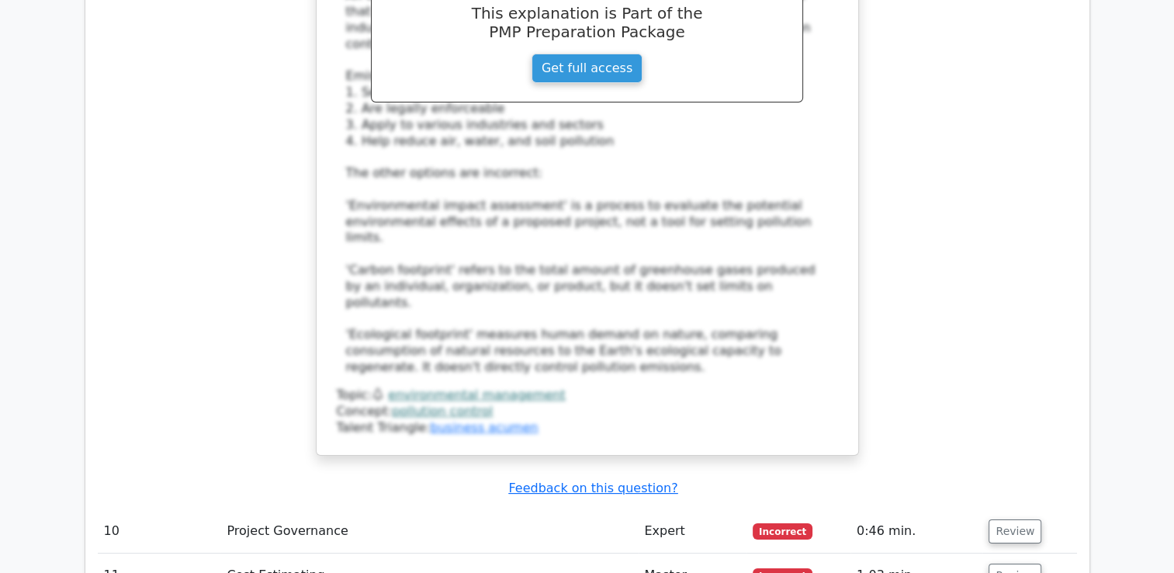
scroll to position [6052, 0]
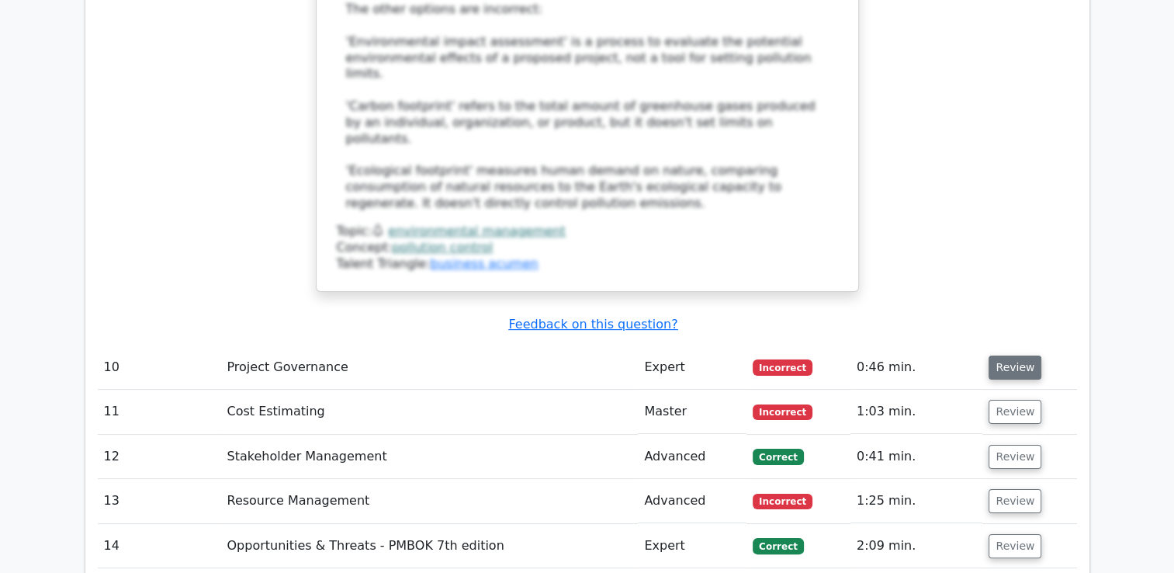
click at [1023, 355] on button "Review" at bounding box center [1014, 367] width 53 height 24
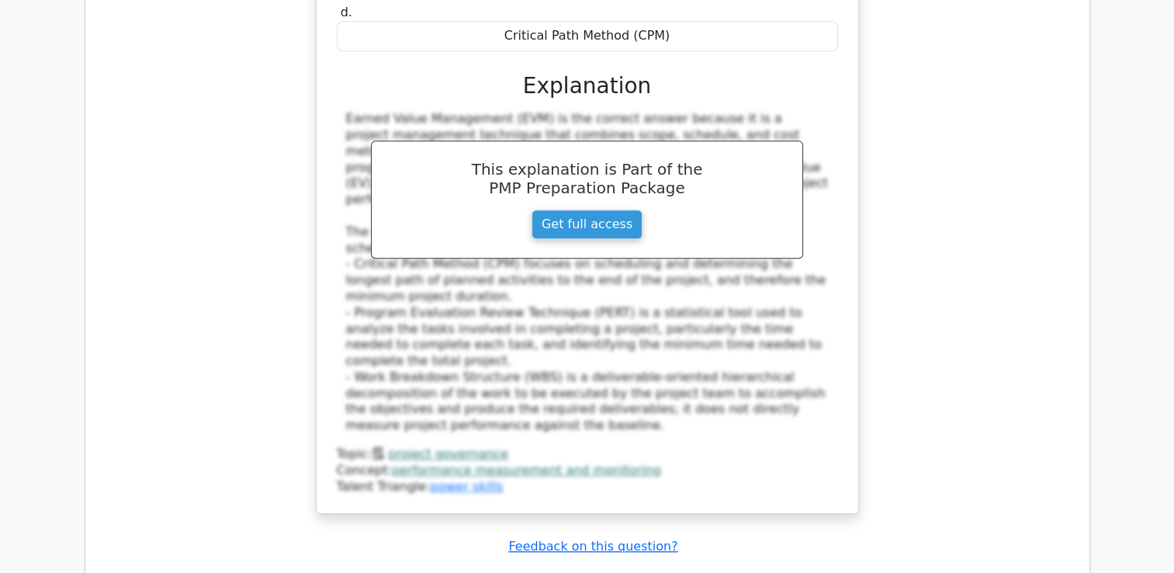
scroll to position [6735, 0]
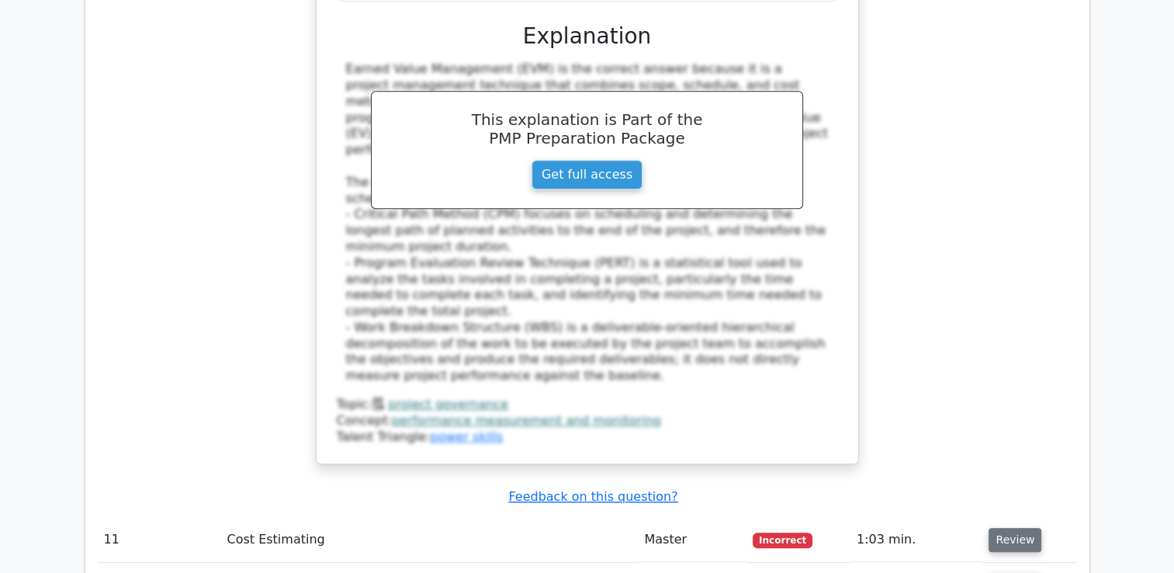
click at [1018, 528] on button "Review" at bounding box center [1014, 540] width 53 height 24
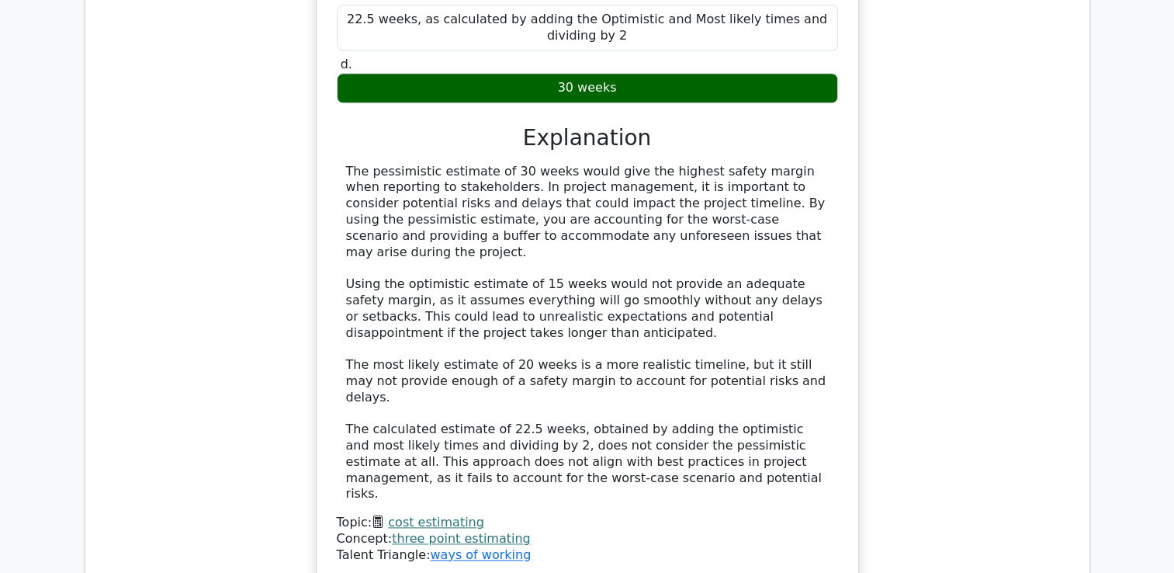
scroll to position [7573, 0]
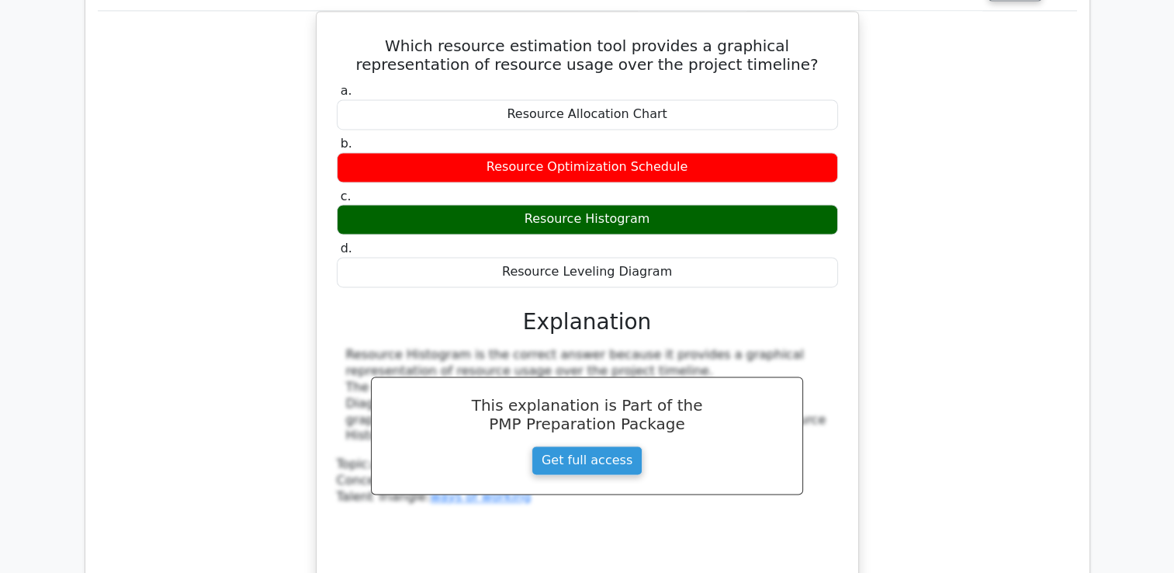
scroll to position [8286, 0]
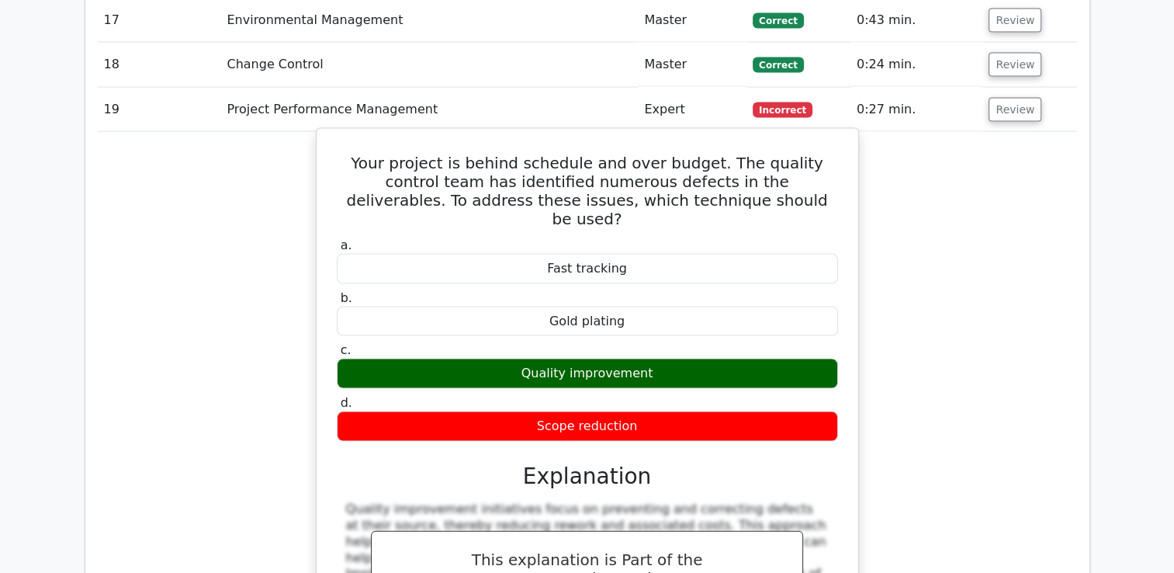
scroll to position [9155, 0]
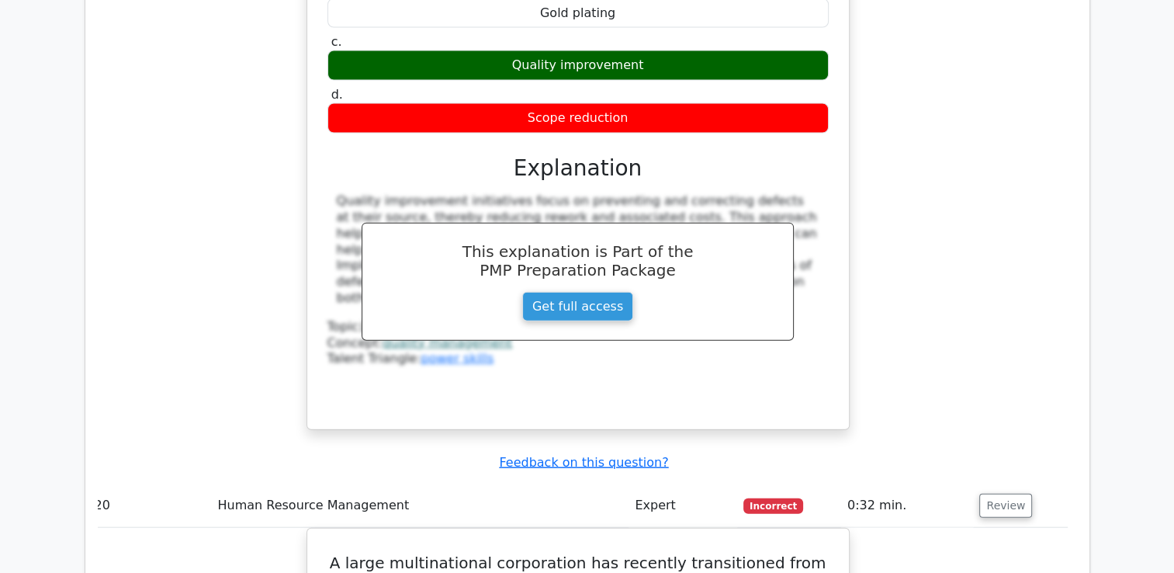
scroll to position [9342, 0]
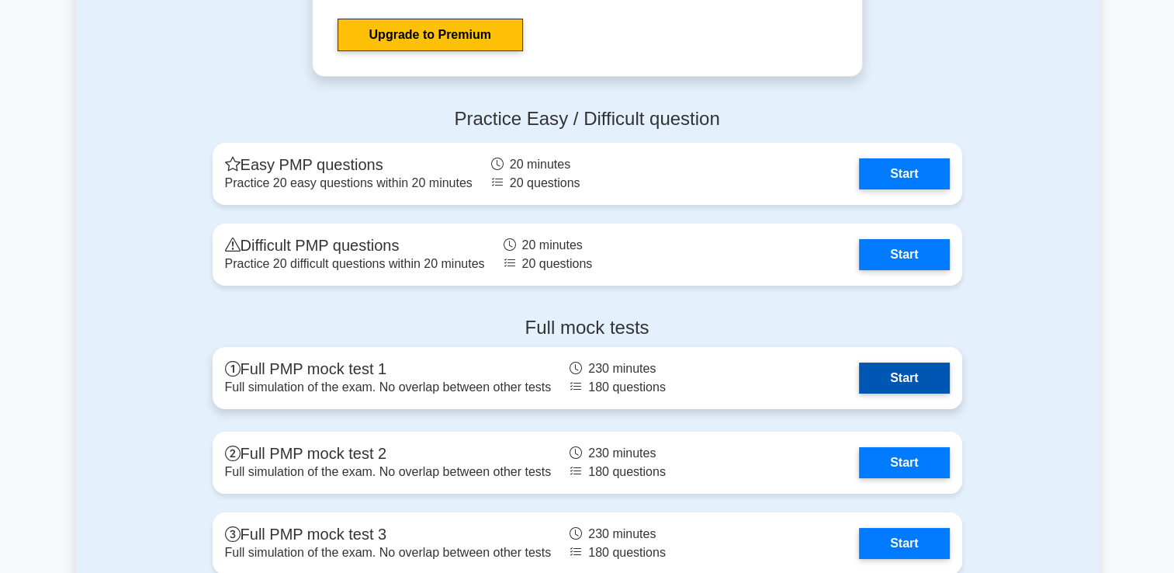
scroll to position [5873, 0]
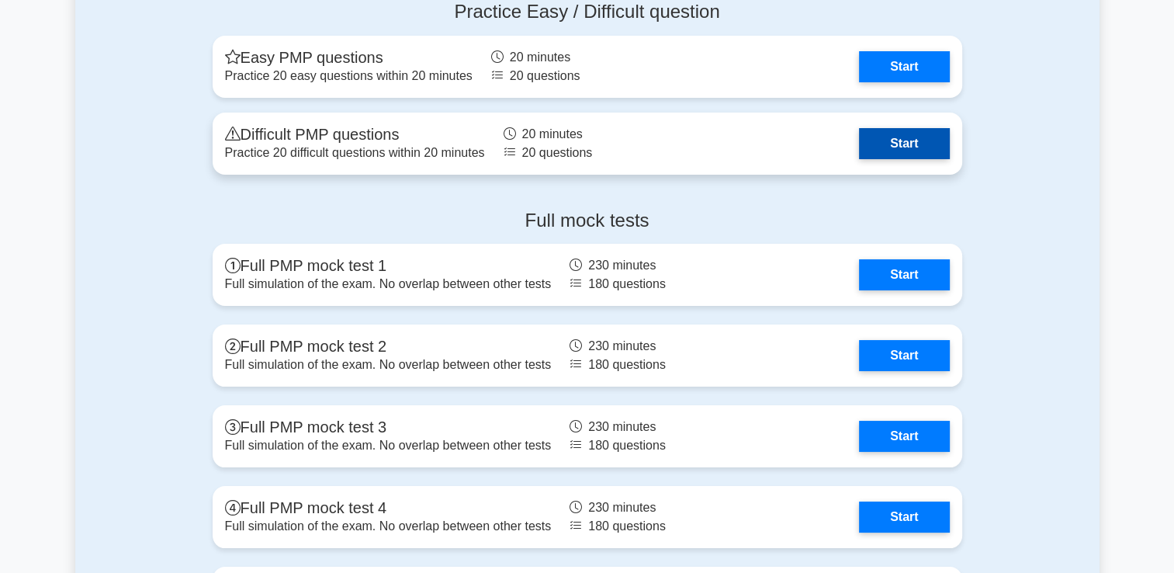
click at [912, 144] on link "Start" at bounding box center [904, 143] width 90 height 31
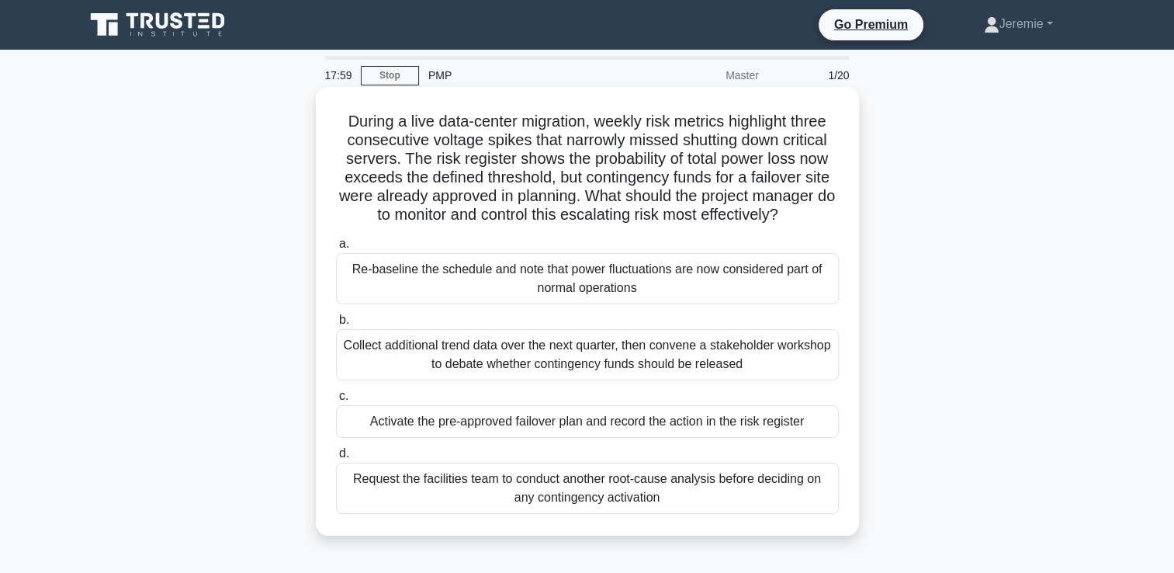
click at [597, 362] on div "Collect additional trend data over the next quarter, then convene a stakeholder…" at bounding box center [587, 354] width 503 height 51
click at [336, 325] on input "b. Collect additional trend data over the next quarter, then convene a stakehol…" at bounding box center [336, 320] width 0 height 10
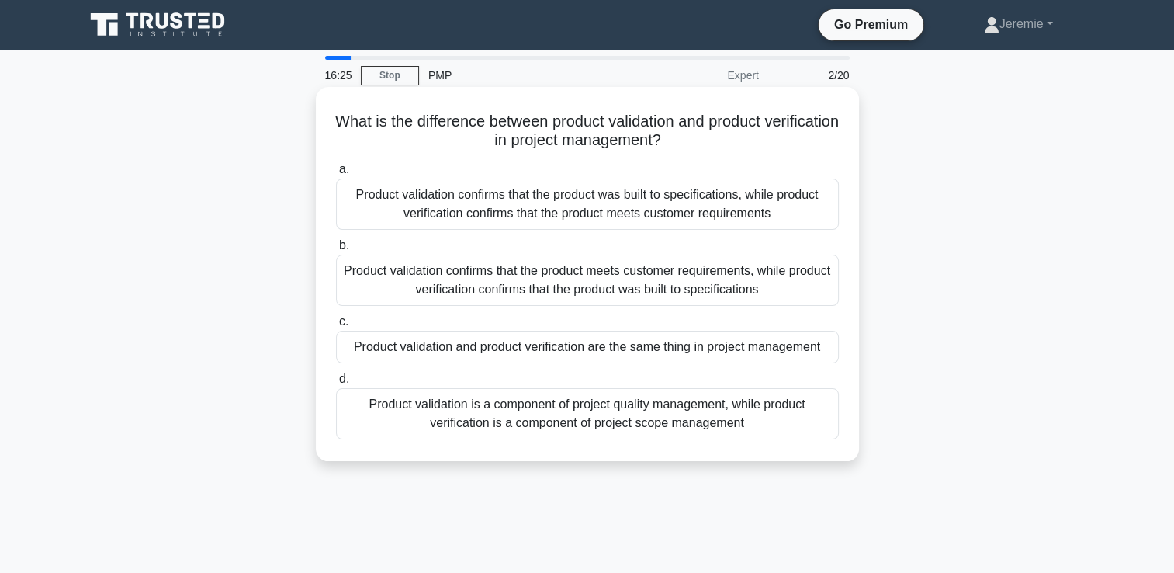
click at [475, 281] on div "Product validation confirms that the product meets customer requirements, while…" at bounding box center [587, 279] width 503 height 51
click at [336, 251] on input "b. Product validation confirms that the product meets customer requirements, wh…" at bounding box center [336, 246] width 0 height 10
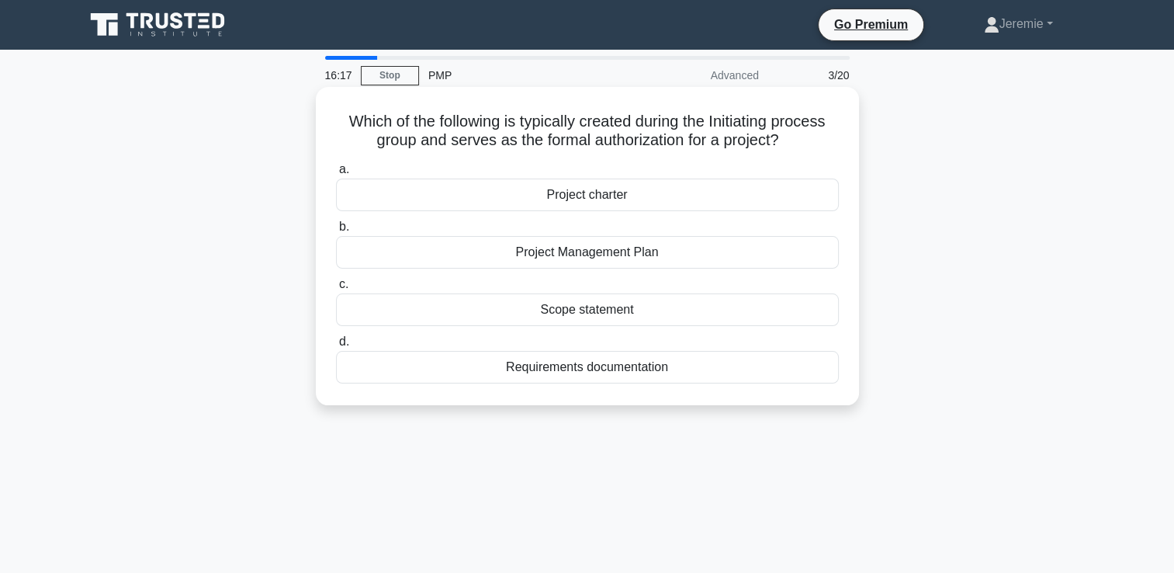
click at [590, 202] on div "Project charter" at bounding box center [587, 194] width 503 height 33
click at [336, 175] on input "a. Project charter" at bounding box center [336, 169] width 0 height 10
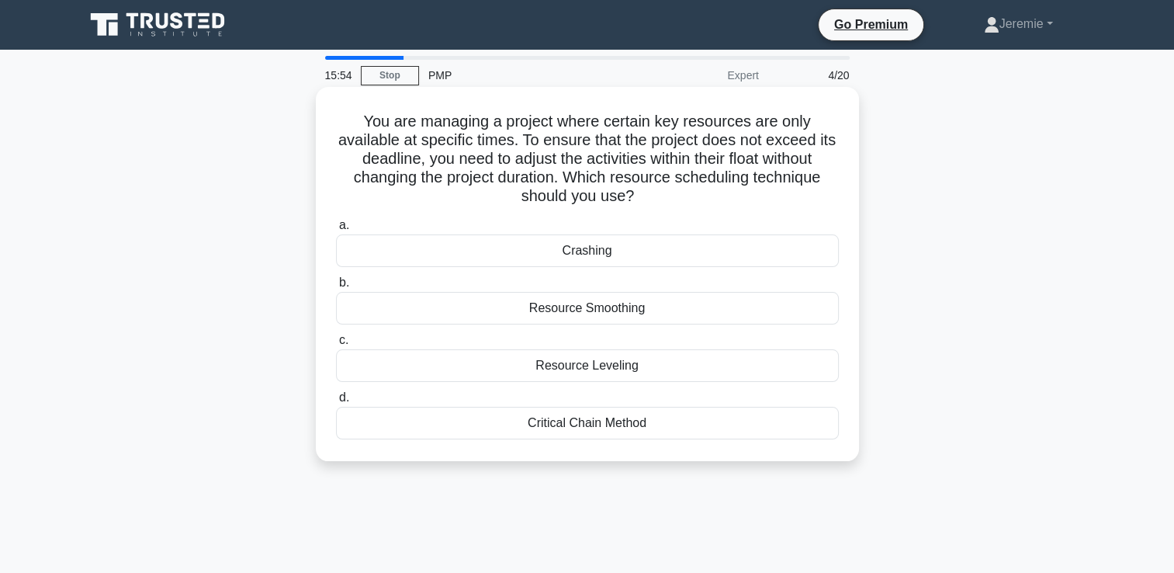
click at [614, 303] on div "Resource Smoothing" at bounding box center [587, 308] width 503 height 33
click at [336, 288] on input "b. Resource Smoothing" at bounding box center [336, 283] width 0 height 10
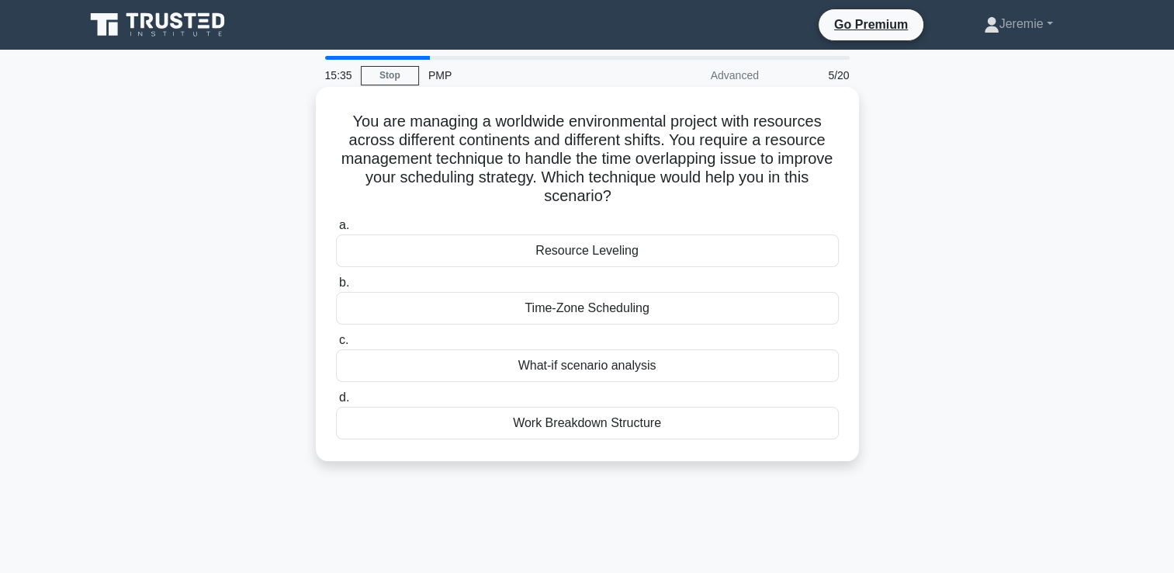
click at [597, 312] on div "Time-Zone Scheduling" at bounding box center [587, 308] width 503 height 33
click at [336, 288] on input "b. Time-Zone Scheduling" at bounding box center [336, 283] width 0 height 10
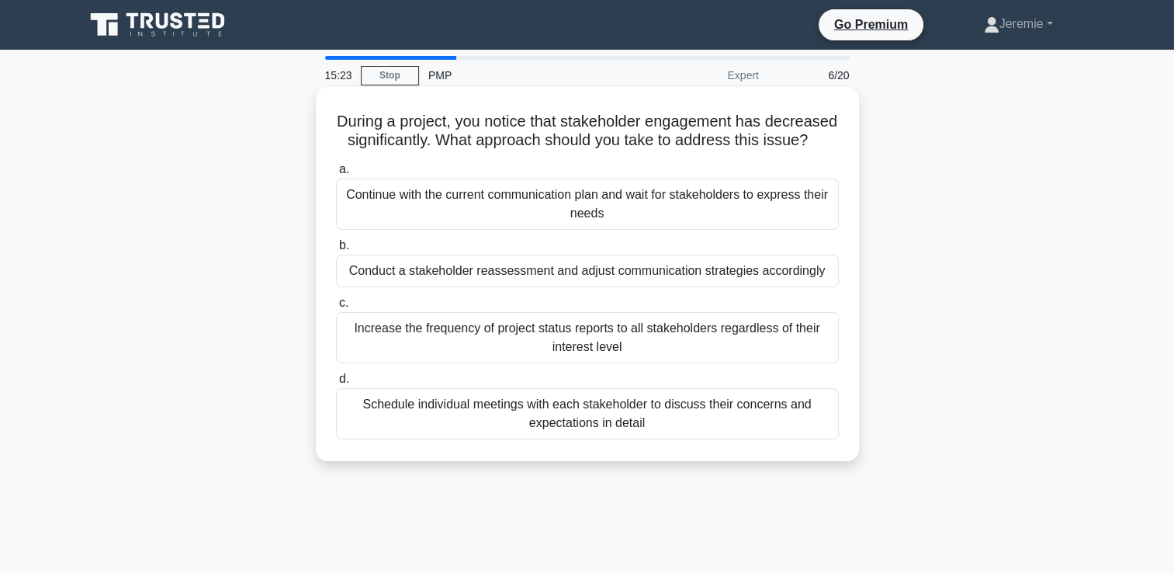
click at [642, 287] on div "Conduct a stakeholder reassessment and adjust communication strategies accordin…" at bounding box center [587, 270] width 503 height 33
click at [336, 251] on input "b. Conduct a stakeholder reassessment and adjust communication strategies accor…" at bounding box center [336, 246] width 0 height 10
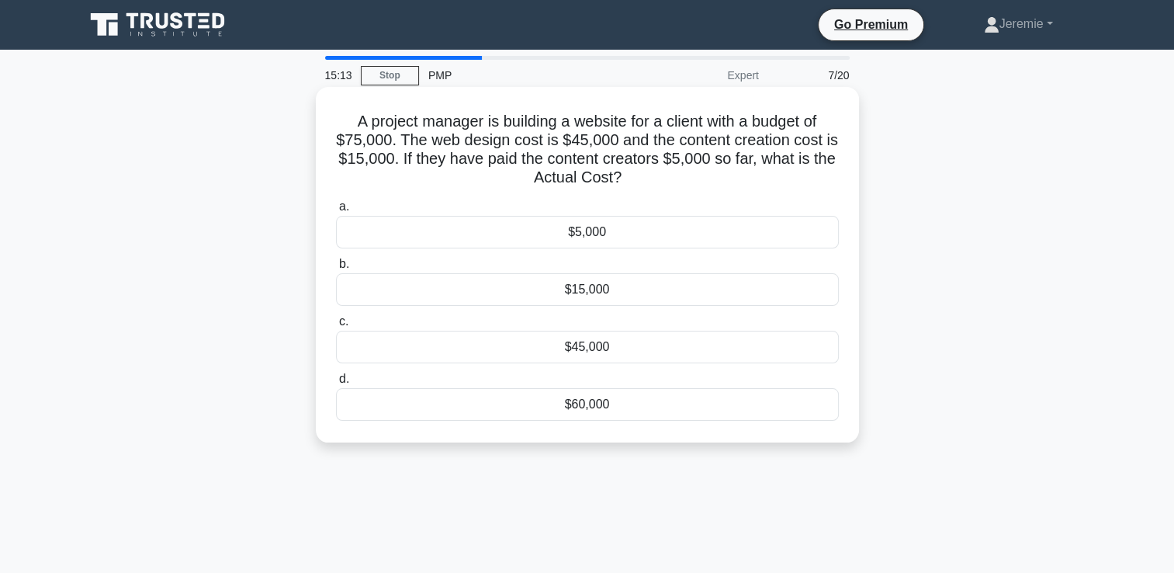
click at [646, 236] on div "$5,000" at bounding box center [587, 232] width 503 height 33
click at [336, 212] on input "a. $5,000" at bounding box center [336, 207] width 0 height 10
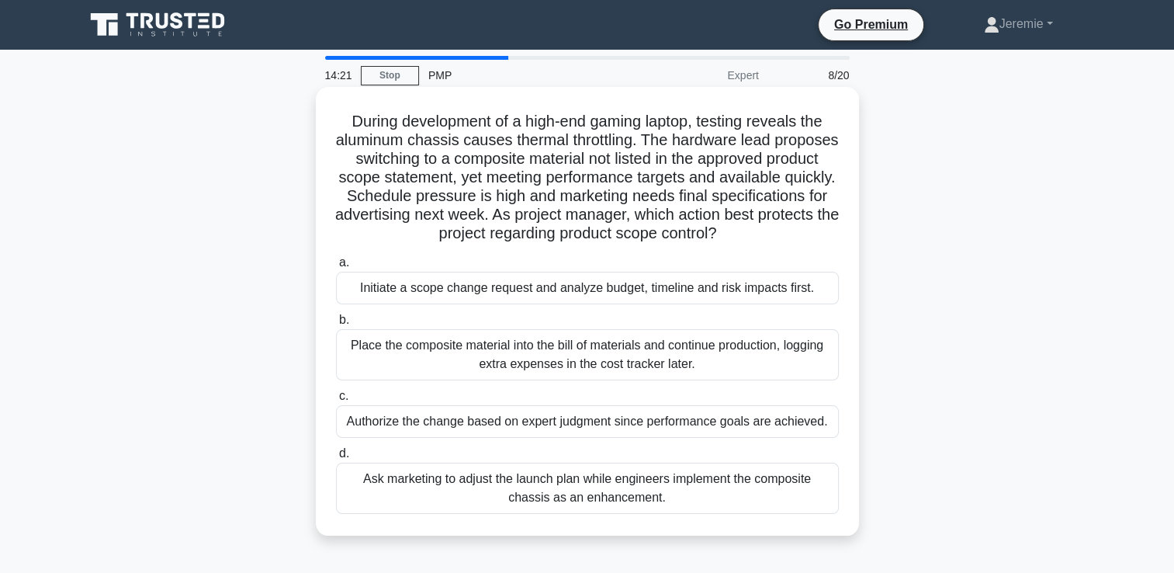
click at [751, 294] on div "Initiate a scope change request and analyze budget, timeline and risk impacts f…" at bounding box center [587, 288] width 503 height 33
click at [336, 268] on input "a. Initiate a scope change request and analyze budget, timeline and risk impact…" at bounding box center [336, 263] width 0 height 10
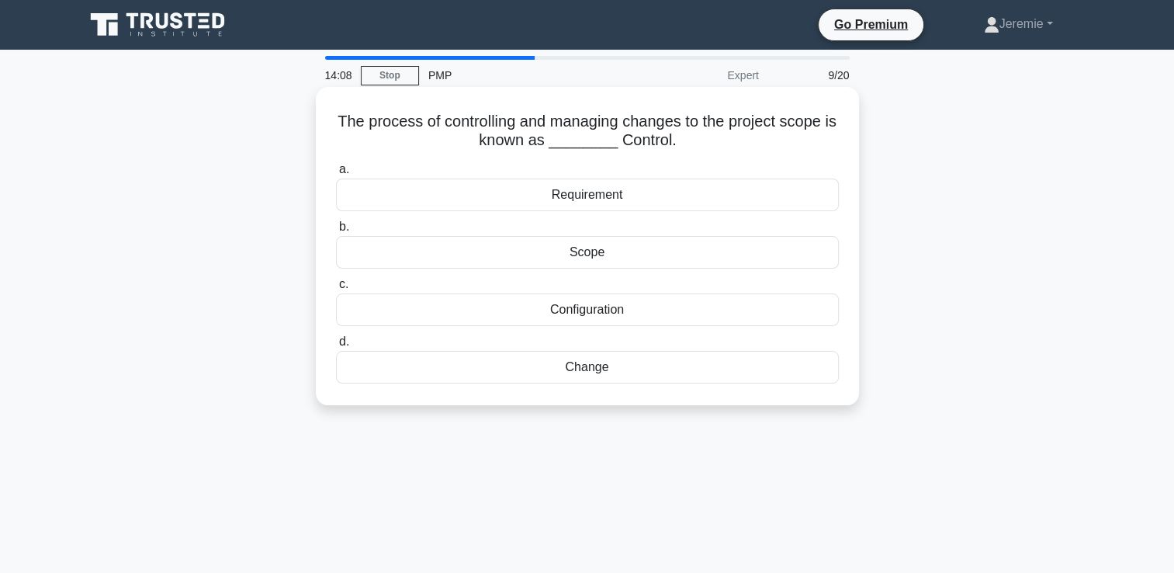
click at [589, 368] on div "Change" at bounding box center [587, 367] width 503 height 33
click at [336, 347] on input "d. Change" at bounding box center [336, 342] width 0 height 10
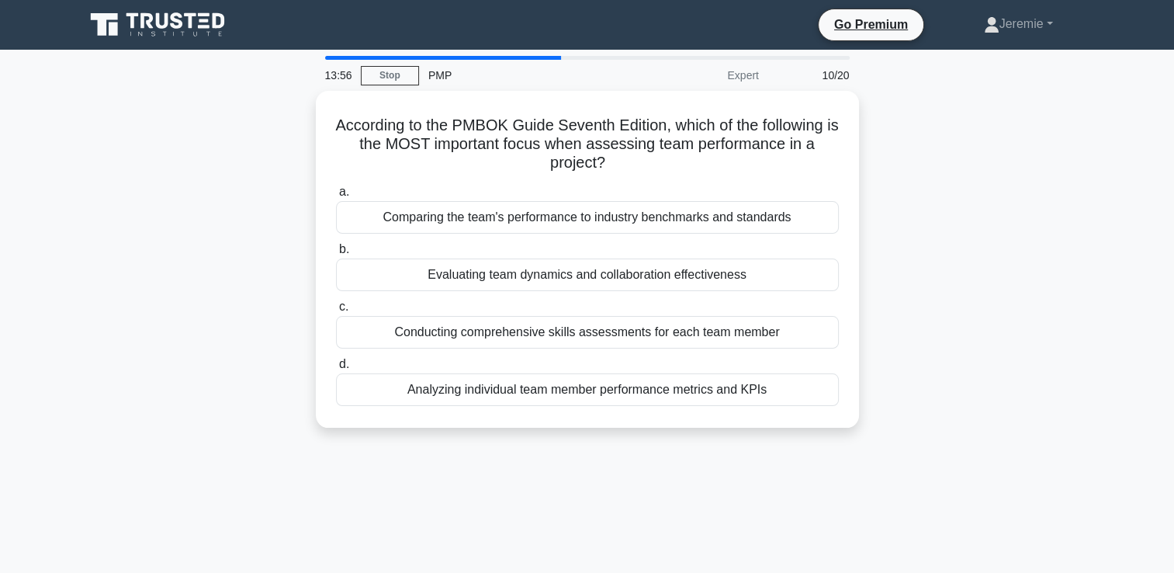
click at [999, 253] on div "According to the PMBOK Guide Seventh Edition, which of the following is the MOS…" at bounding box center [587, 268] width 1024 height 355
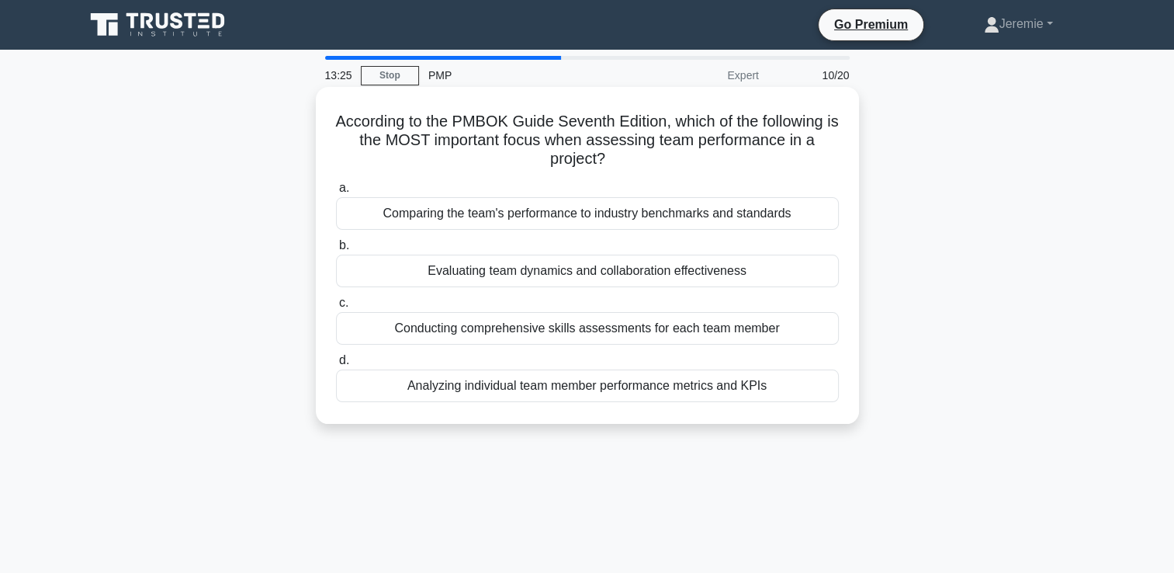
click at [671, 211] on div "Comparing the team's performance to industry benchmarks and standards" at bounding box center [587, 213] width 503 height 33
click at [336, 193] on input "a. Comparing the team's performance to industry benchmarks and standards" at bounding box center [336, 188] width 0 height 10
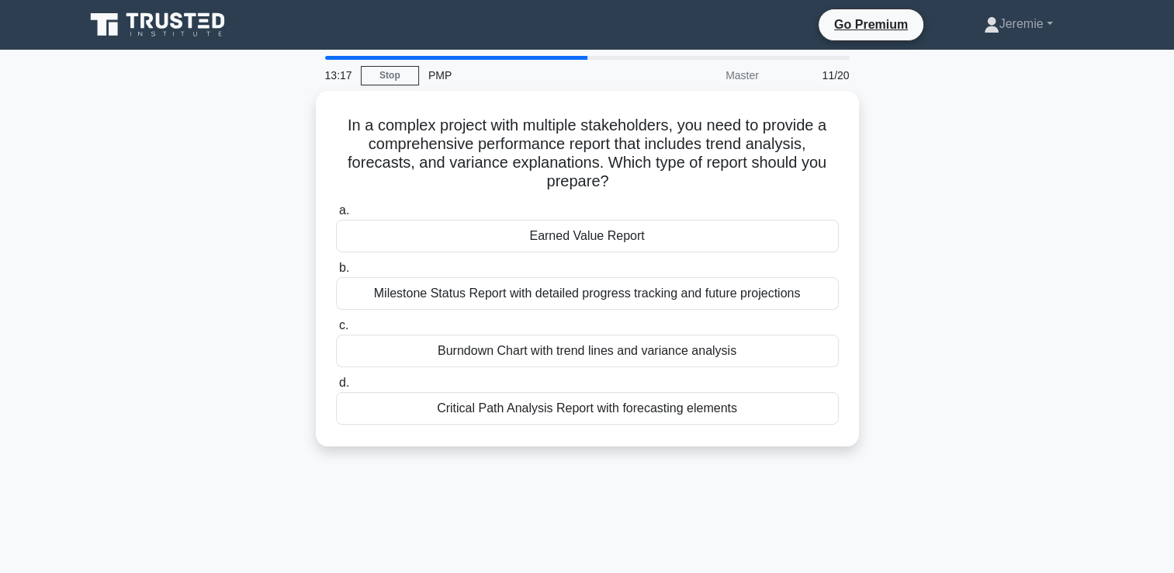
click at [930, 185] on div "In a complex project with multiple stakeholders, you need to provide a comprehe…" at bounding box center [587, 278] width 1024 height 374
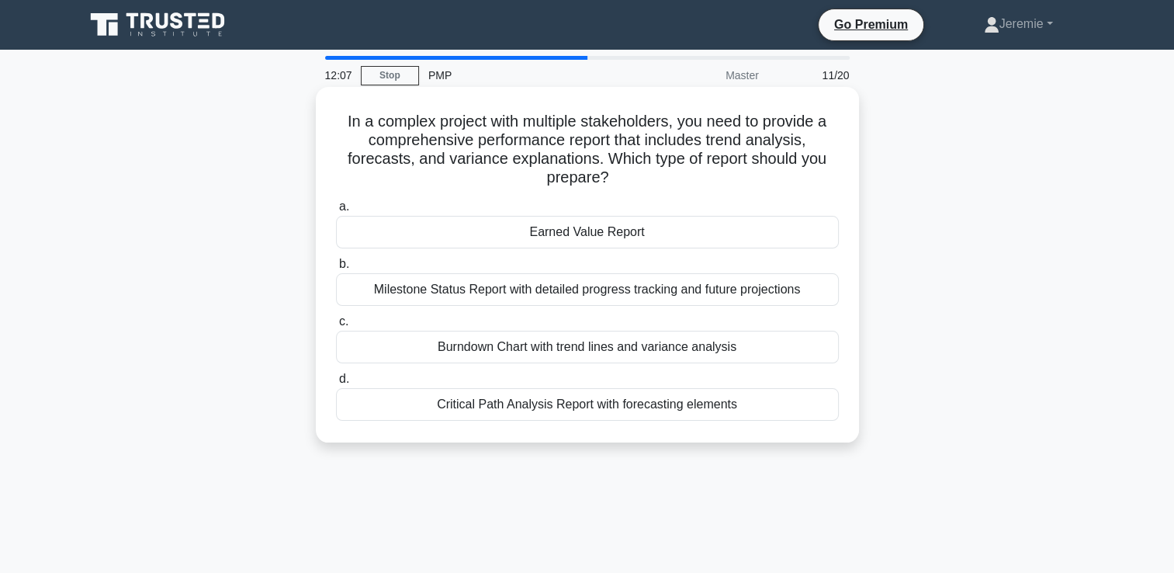
click at [616, 234] on div "Earned Value Report" at bounding box center [587, 232] width 503 height 33
click at [336, 212] on input "a. Earned Value Report" at bounding box center [336, 207] width 0 height 10
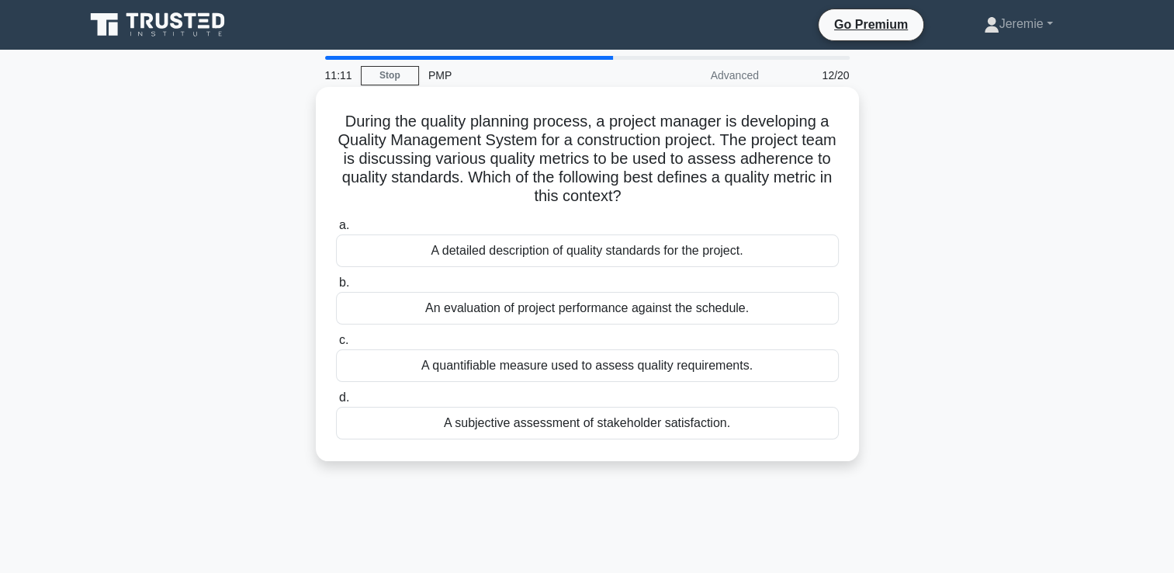
click at [508, 368] on div "A quantifiable measure used to assess quality requirements." at bounding box center [587, 365] width 503 height 33
click at [336, 345] on input "c. A quantifiable measure used to assess quality requirements." at bounding box center [336, 340] width 0 height 10
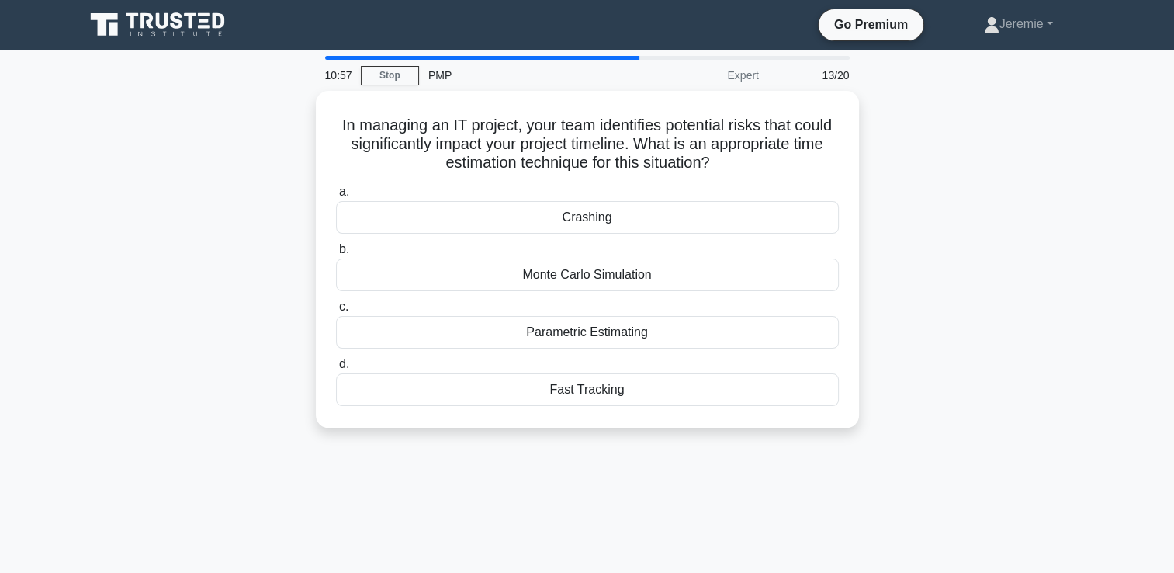
click at [233, 324] on div "In managing an IT project, your team identifies potential risks that could sign…" at bounding box center [587, 268] width 1024 height 355
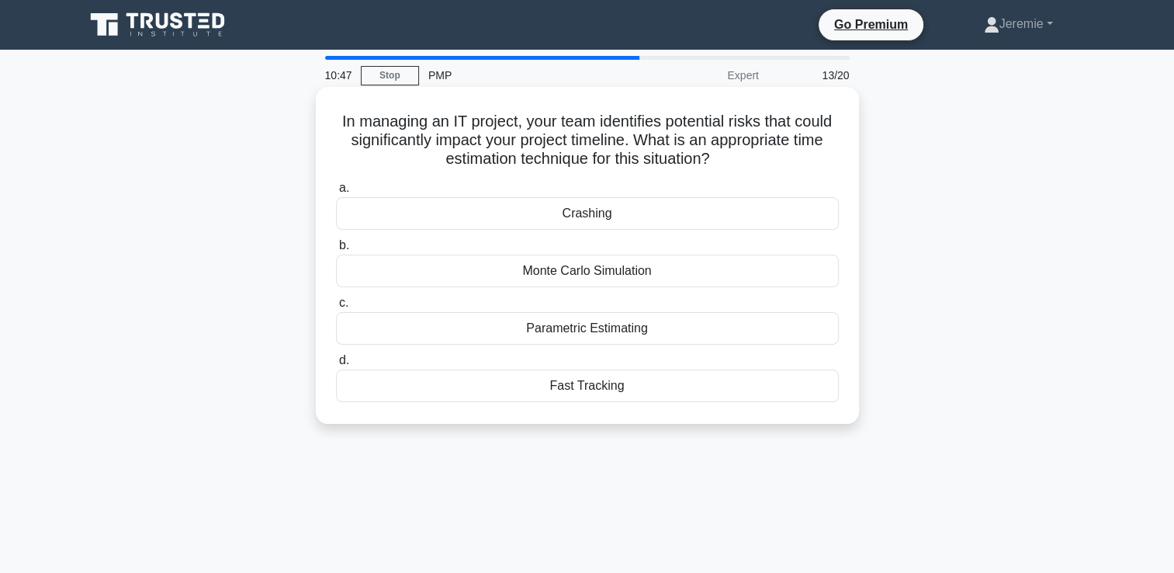
click at [574, 331] on div "Parametric Estimating" at bounding box center [587, 328] width 503 height 33
click at [336, 308] on input "c. Parametric Estimating" at bounding box center [336, 303] width 0 height 10
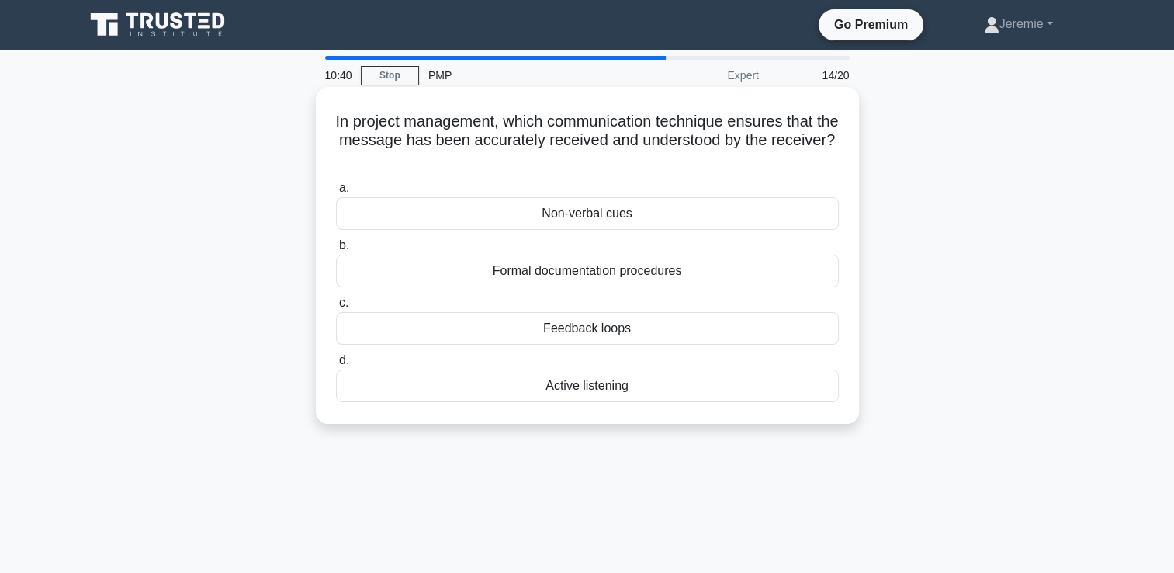
click at [584, 386] on div "Active listening" at bounding box center [587, 385] width 503 height 33
click at [336, 365] on input "d. Active listening" at bounding box center [336, 360] width 0 height 10
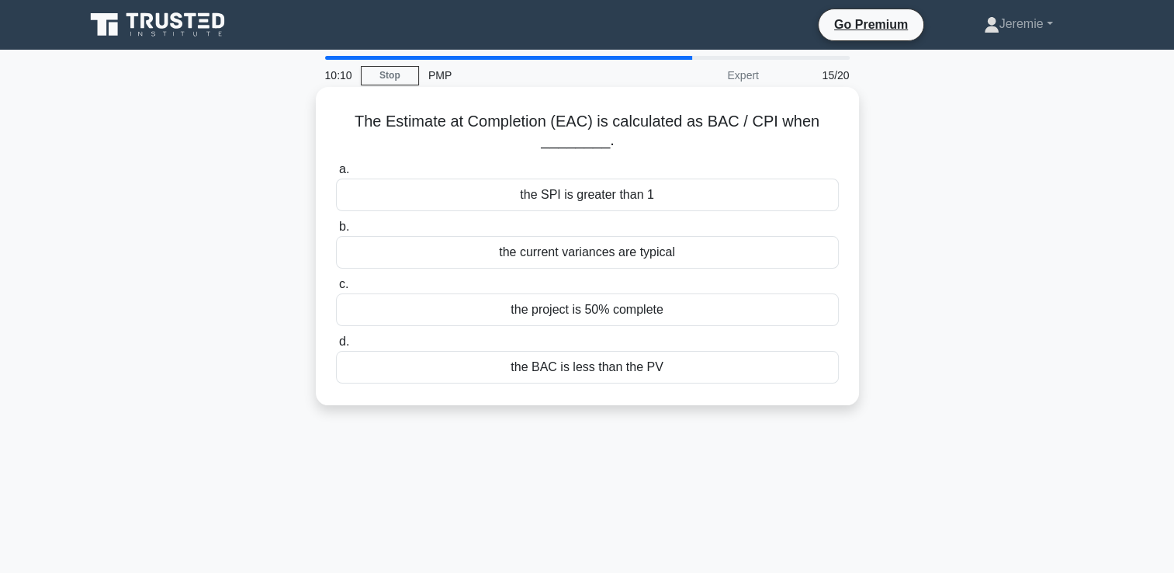
click at [614, 313] on div "the project is 50% complete" at bounding box center [587, 309] width 503 height 33
click at [336, 289] on input "c. the project is 50% complete" at bounding box center [336, 284] width 0 height 10
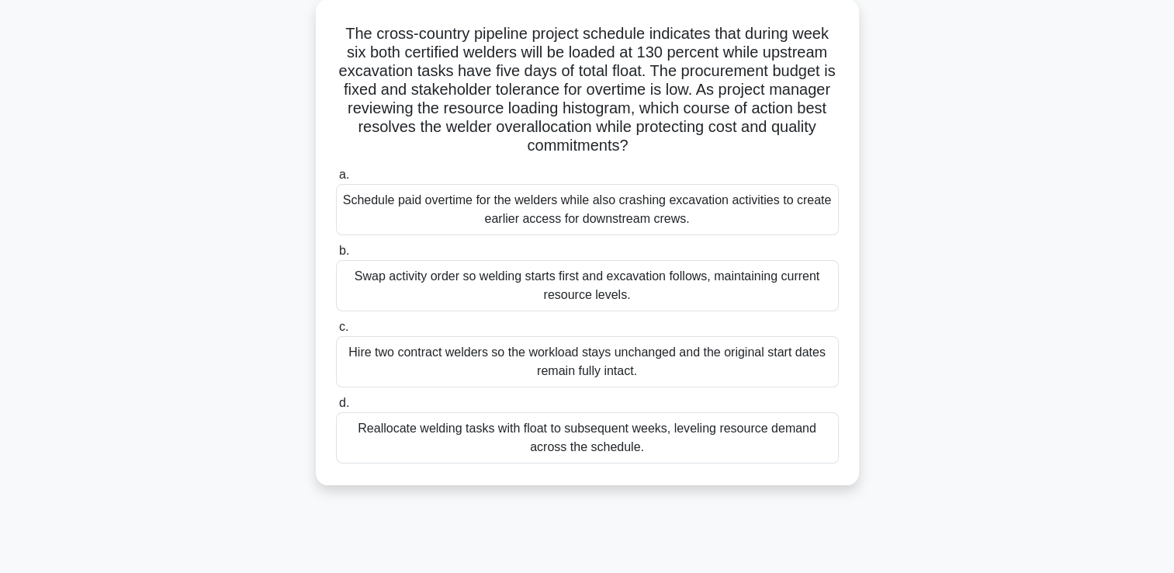
scroll to position [93, 0]
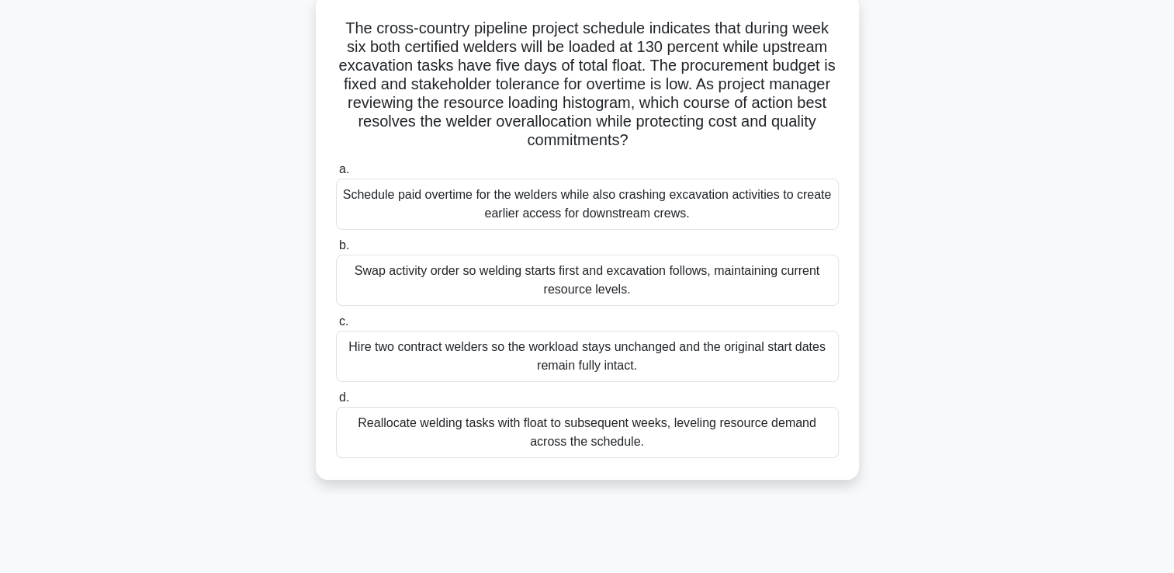
click at [569, 436] on div "Reallocate welding tasks with float to subsequent weeks, leveling resource dema…" at bounding box center [587, 432] width 503 height 51
click at [336, 403] on input "d. Reallocate welding tasks with float to subsequent weeks, leveling resource d…" at bounding box center [336, 398] width 0 height 10
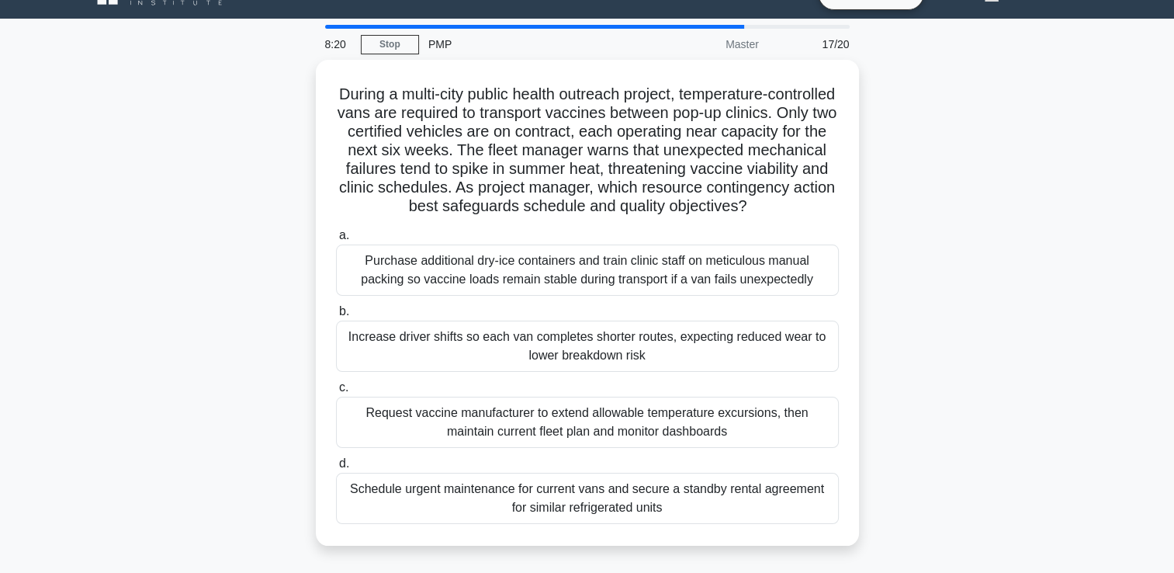
scroll to position [62, 0]
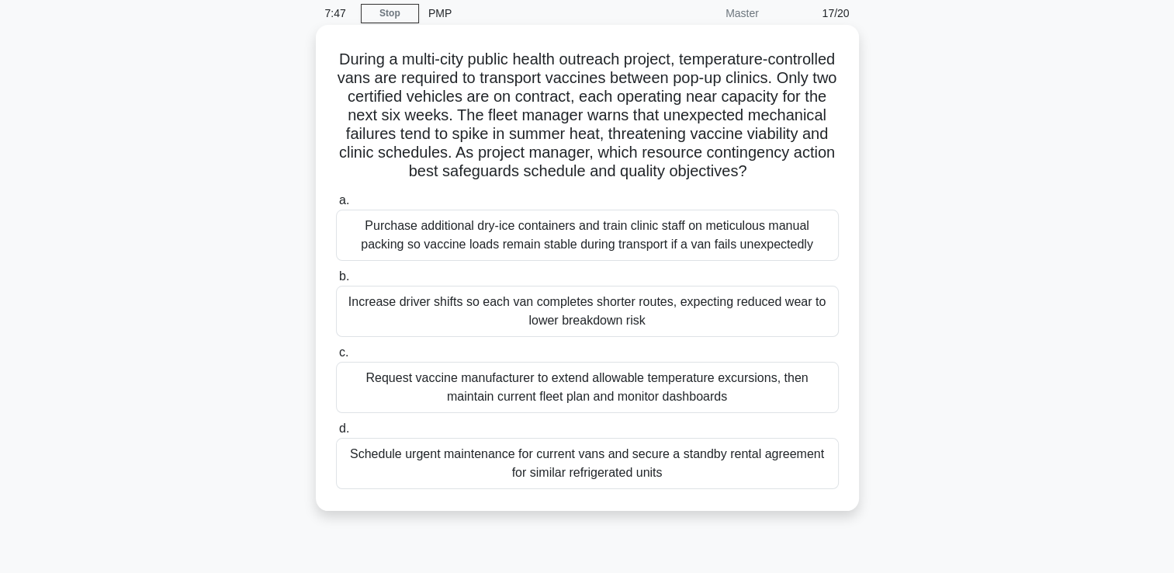
click at [611, 489] on div "Schedule urgent maintenance for current vans and secure a standby rental agreem…" at bounding box center [587, 463] width 503 height 51
click at [336, 434] on input "d. Schedule urgent maintenance for current vans and secure a standby rental agr…" at bounding box center [336, 429] width 0 height 10
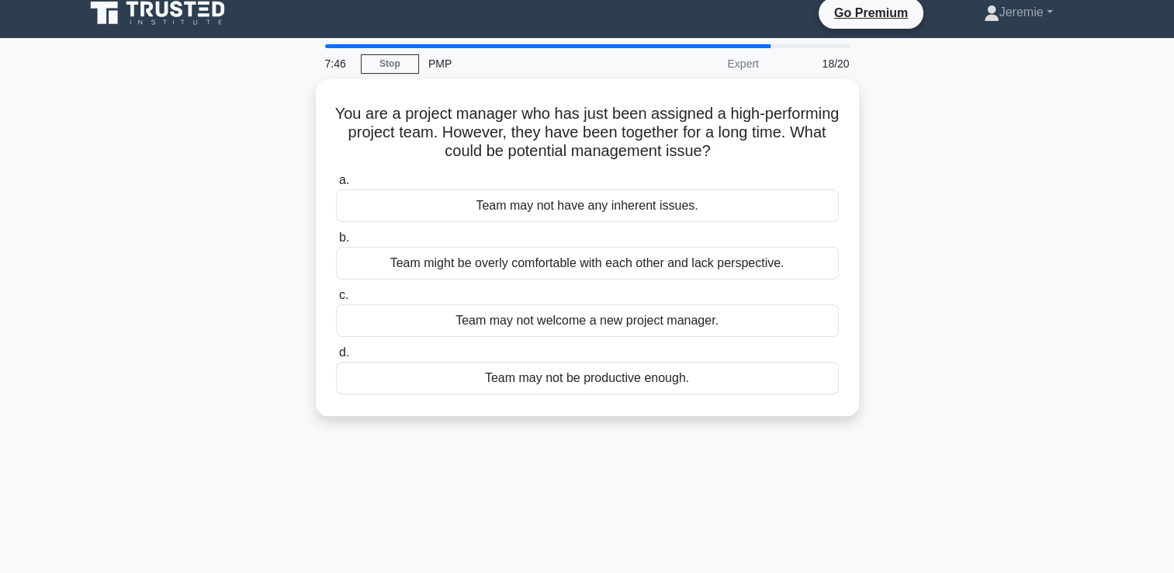
scroll to position [0, 0]
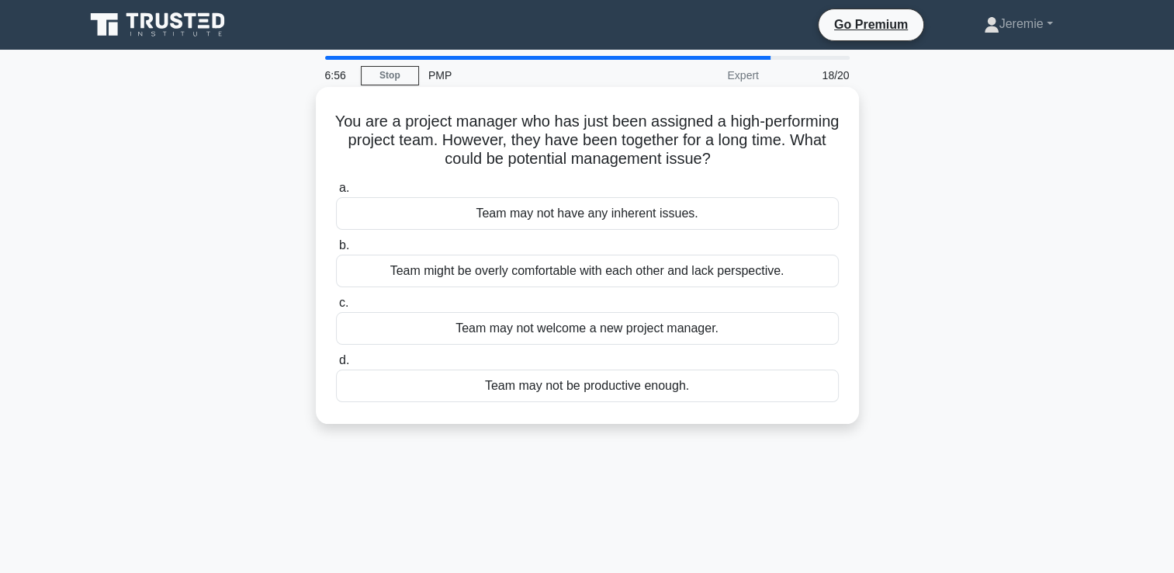
click at [573, 273] on div "Team might be overly comfortable with each other and lack perspective." at bounding box center [587, 270] width 503 height 33
click at [336, 251] on input "b. Team might be overly comfortable with each other and lack perspective." at bounding box center [336, 246] width 0 height 10
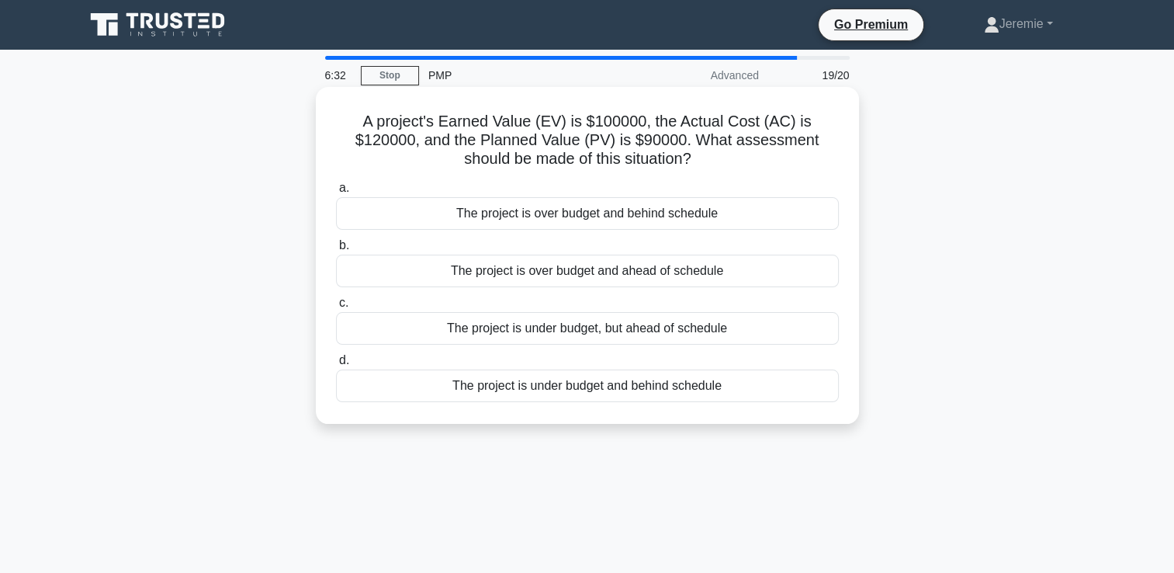
click at [637, 274] on div "The project is over budget and ahead of schedule" at bounding box center [587, 270] width 503 height 33
click at [336, 251] on input "b. The project is over budget and ahead of schedule" at bounding box center [336, 246] width 0 height 10
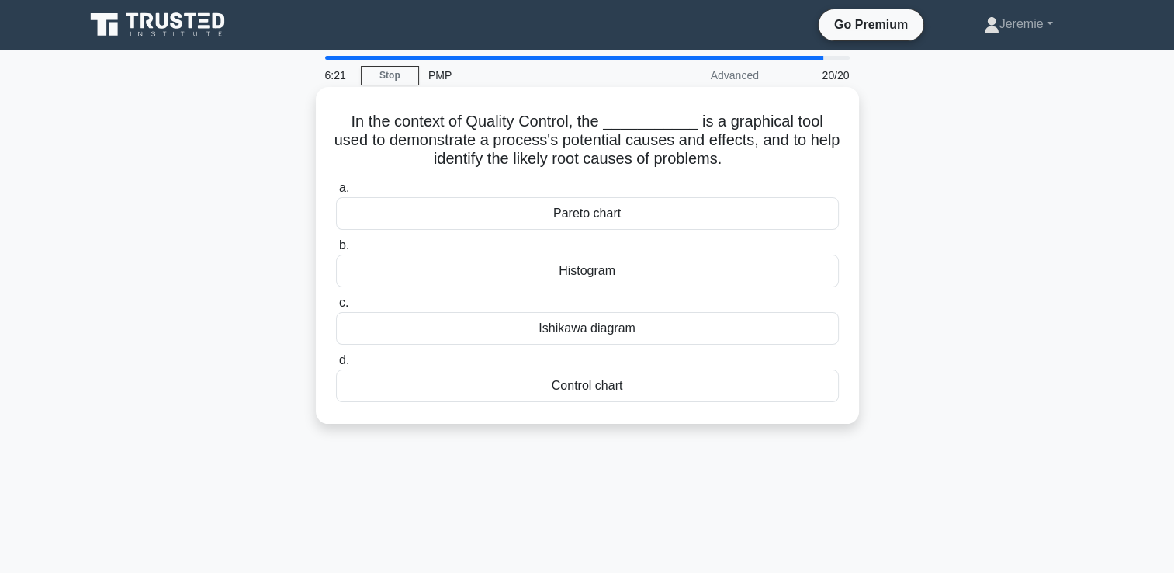
click at [652, 331] on div "Ishikawa diagram" at bounding box center [587, 328] width 503 height 33
click at [336, 308] on input "c. Ishikawa diagram" at bounding box center [336, 303] width 0 height 10
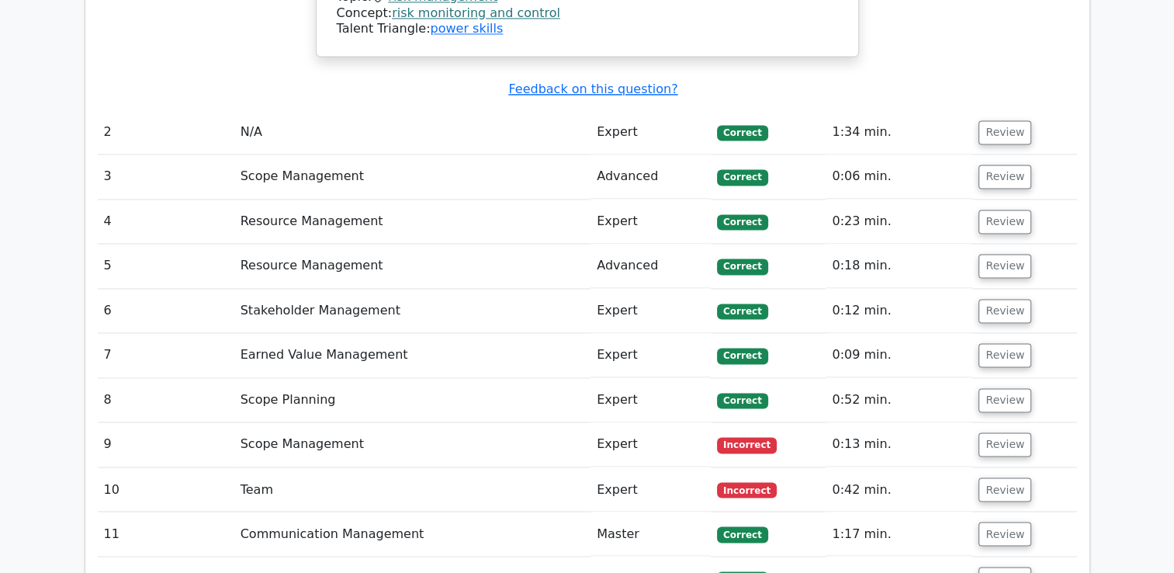
scroll to position [2483, 0]
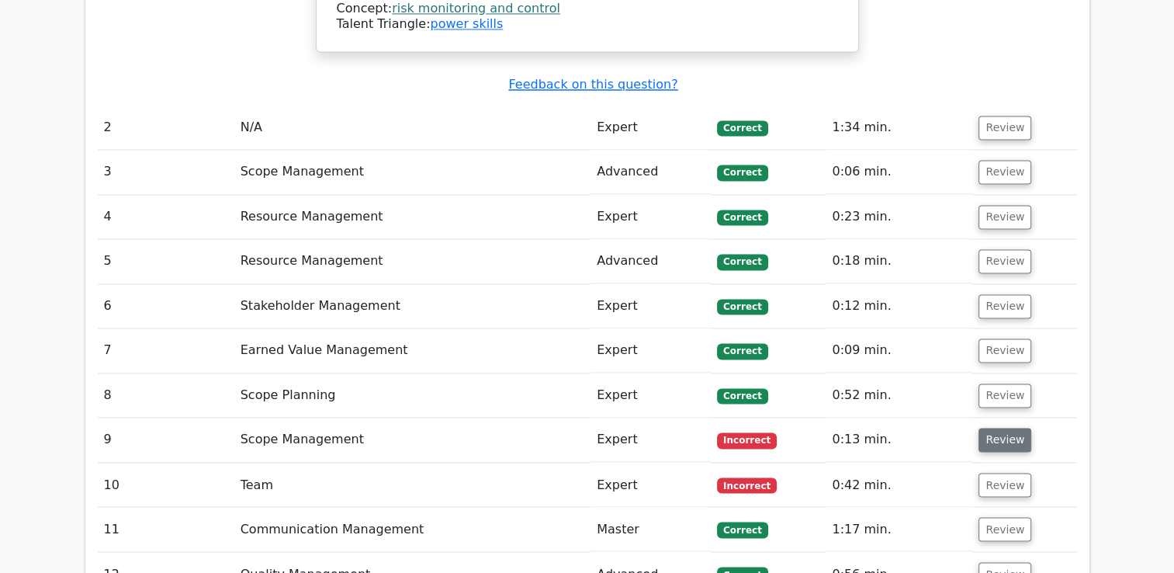
click at [993, 428] on button "Review" at bounding box center [1004, 440] width 53 height 24
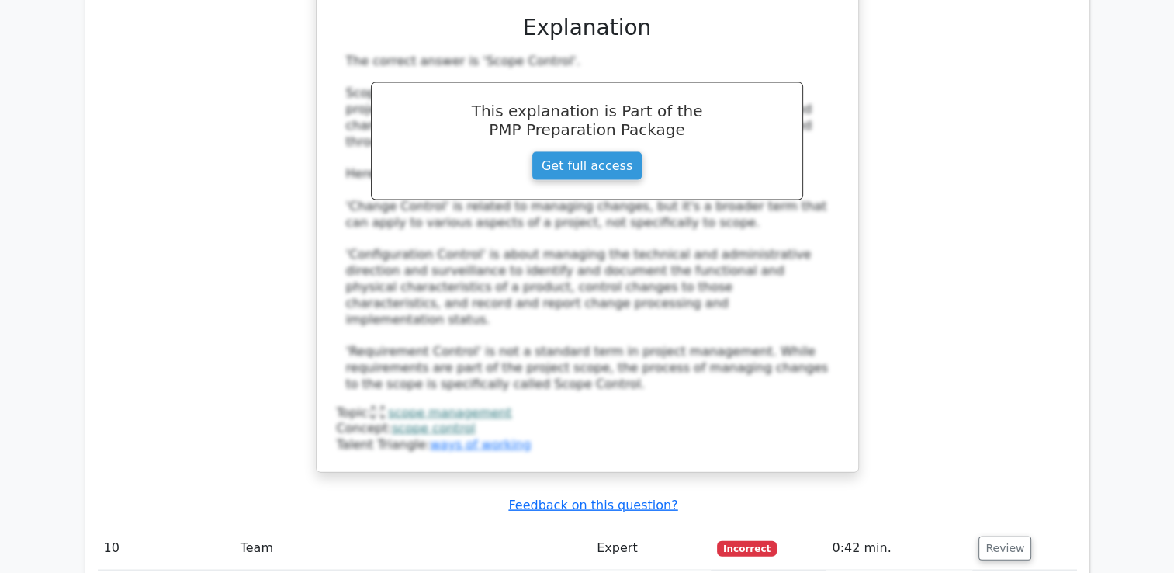
scroll to position [3259, 0]
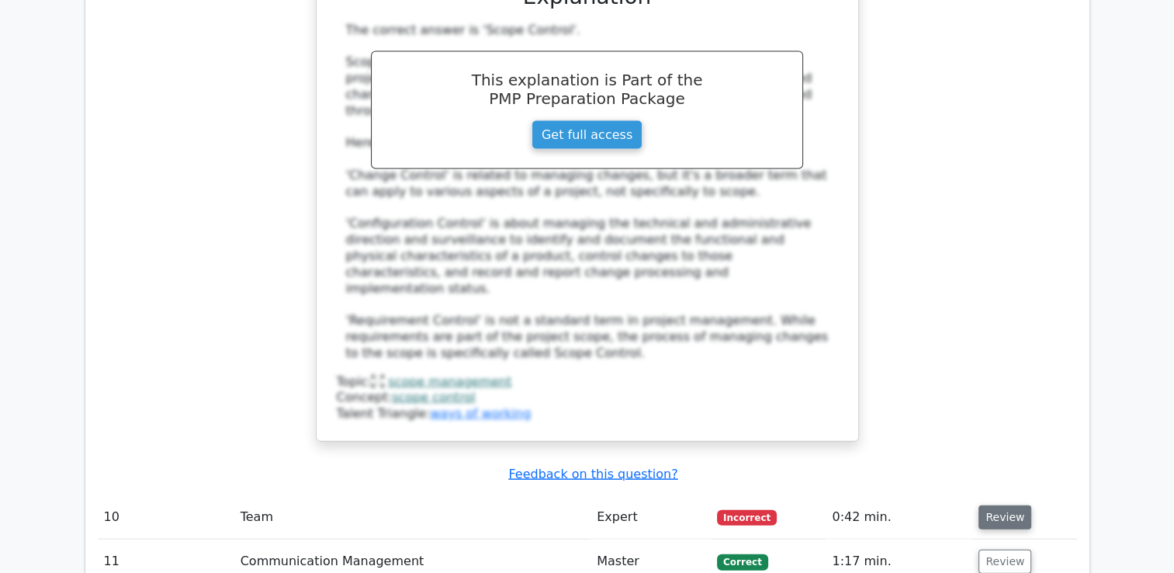
click at [1021, 505] on button "Review" at bounding box center [1004, 517] width 53 height 24
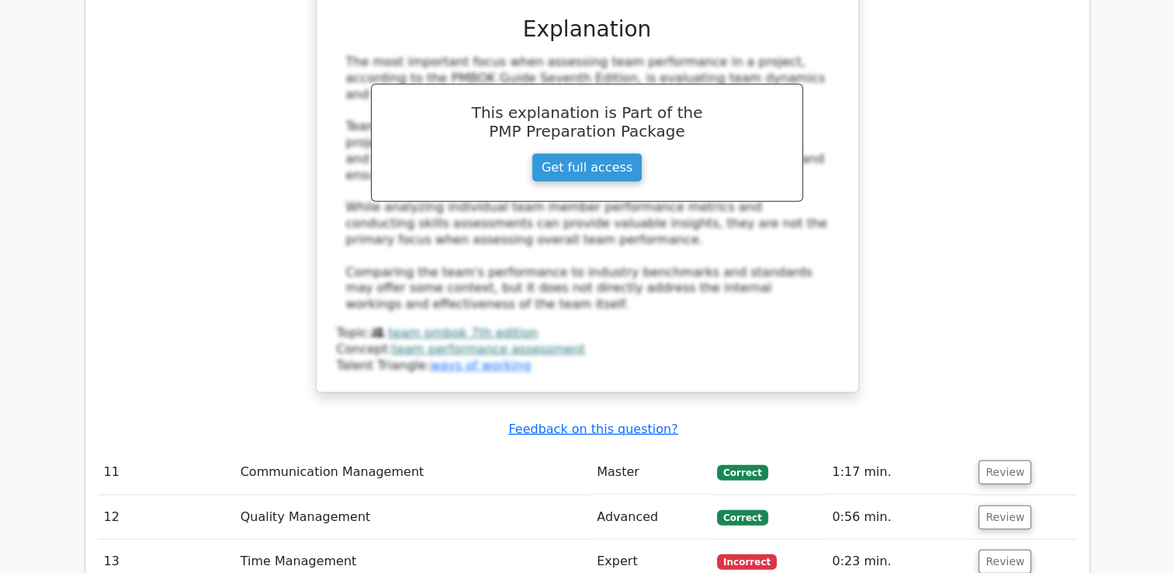
scroll to position [4097, 0]
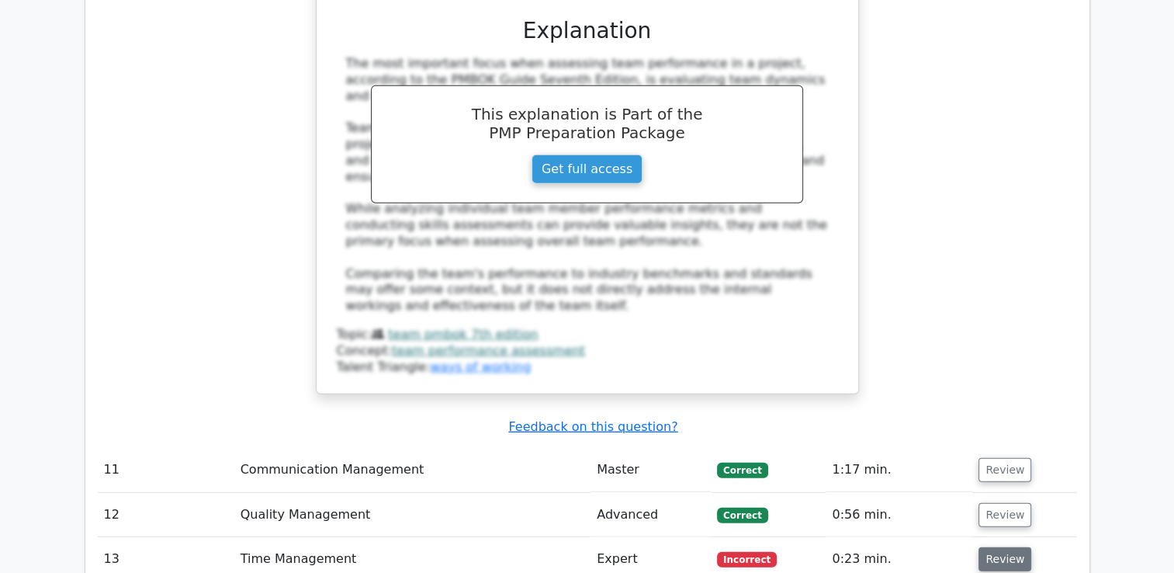
click at [1015, 547] on button "Review" at bounding box center [1004, 559] width 53 height 24
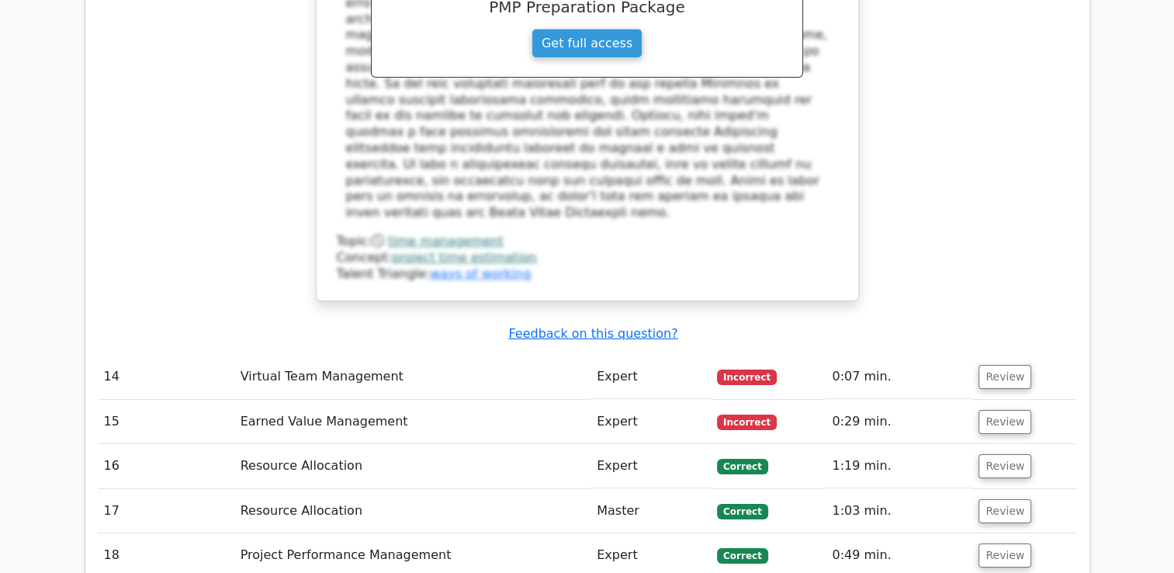
scroll to position [5121, 0]
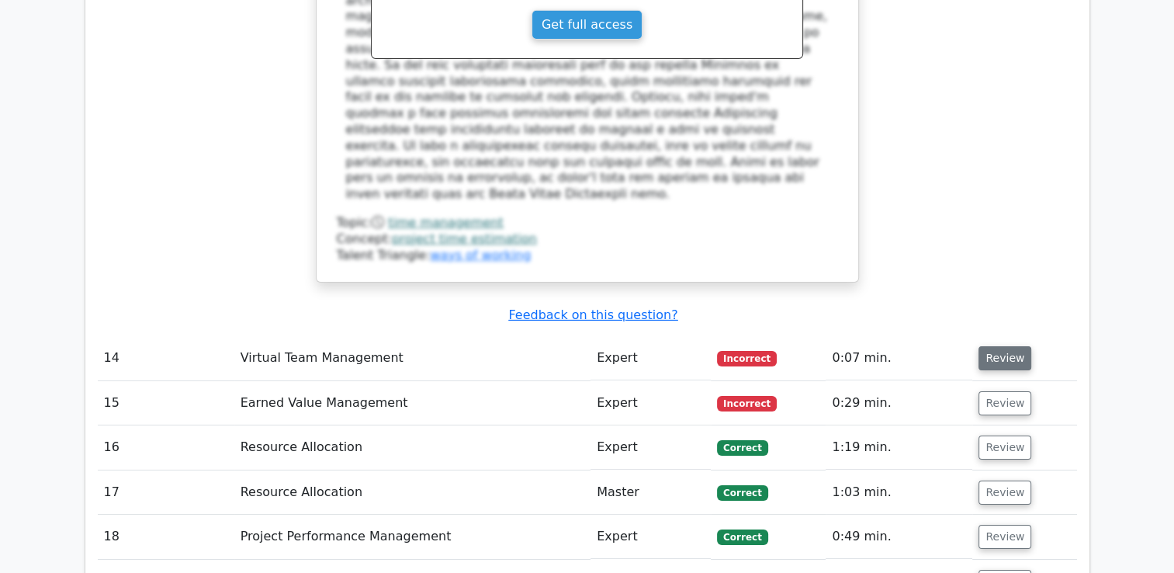
click at [995, 346] on button "Review" at bounding box center [1004, 358] width 53 height 24
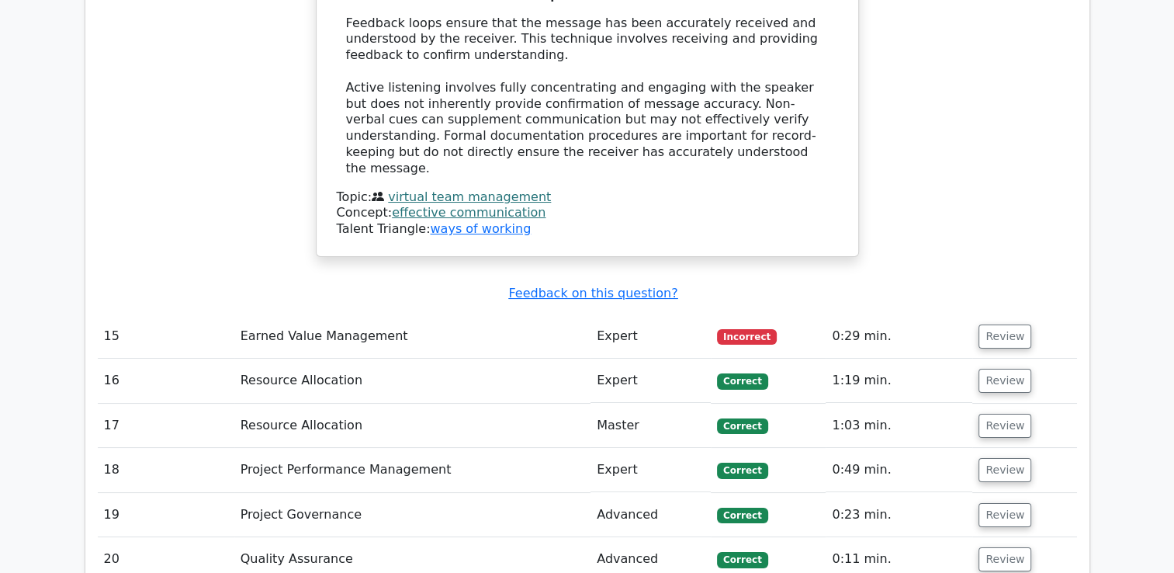
scroll to position [5866, 0]
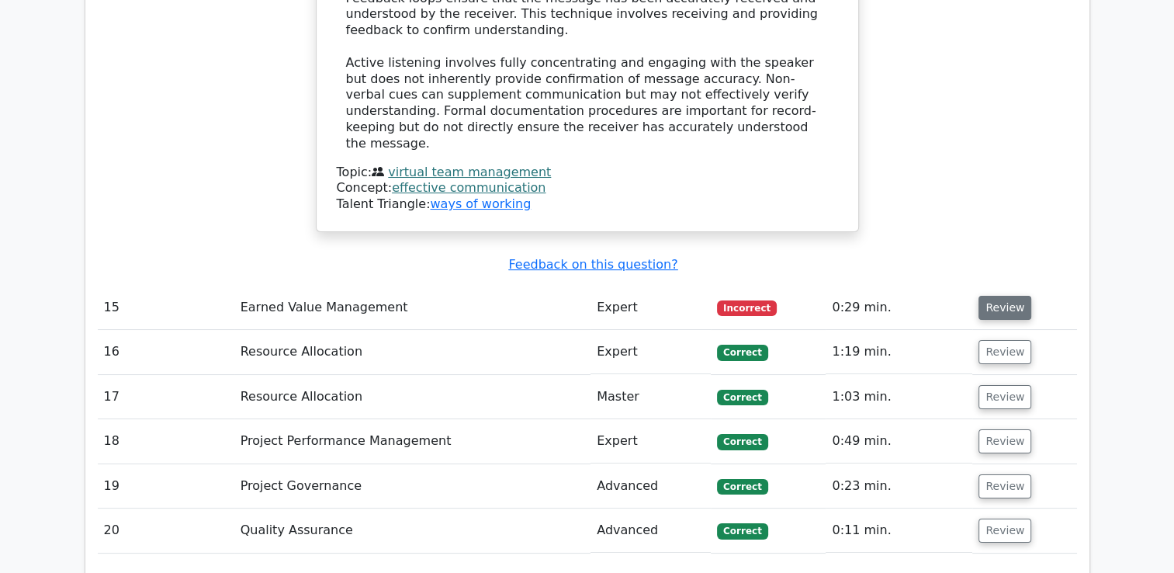
click at [1005, 296] on button "Review" at bounding box center [1004, 308] width 53 height 24
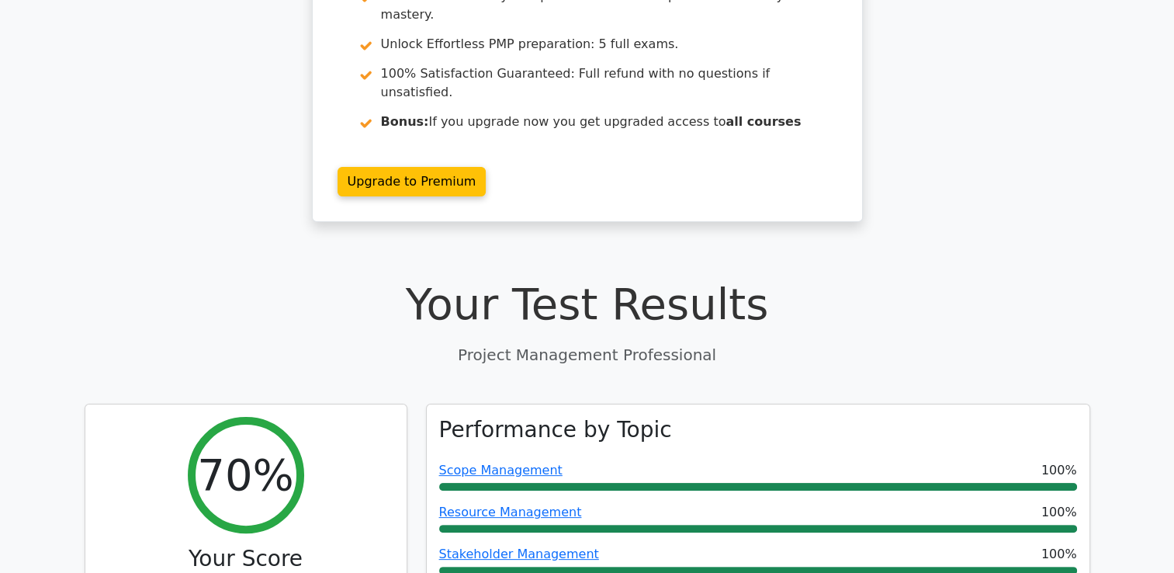
scroll to position [0, 0]
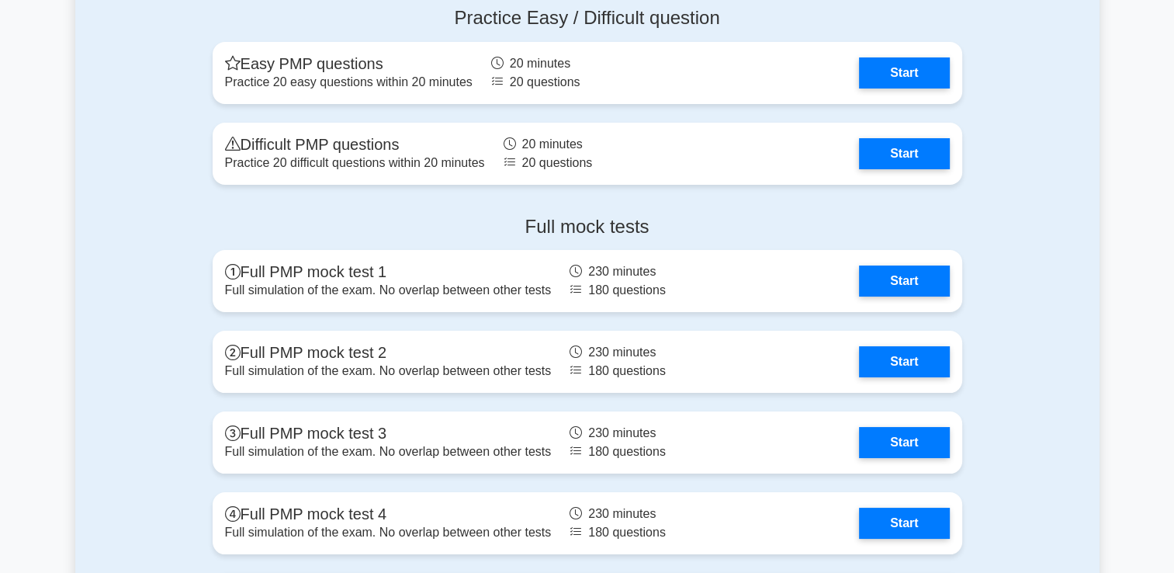
scroll to position [5873, 0]
